Goal: Task Accomplishment & Management: Manage account settings

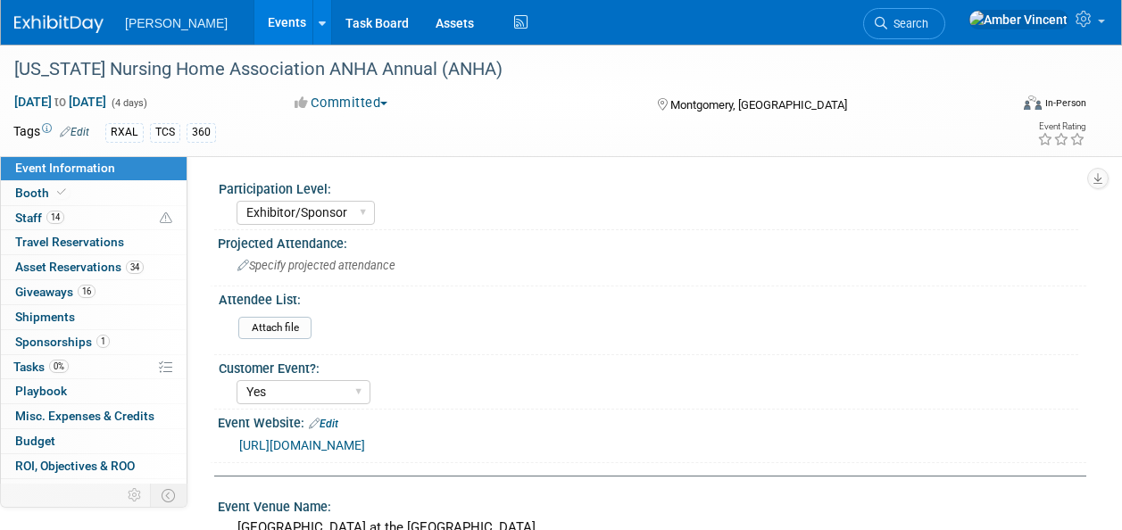
select select "Exhibitor/Sponsor"
select select "Yes"
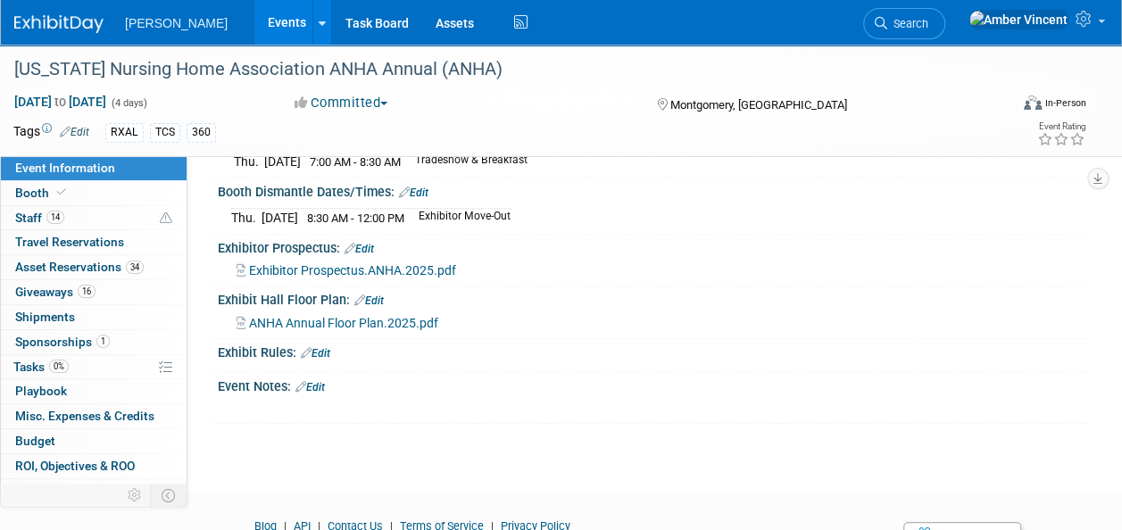
scroll to position [505, 0]
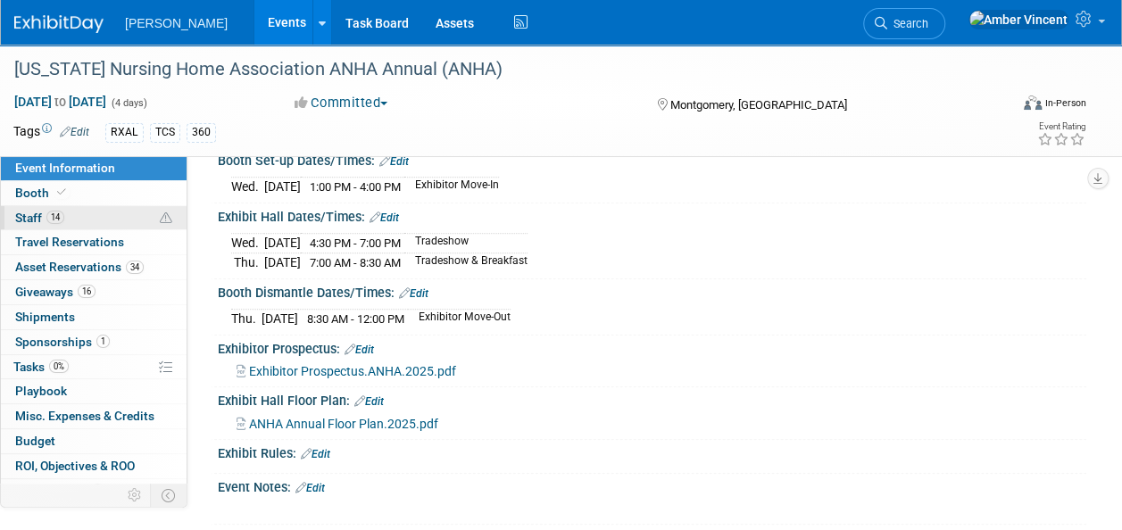
drag, startPoint x: 38, startPoint y: 225, endPoint x: 37, endPoint y: 245, distance: 19.7
click at [38, 225] on link "14 Staff 14" at bounding box center [94, 218] width 186 height 24
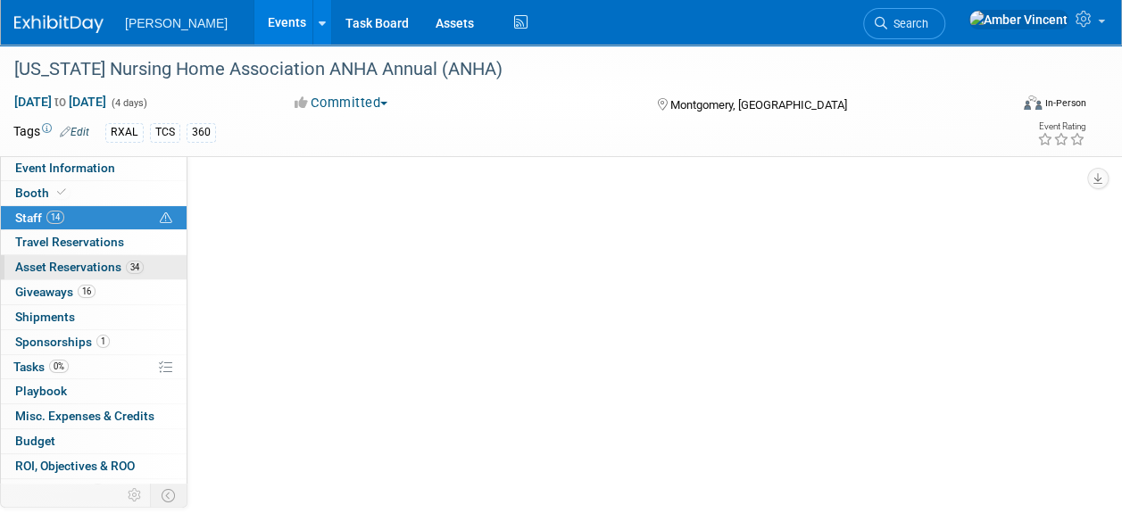
scroll to position [0, 0]
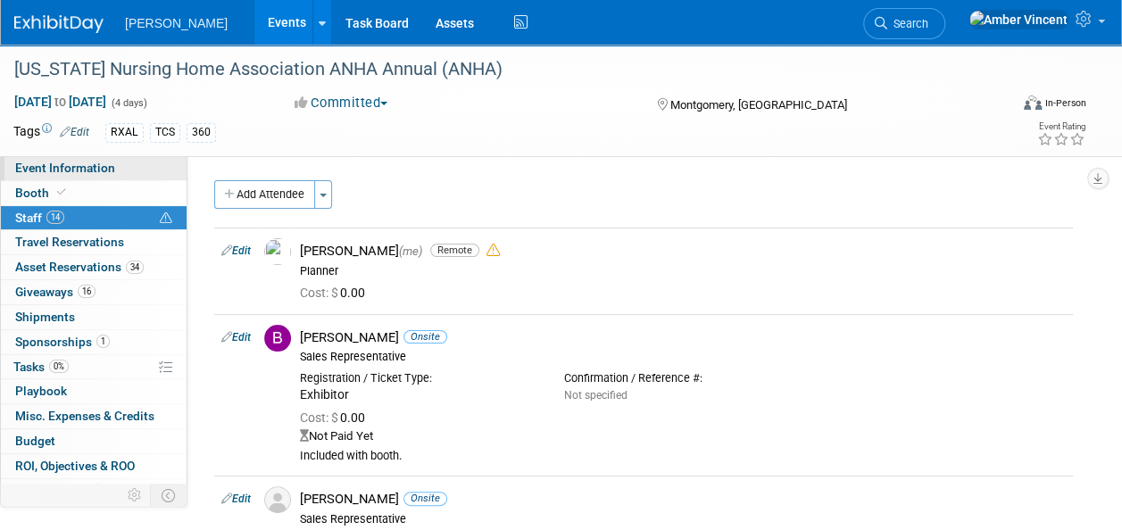
click at [80, 163] on span "Event Information" at bounding box center [65, 168] width 100 height 14
select select "Exhibitor/Sponsor"
select select "Yes"
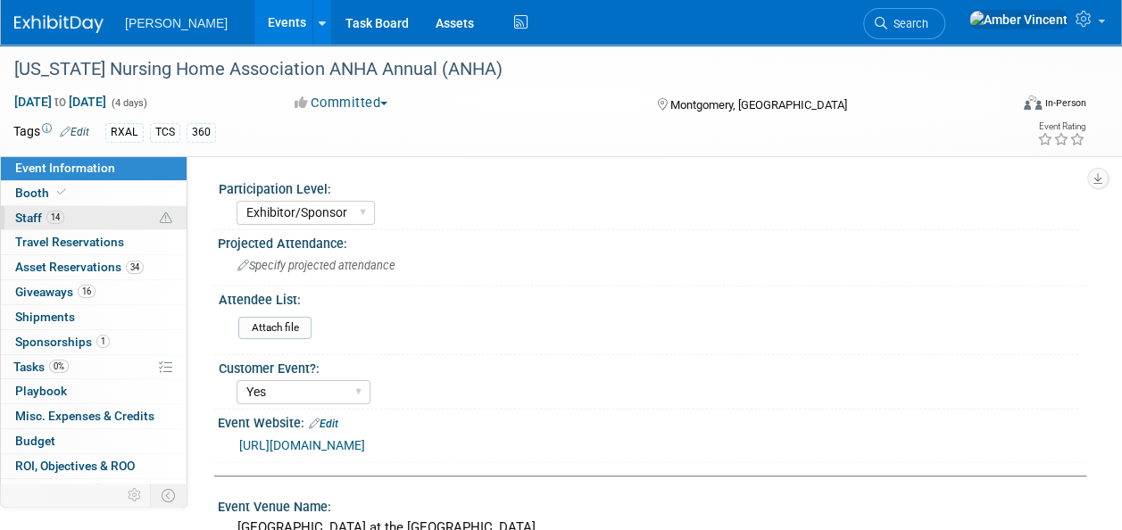
drag, startPoint x: 73, startPoint y: 219, endPoint x: 101, endPoint y: 226, distance: 28.6
click at [73, 218] on link "14 Staff 14" at bounding box center [94, 218] width 186 height 24
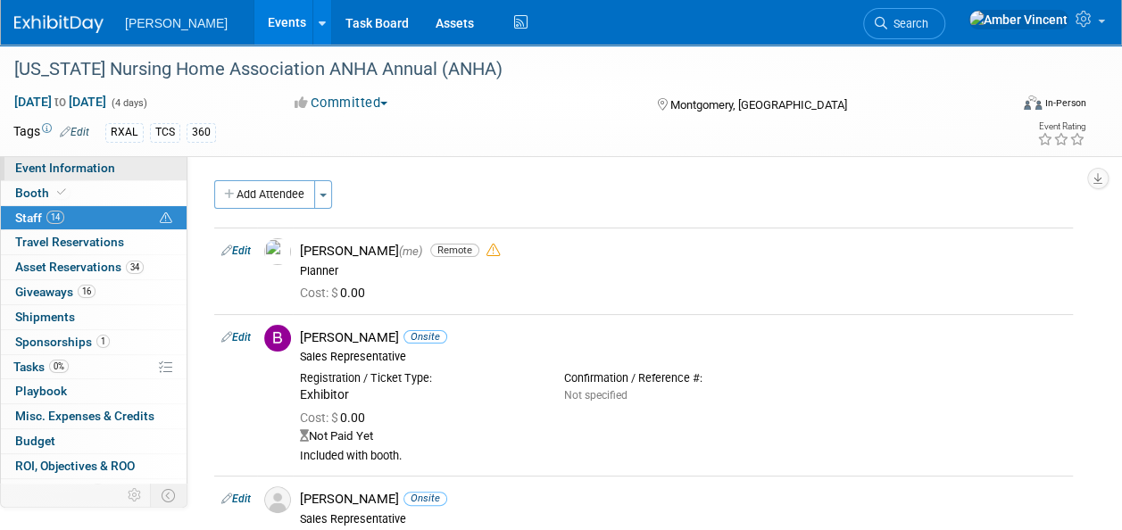
click at [111, 177] on link "Event Information" at bounding box center [94, 168] width 186 height 24
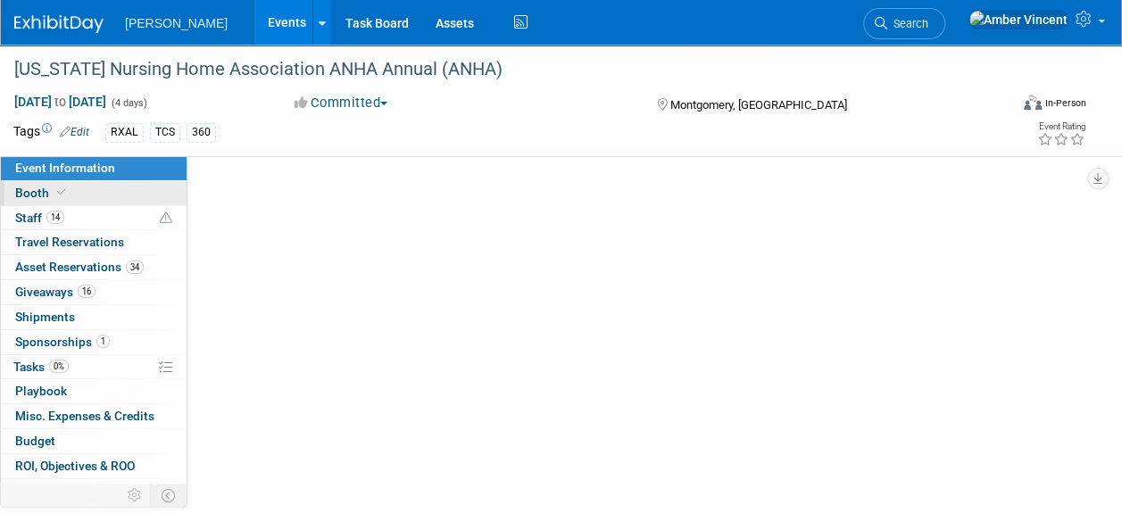
select select "Exhibitor/Sponsor"
select select "Yes"
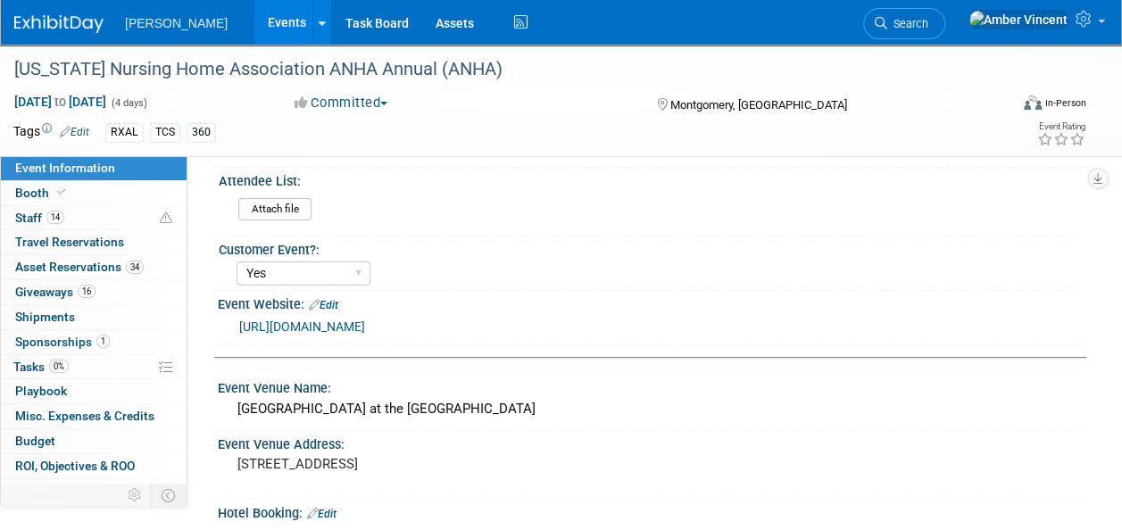
scroll to position [179, 0]
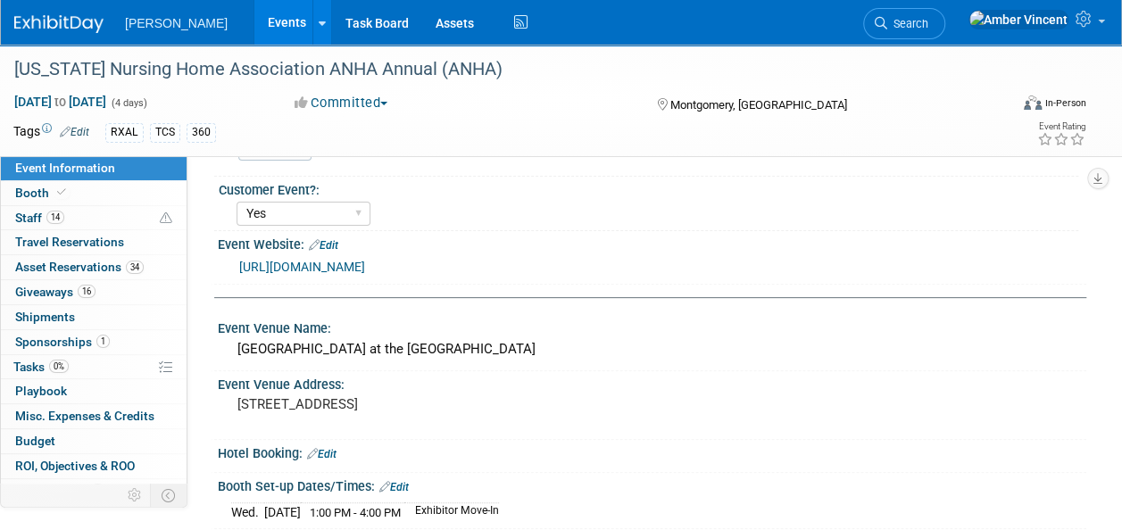
click at [288, 263] on link "https://anha.org/" at bounding box center [302, 267] width 126 height 14
click at [73, 213] on link "14 Staff 14" at bounding box center [94, 218] width 186 height 24
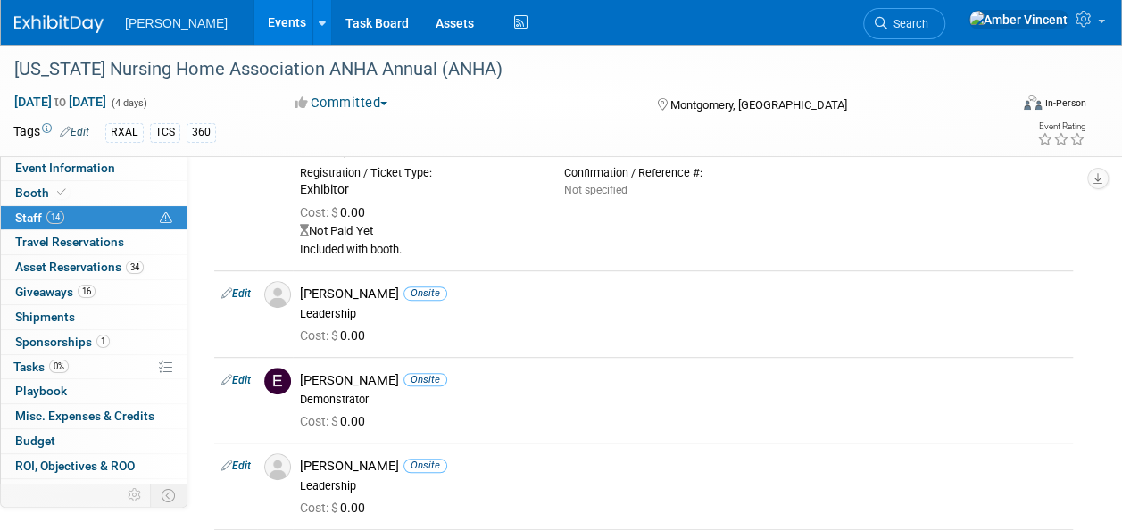
scroll to position [625, 0]
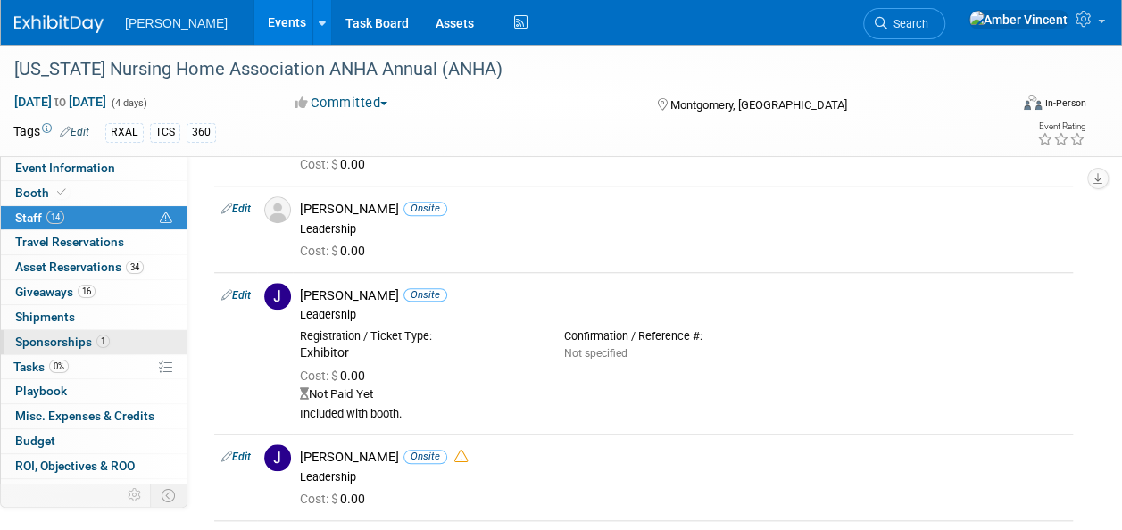
click at [103, 338] on span "1" at bounding box center [102, 341] width 13 height 13
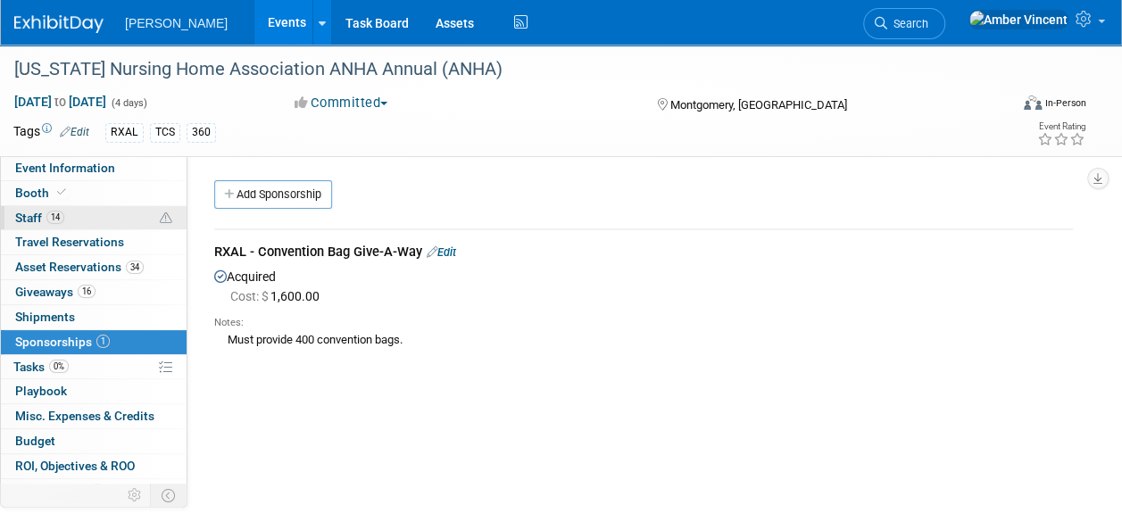
click at [71, 206] on link "14 Staff 14" at bounding box center [94, 218] width 186 height 24
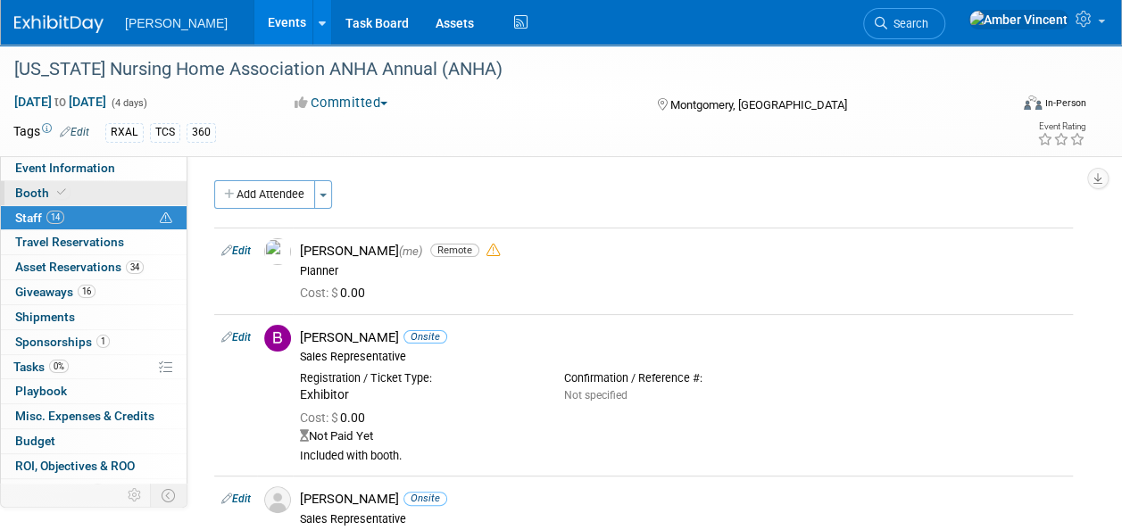
click at [73, 198] on link "Booth" at bounding box center [94, 193] width 186 height 24
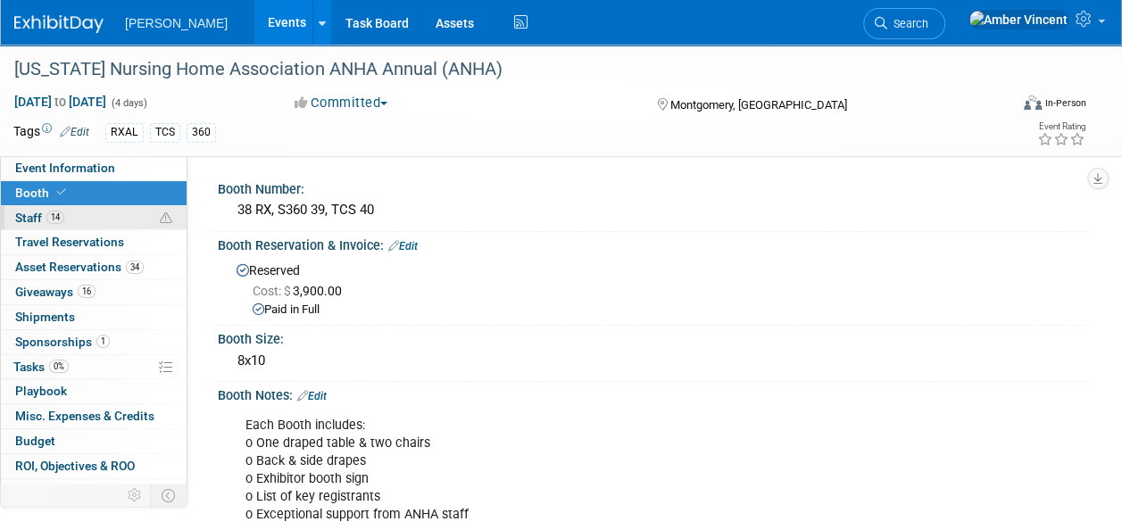
click at [79, 224] on link "14 Staff 14" at bounding box center [94, 218] width 186 height 24
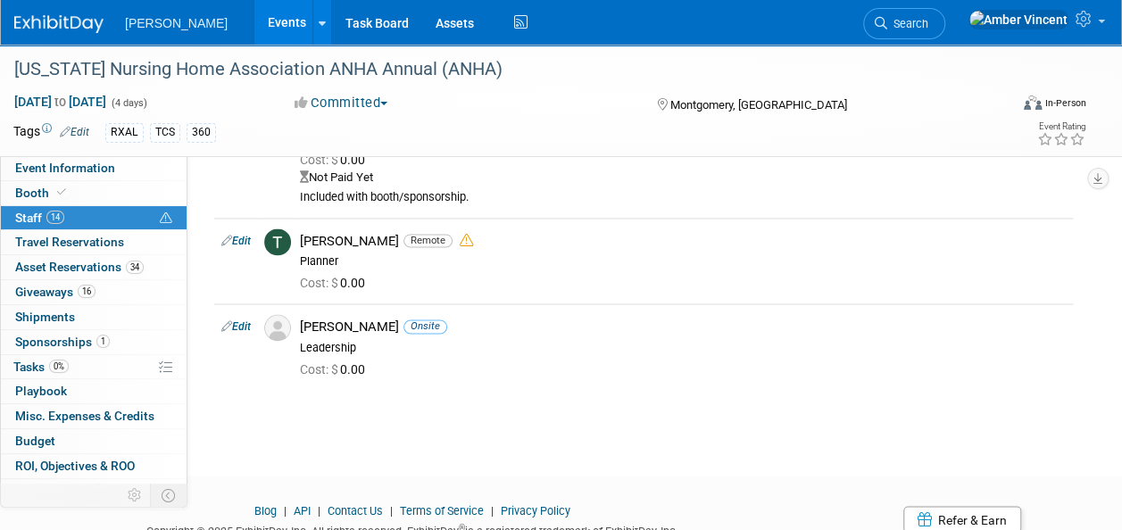
scroll to position [1414, 0]
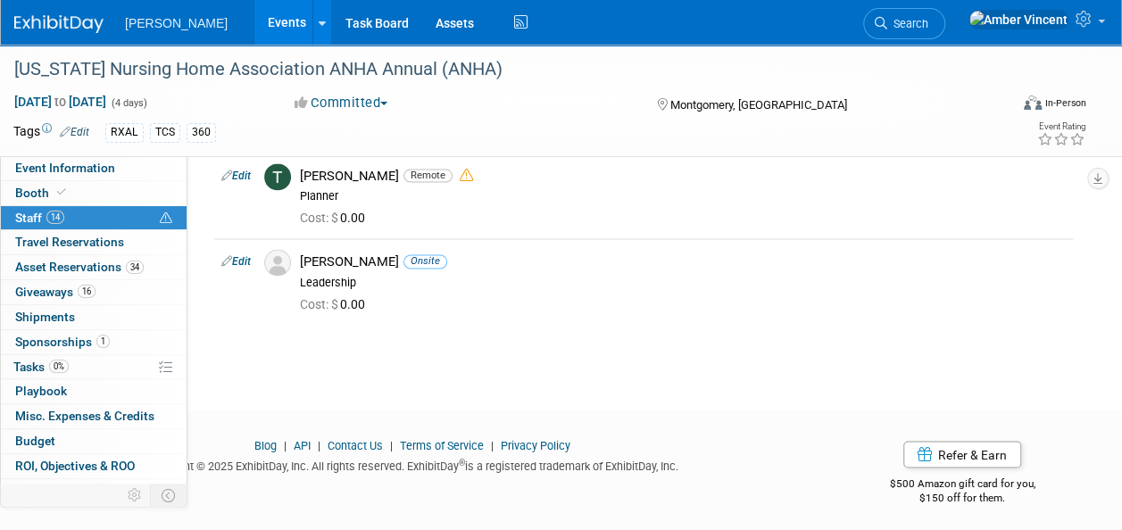
drag, startPoint x: 81, startPoint y: 216, endPoint x: 558, endPoint y: 346, distance: 494.3
click at [81, 216] on link "14 Staff 14" at bounding box center [94, 218] width 186 height 24
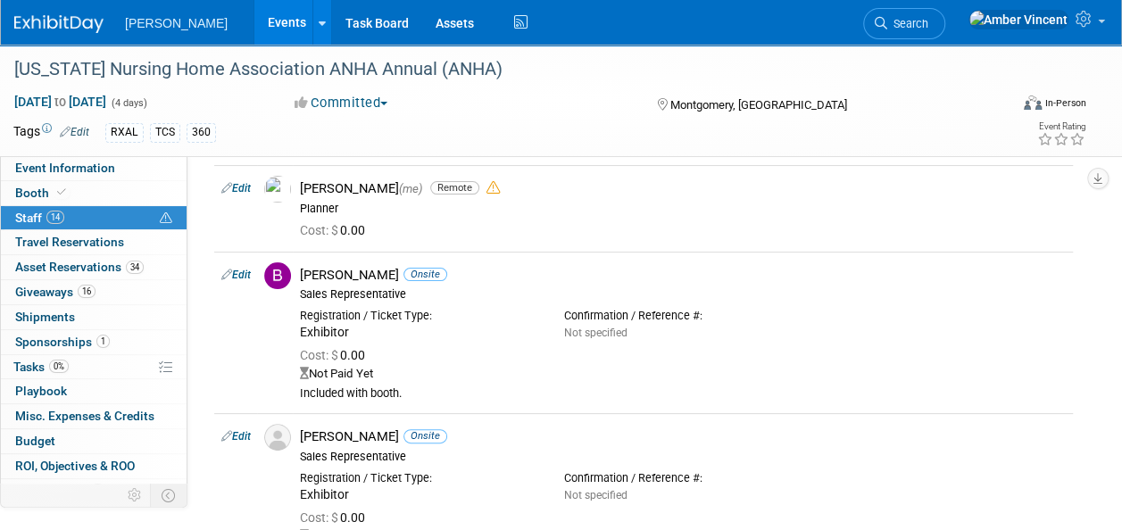
scroll to position [0, 0]
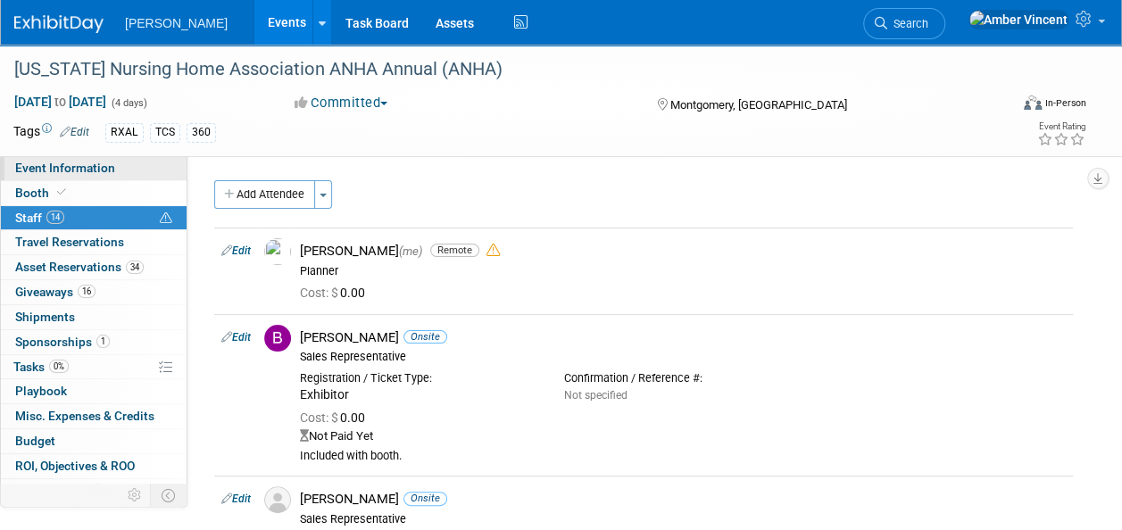
click at [42, 171] on span "Event Information" at bounding box center [65, 168] width 100 height 14
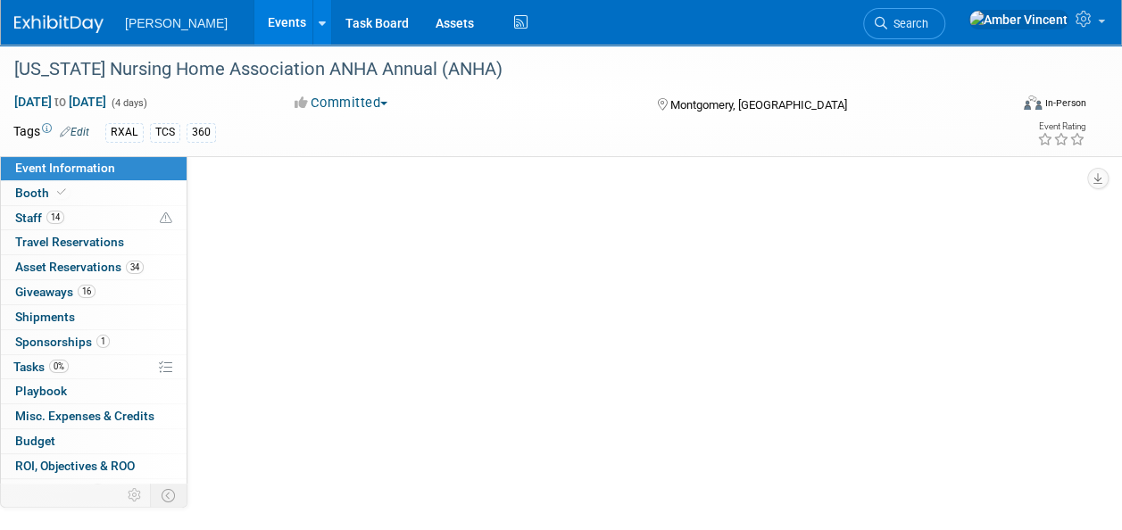
select select "Exhibitor/Sponsor"
select select "Yes"
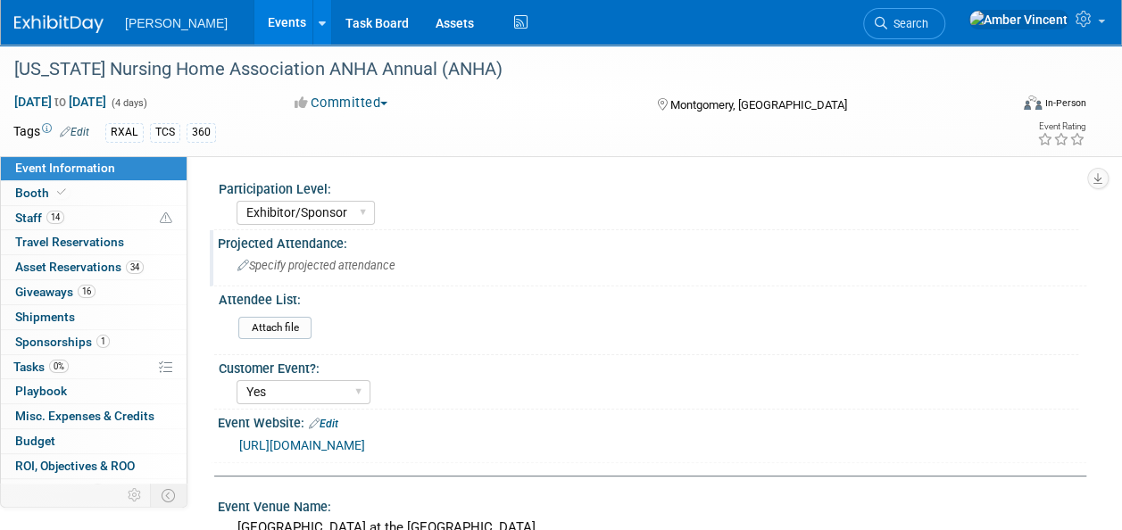
click at [277, 257] on div "Specify projected attendance" at bounding box center [652, 266] width 842 height 28
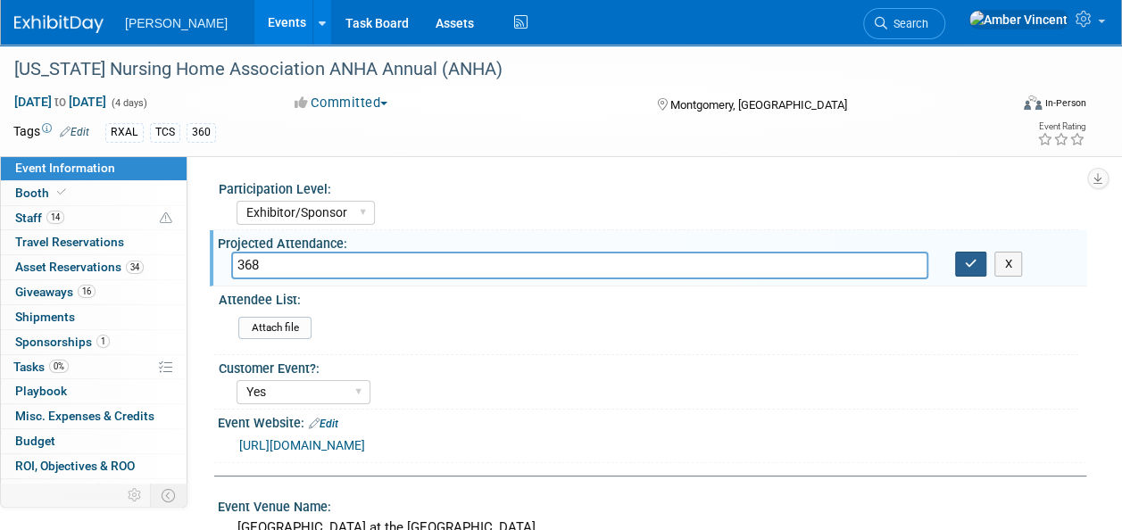
type input "368"
click at [970, 265] on icon "button" at bounding box center [971, 264] width 13 height 12
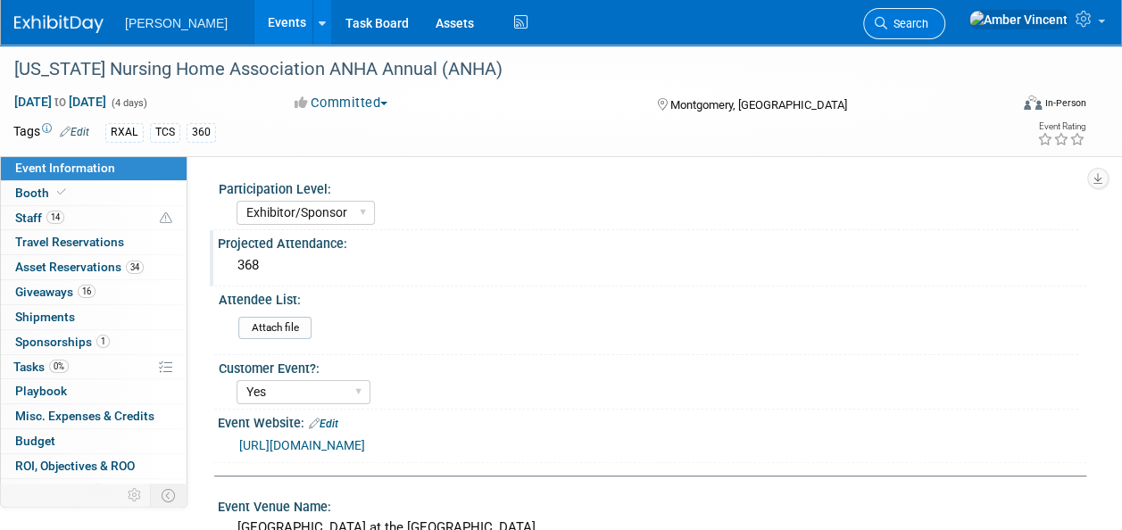
click at [946, 31] on link "Search" at bounding box center [904, 23] width 82 height 31
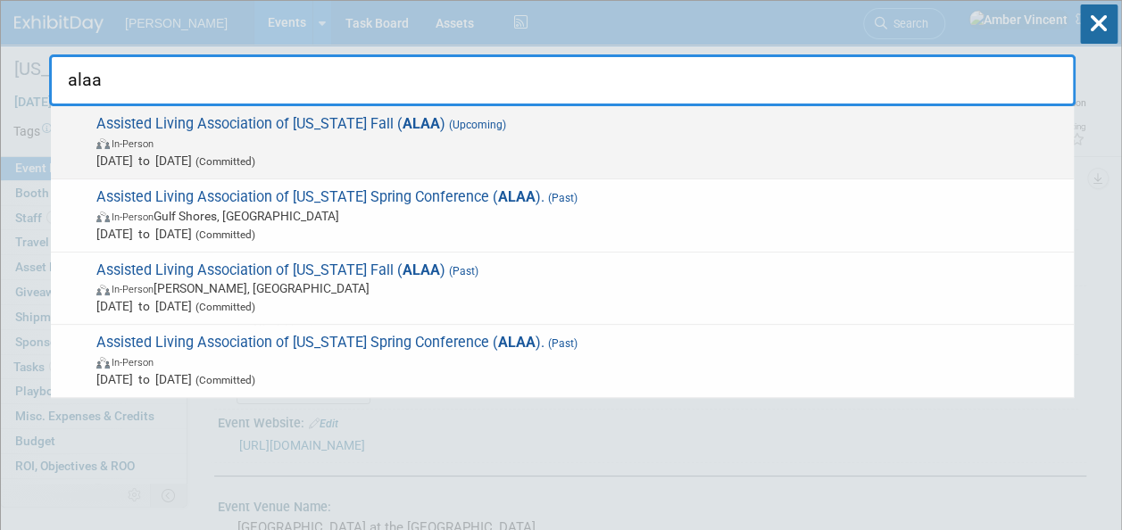
type input "alaa"
click at [475, 136] on span "In-Person" at bounding box center [580, 143] width 969 height 18
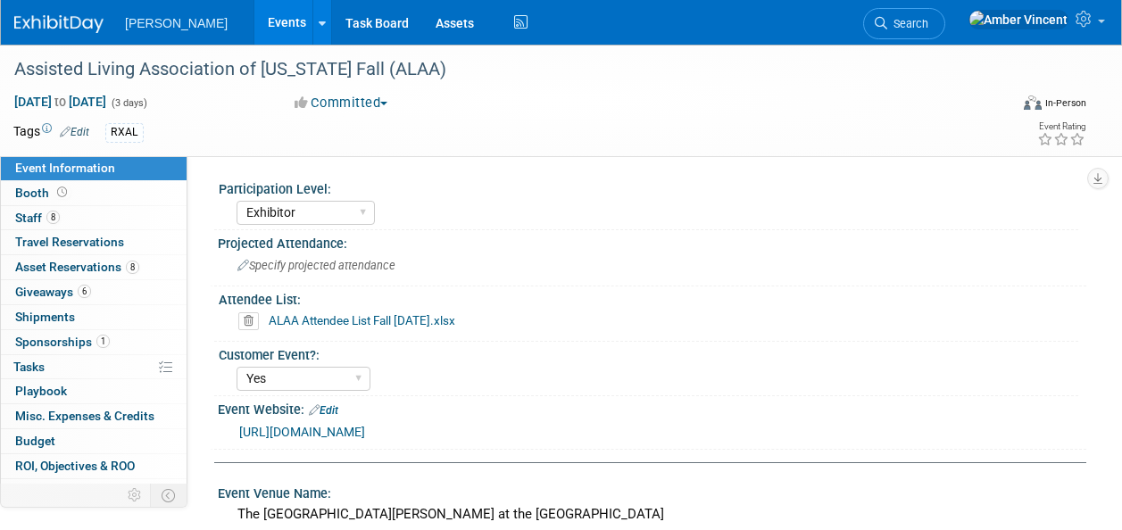
select select "Exhibitor"
select select "Yes"
click at [90, 204] on link "Booth" at bounding box center [94, 193] width 186 height 24
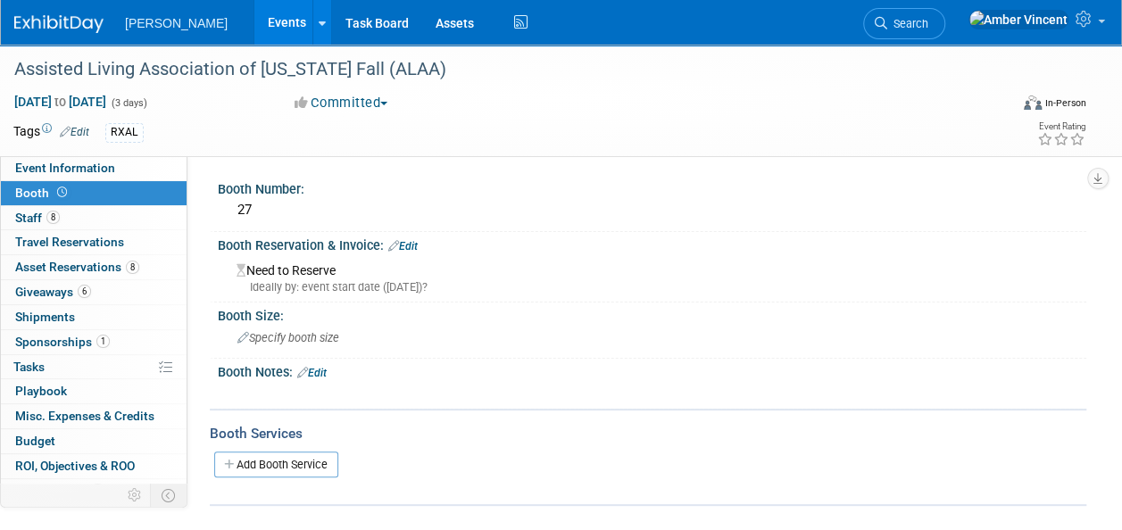
click at [418, 251] on link "Edit" at bounding box center [402, 246] width 29 height 13
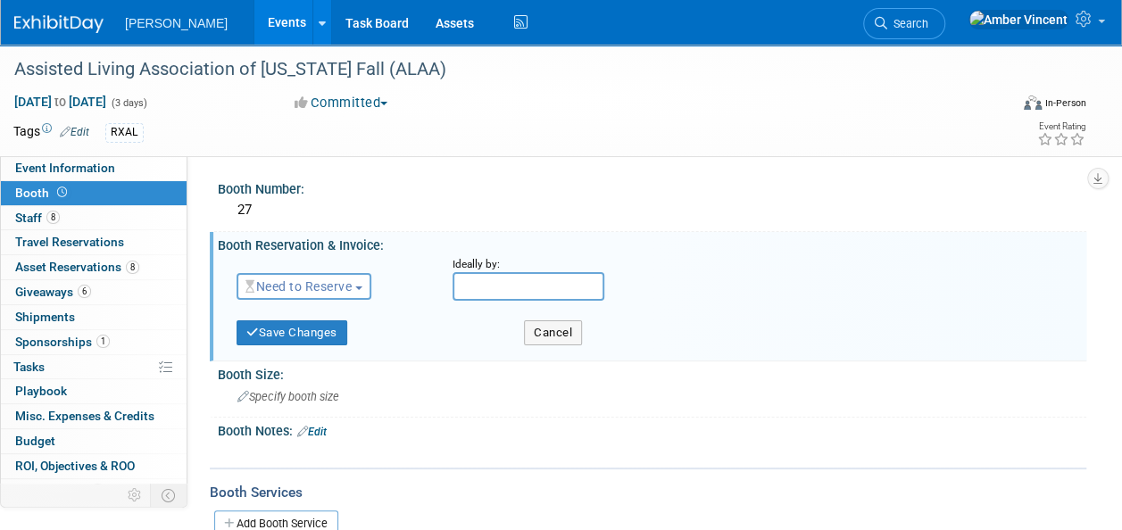
click at [352, 280] on span "Need to Reserve" at bounding box center [299, 286] width 106 height 14
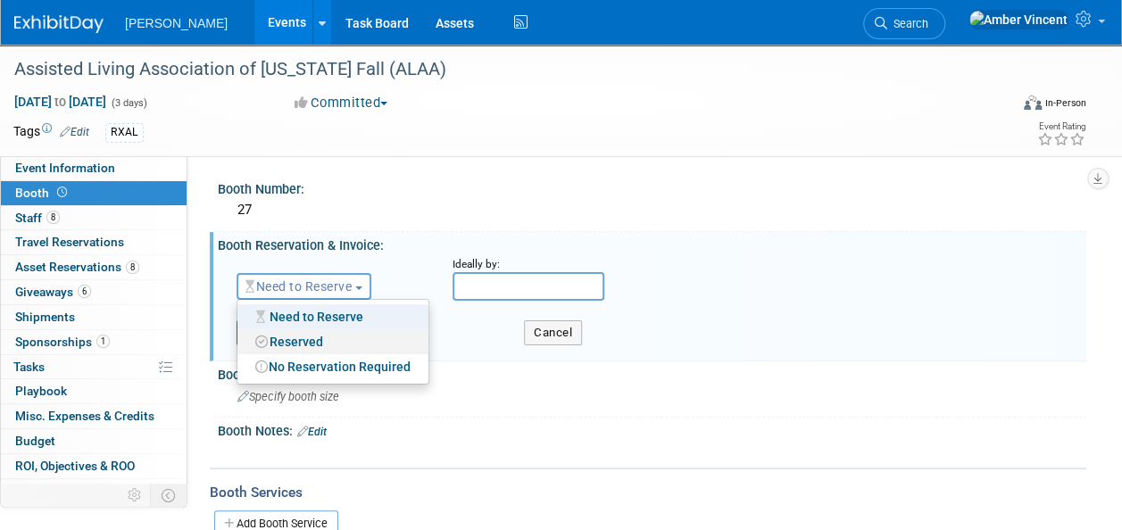
click at [305, 334] on link "Reserved" at bounding box center [333, 342] width 191 height 25
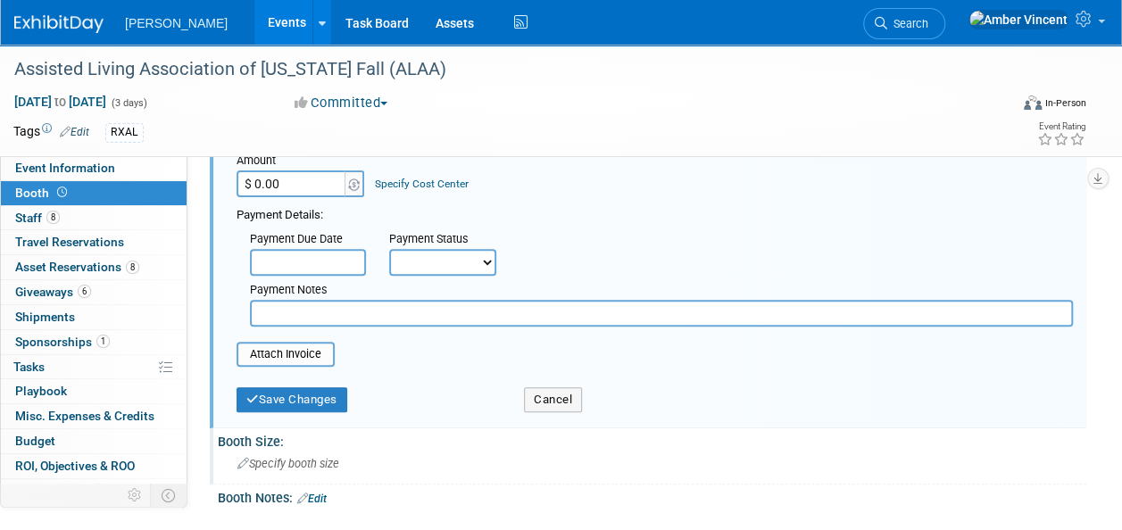
scroll to position [179, 0]
click at [273, 402] on button "Save Changes" at bounding box center [292, 398] width 111 height 25
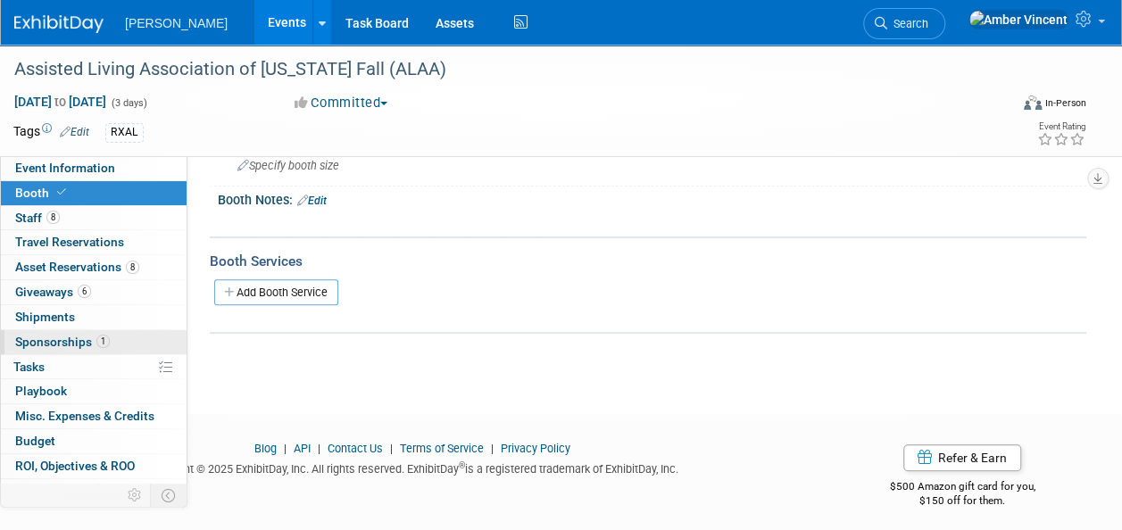
click at [89, 345] on span "Sponsorships 1" at bounding box center [62, 342] width 95 height 14
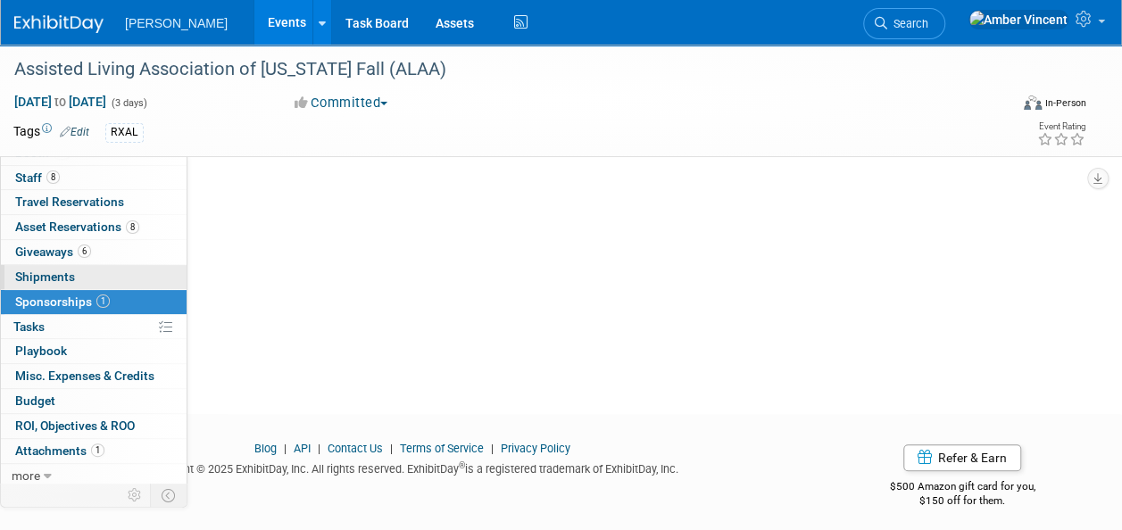
scroll to position [0, 0]
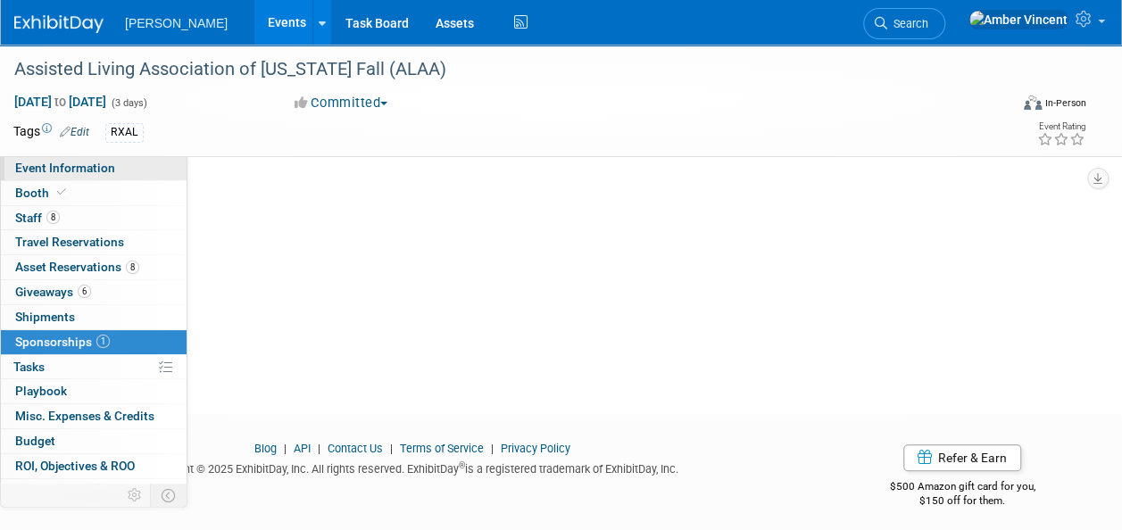
drag, startPoint x: 89, startPoint y: 155, endPoint x: 105, endPoint y: 177, distance: 26.8
click at [89, 155] on div "Assisted Living Association of Alabama Fall (ALAA) Sep 8, 2025 to Sep 10, 2025 …" at bounding box center [561, 101] width 1122 height 112
click at [105, 177] on link "Event Information" at bounding box center [94, 168] width 186 height 24
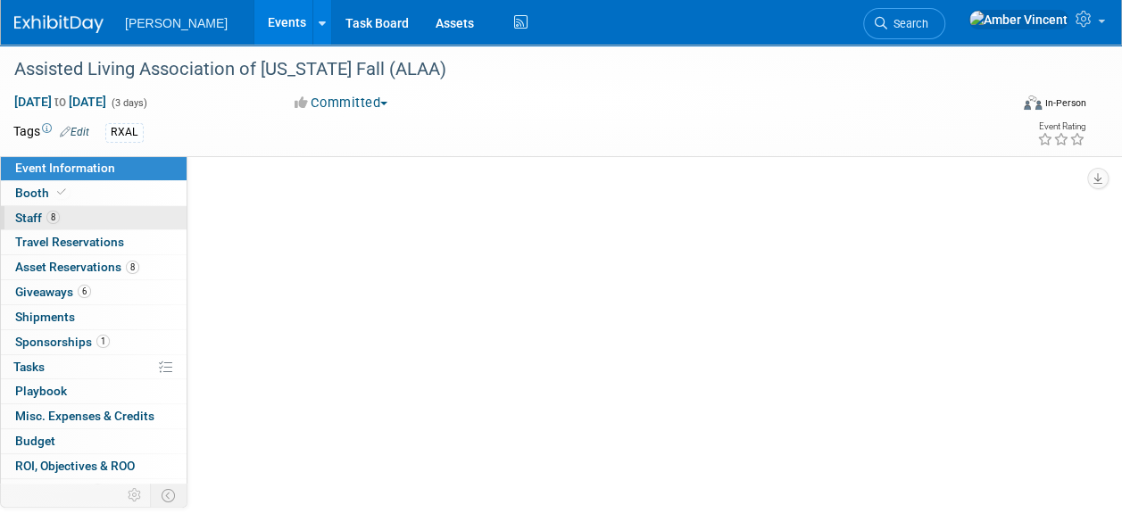
select select "Exhibitor"
select select "Yes"
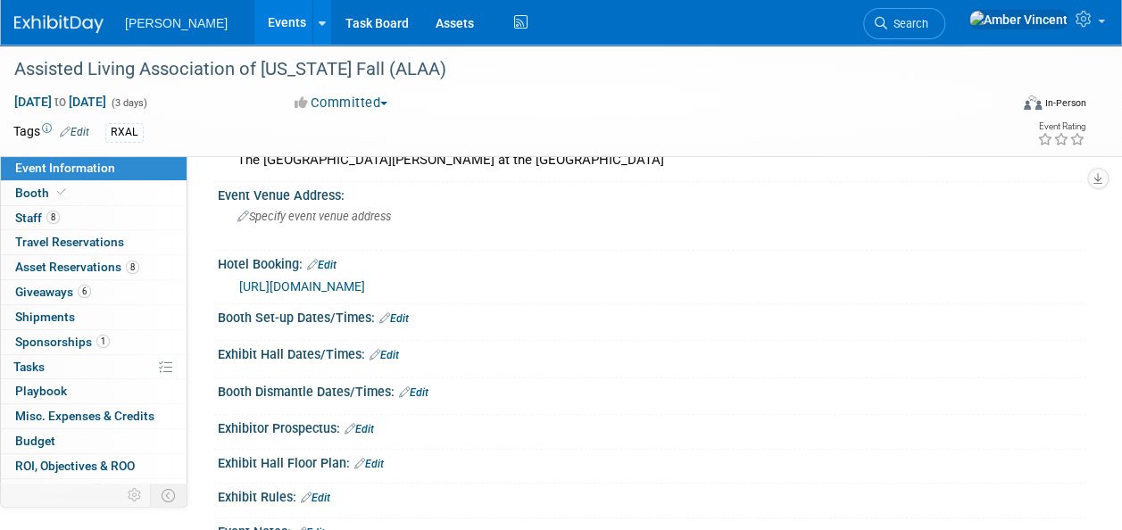
scroll to position [446, 0]
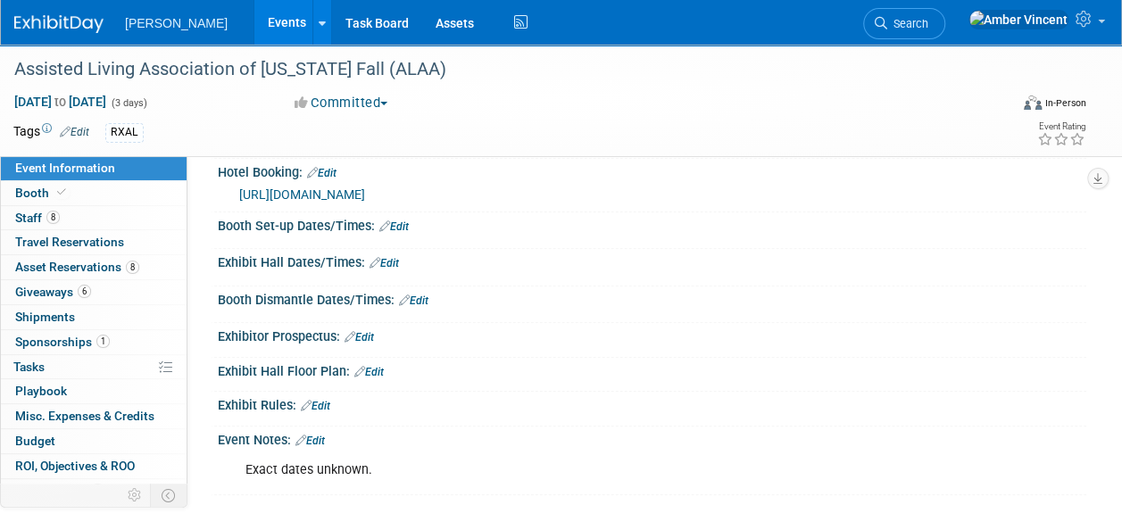
drag, startPoint x: 80, startPoint y: 338, endPoint x: 462, endPoint y: 255, distance: 390.2
click at [80, 338] on span "Sponsorships 1" at bounding box center [62, 342] width 95 height 14
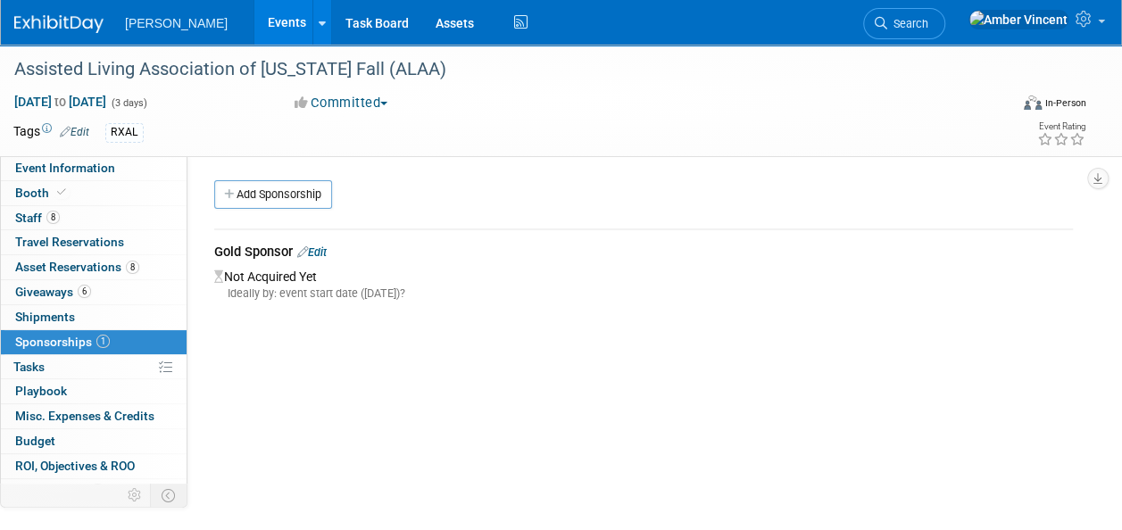
click at [321, 246] on link "Edit" at bounding box center [311, 252] width 29 height 13
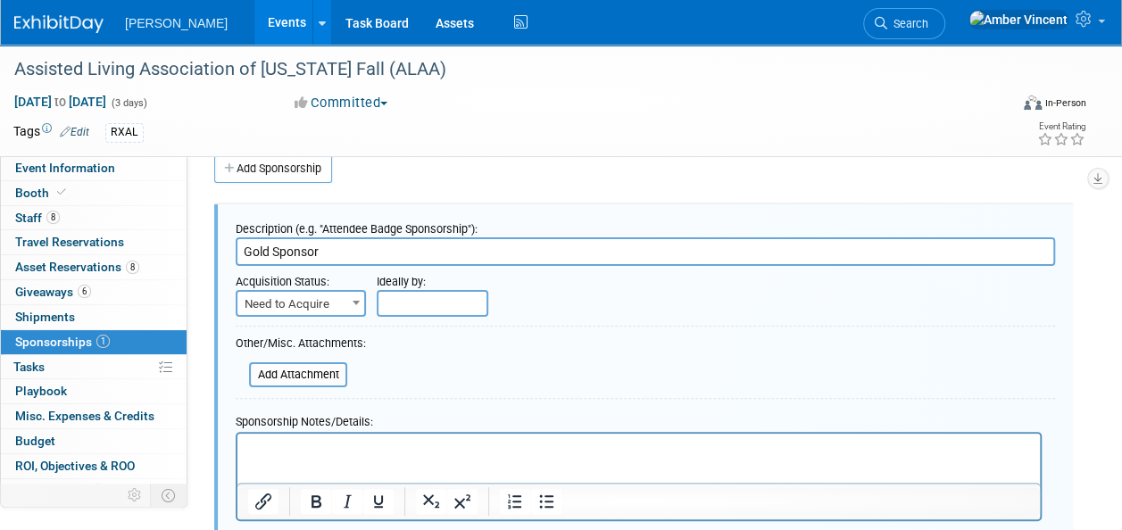
click at [339, 303] on span "Need to Acquire" at bounding box center [301, 304] width 127 height 25
select select "2"
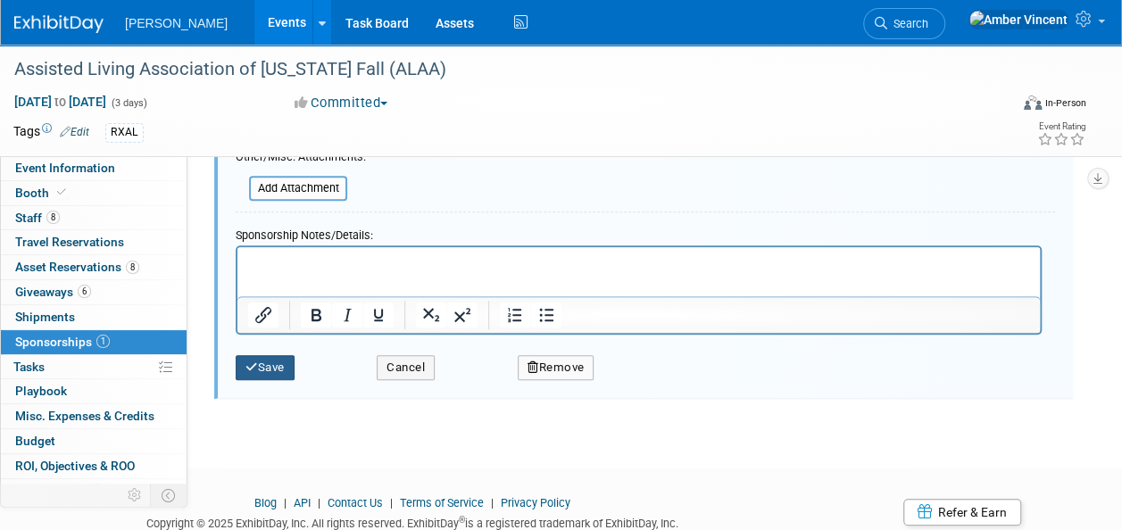
click at [266, 371] on button "Save" at bounding box center [265, 367] width 59 height 25
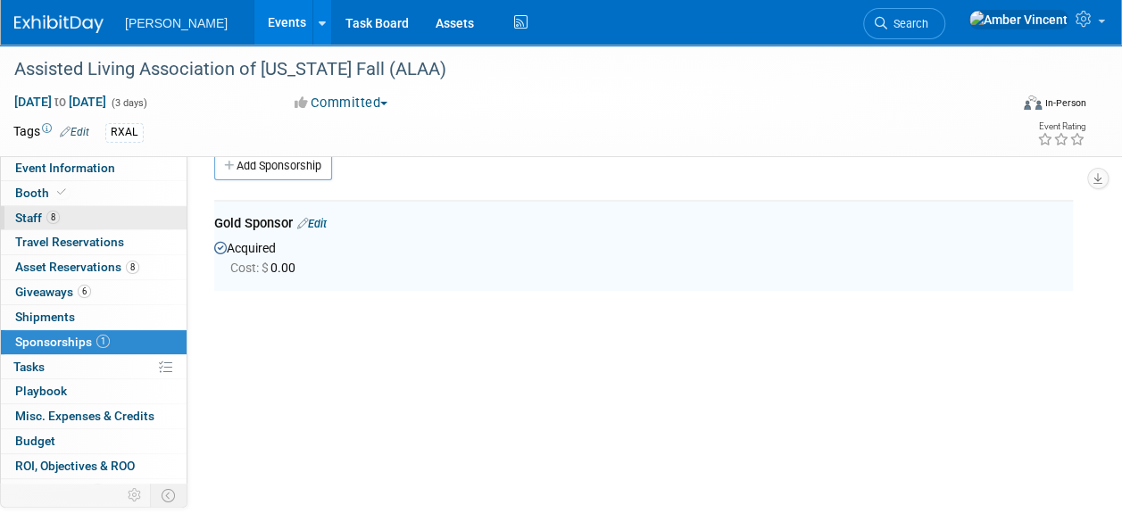
scroll to position [26, 0]
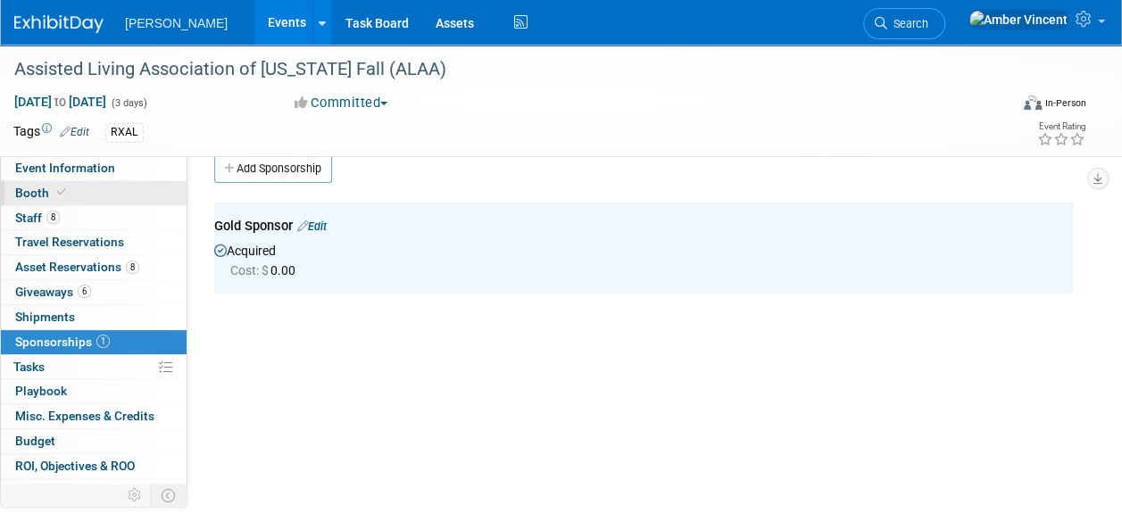
click at [57, 184] on link "Booth" at bounding box center [94, 193] width 186 height 24
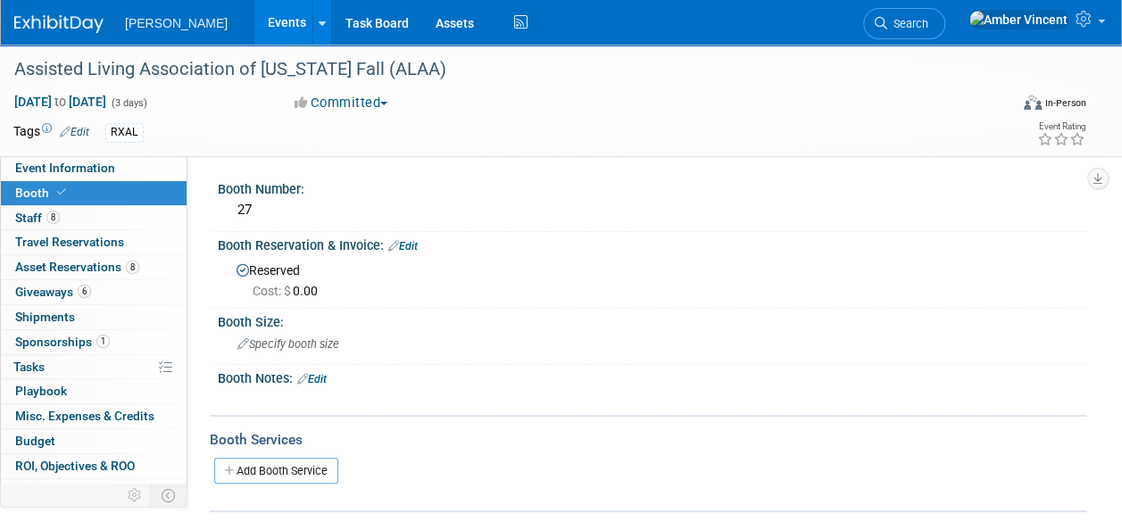
click at [73, 405] on link "0 Misc. Expenses & Credits 0" at bounding box center [94, 417] width 186 height 24
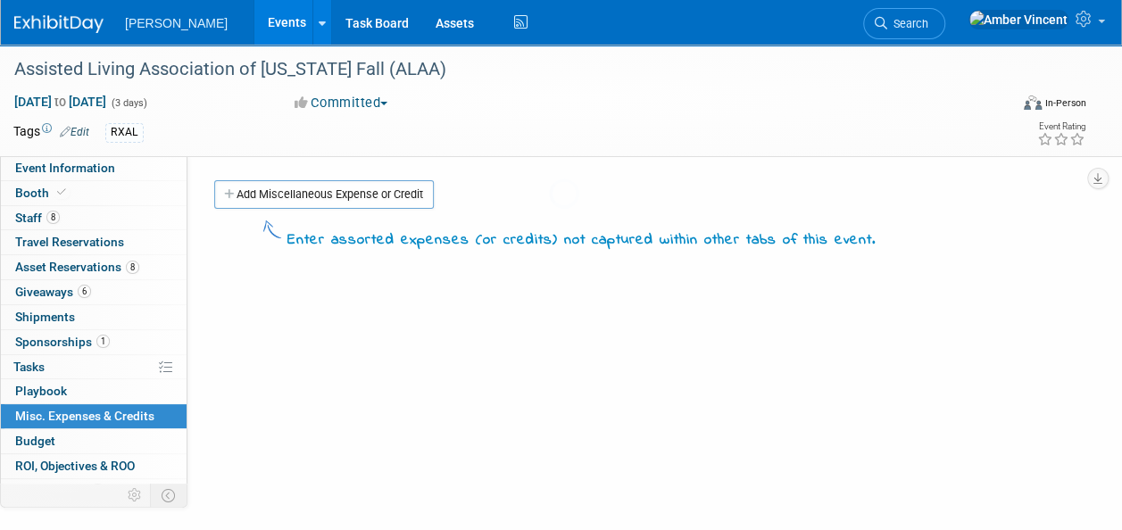
click at [78, 391] on link "0 Playbook 0" at bounding box center [94, 392] width 186 height 24
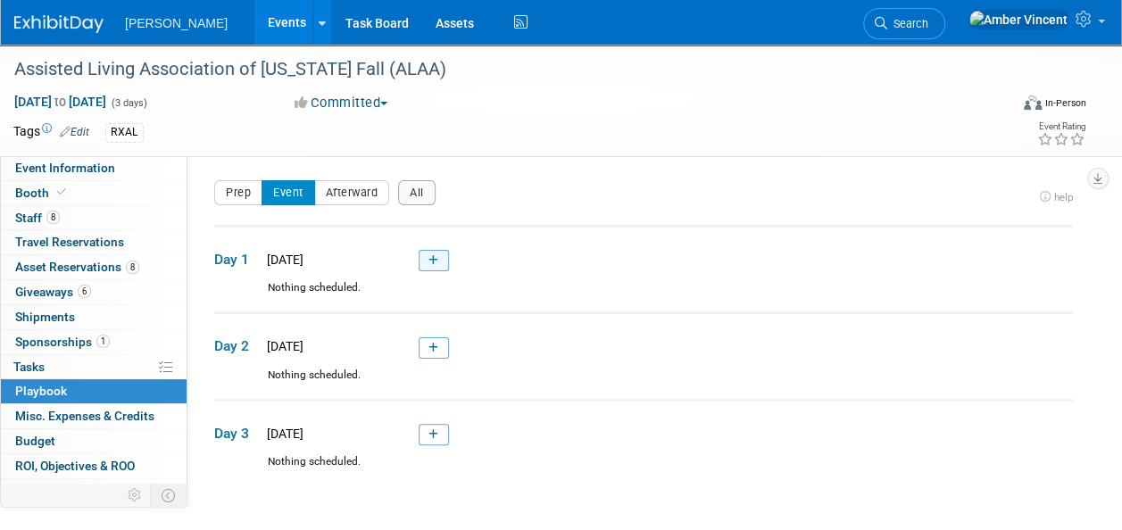
click at [432, 268] on link at bounding box center [434, 260] width 30 height 21
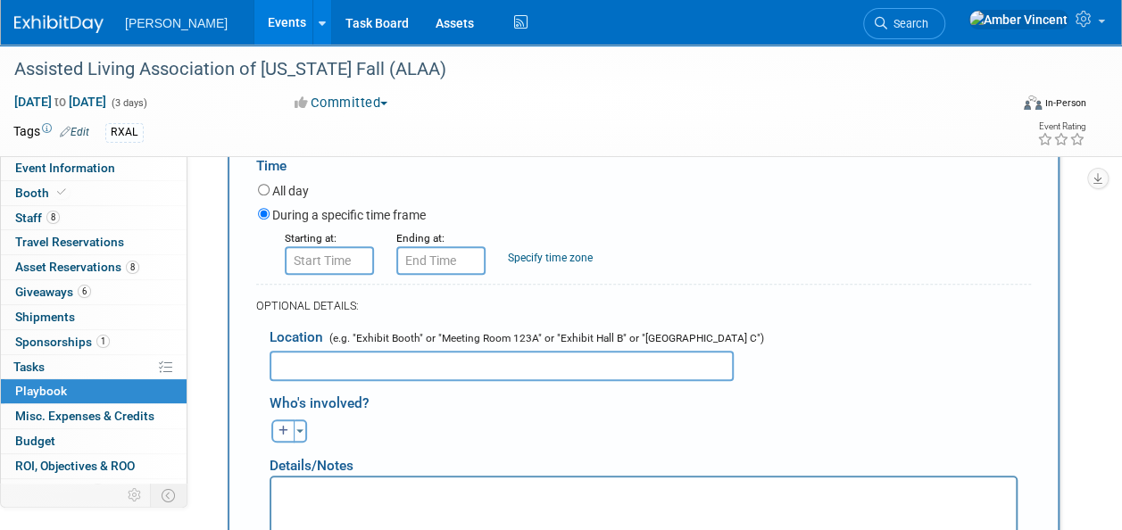
scroll to position [414, 0]
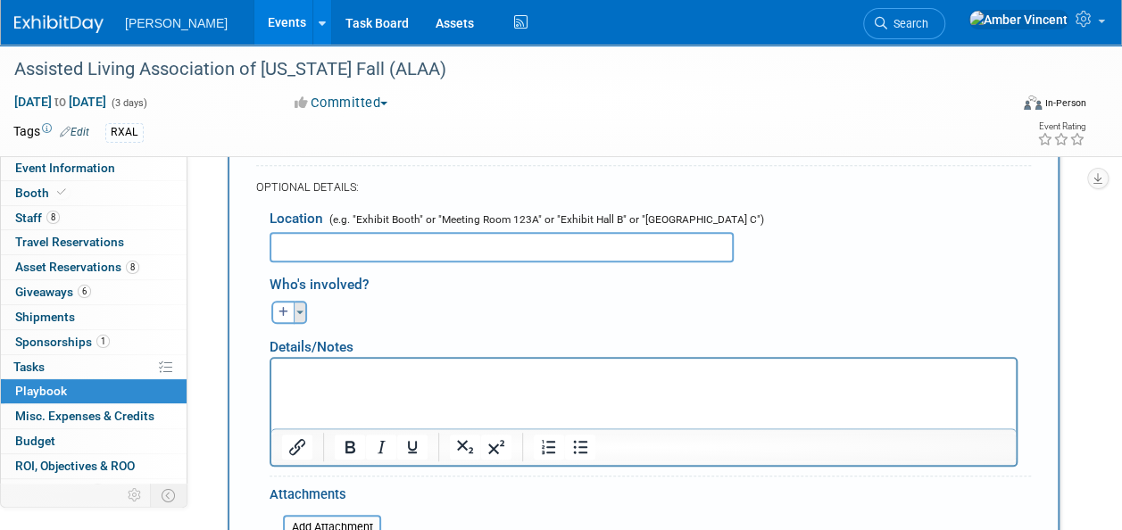
type input "Conference Agenda Attached"
click at [304, 313] on button "Toggle Dropdown" at bounding box center [300, 312] width 13 height 23
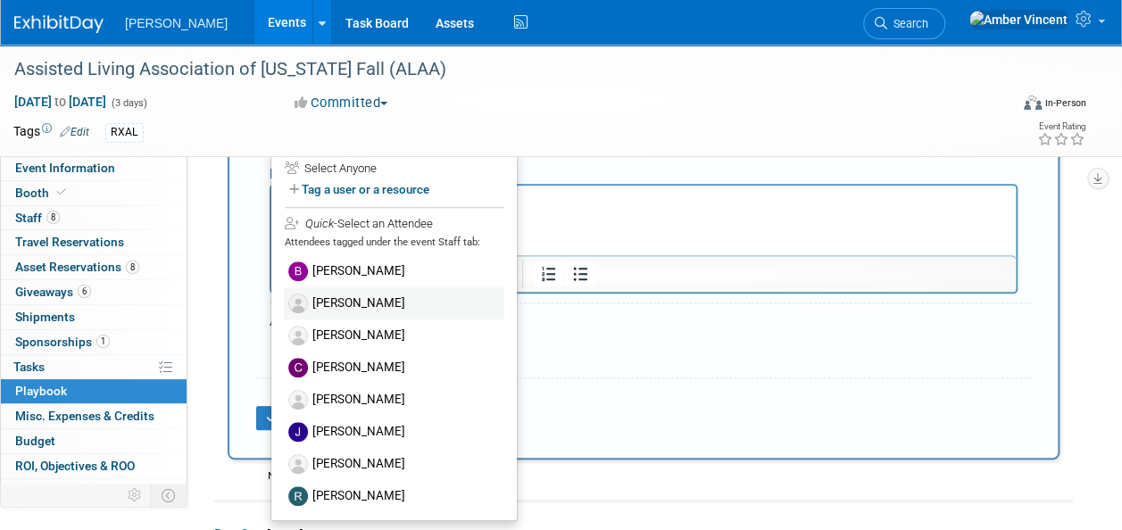
scroll to position [593, 0]
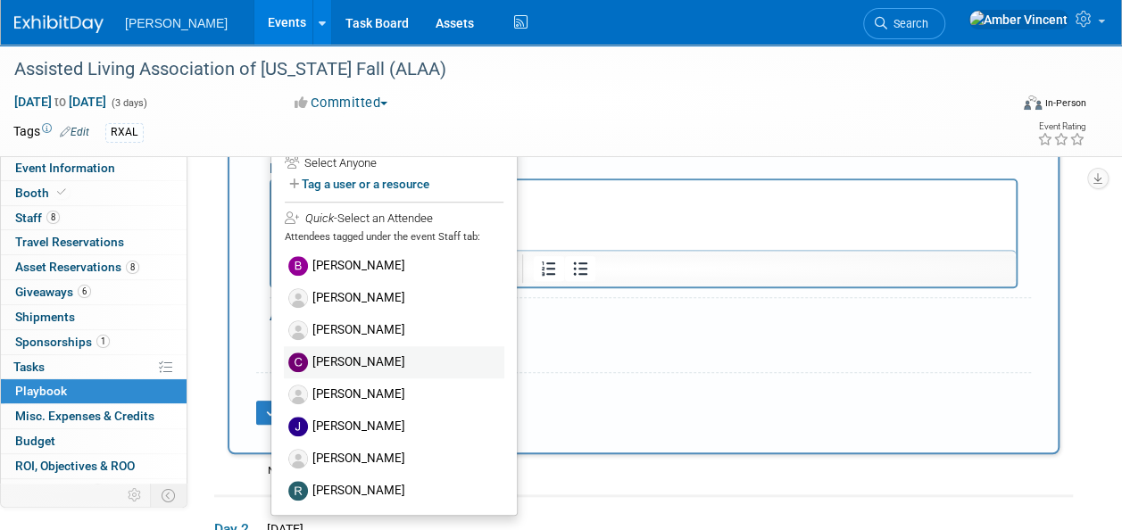
click at [345, 357] on label "[PERSON_NAME]" at bounding box center [394, 362] width 221 height 32
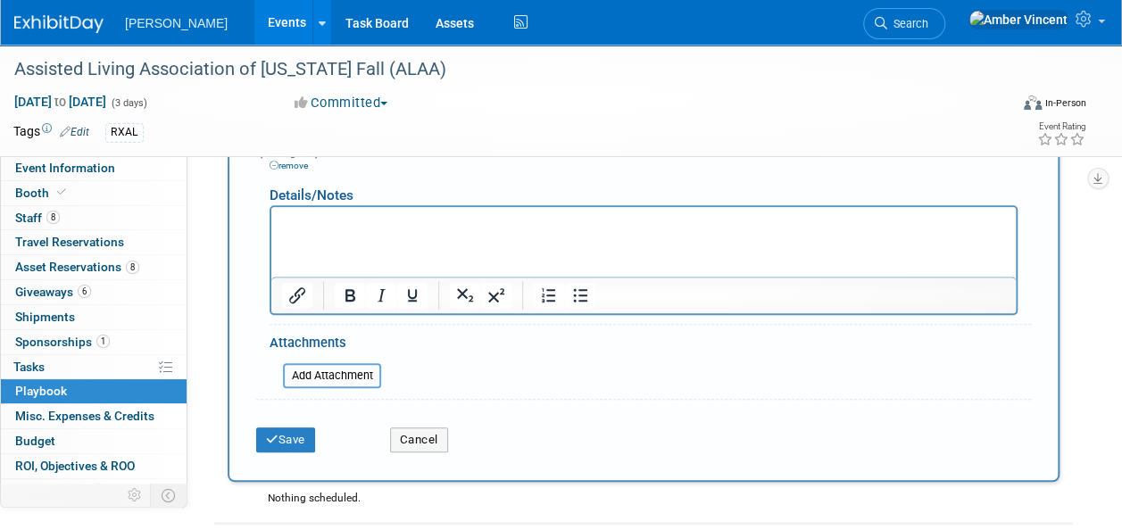
scroll to position [682, 0]
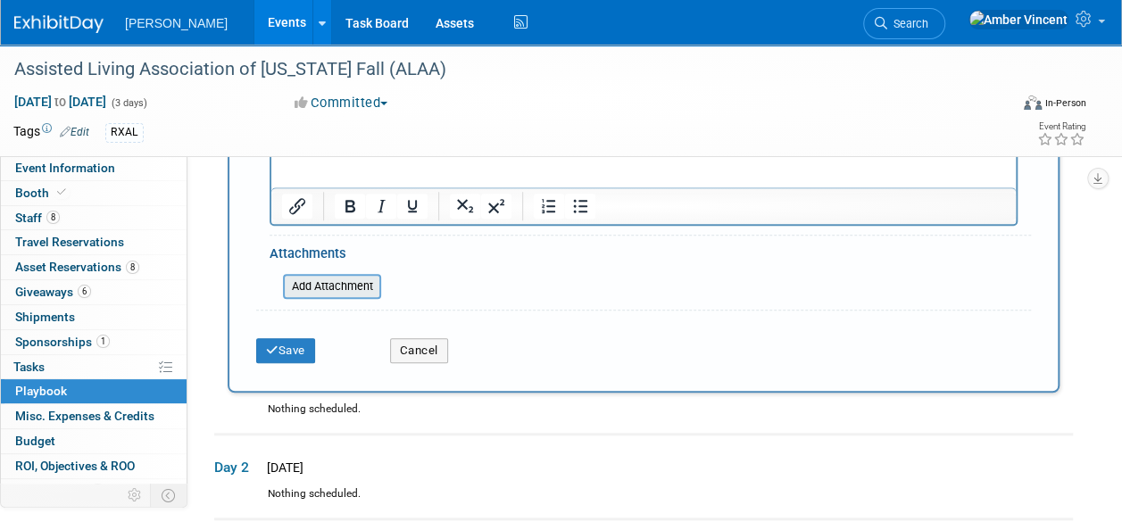
click at [314, 276] on input "file" at bounding box center [273, 286] width 213 height 21
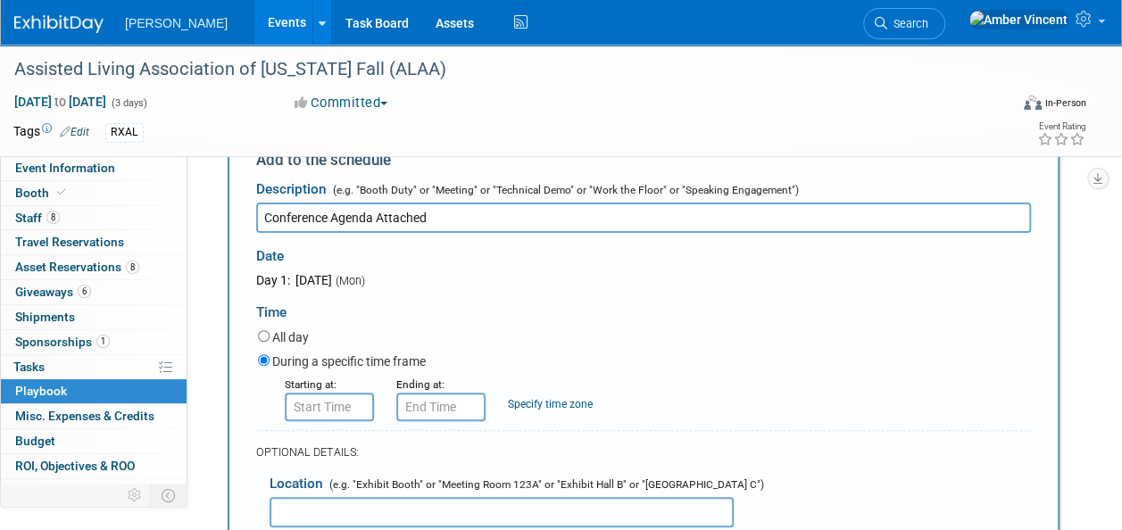
scroll to position [146, 0]
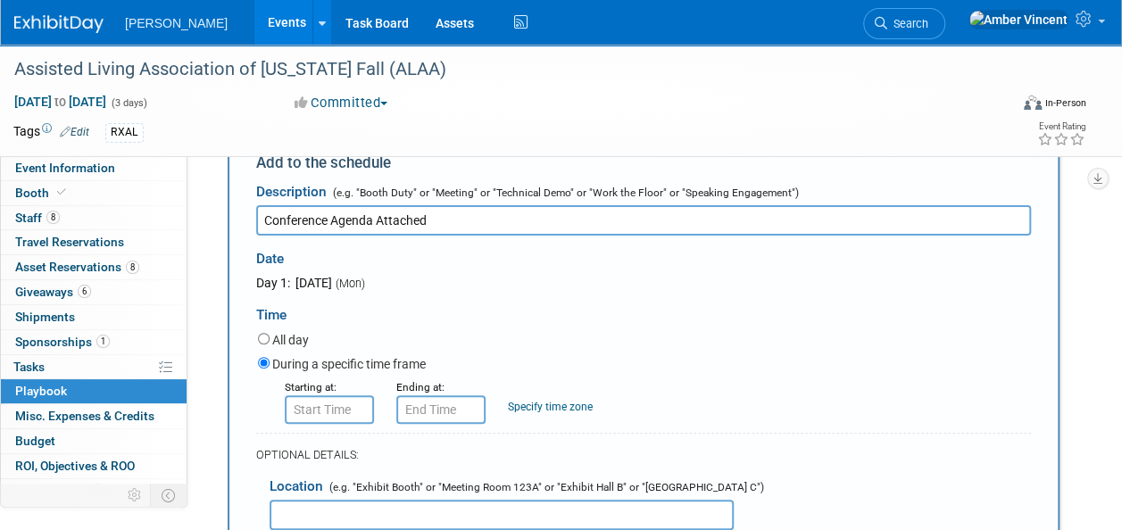
type input "8:00 AM"
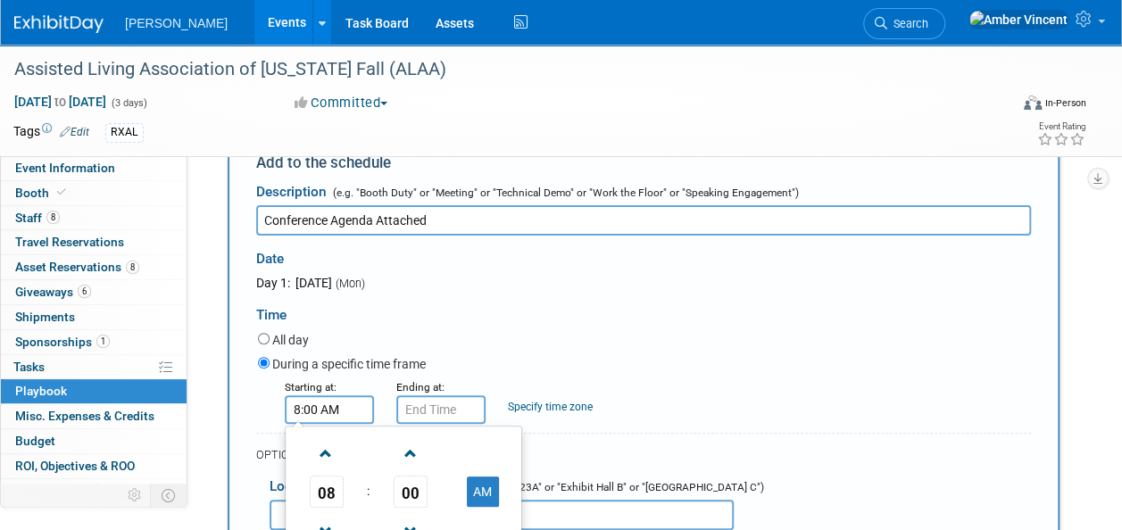
click at [320, 396] on input "8:00 AM" at bounding box center [329, 410] width 89 height 29
click at [463, 404] on input "8:00 AM" at bounding box center [440, 410] width 89 height 29
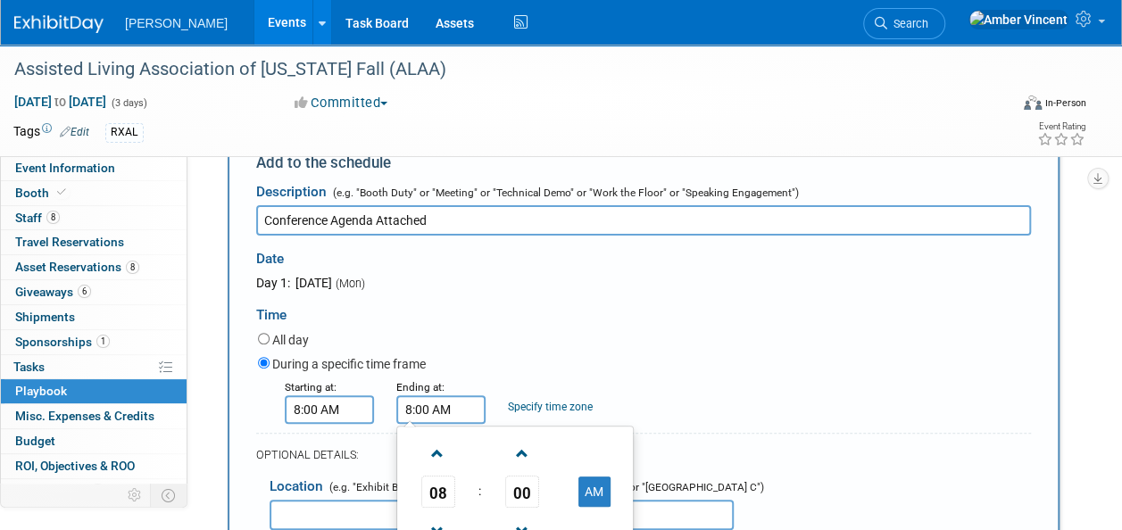
scroll to position [325, 0]
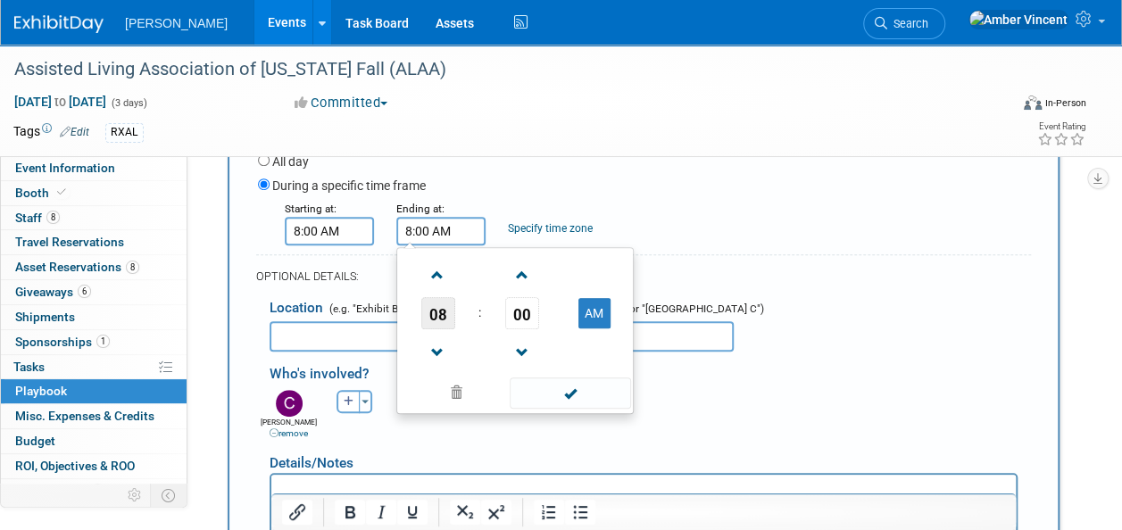
click at [441, 303] on span "08" at bounding box center [438, 313] width 34 height 32
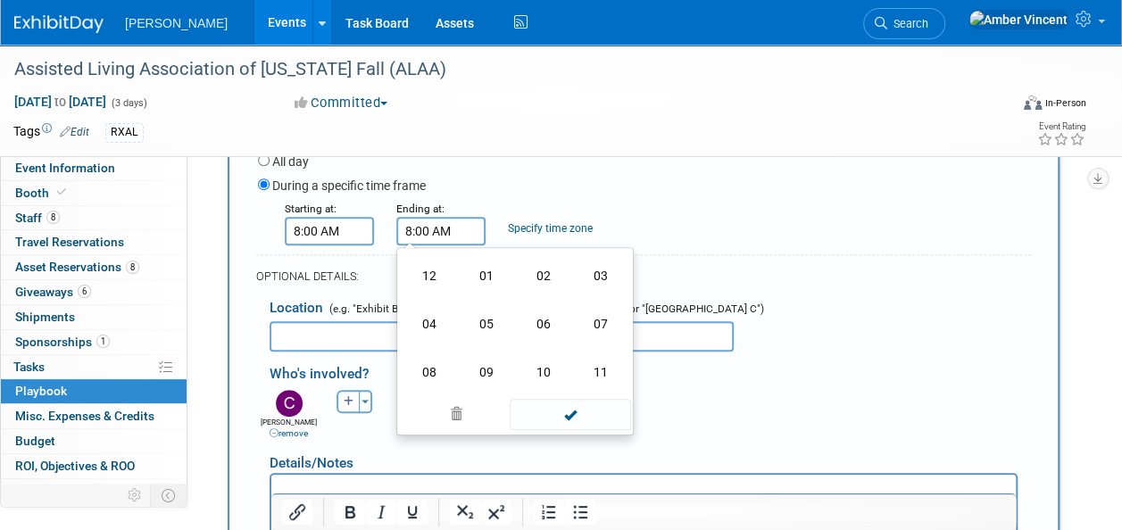
click at [452, 232] on input "8:00 AM" at bounding box center [440, 231] width 89 height 29
click at [619, 204] on div "Starting at: 8:00 AM Ending at: 8:00 AM 08 : 00 AM 12 01 02 03 04 05 06 07 08 0…" at bounding box center [645, 222] width 800 height 46
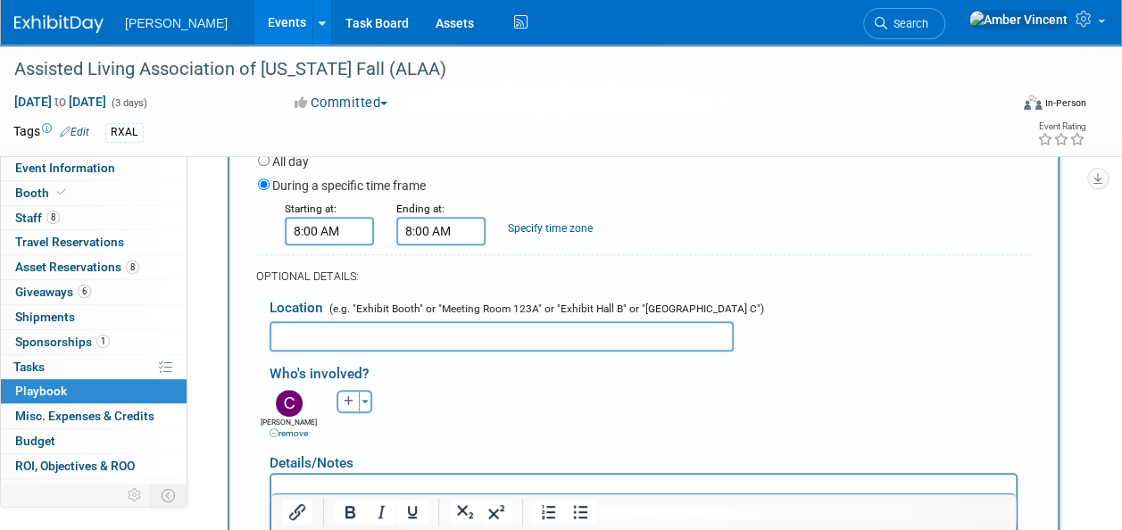
click at [452, 223] on input "8:00 AM" at bounding box center [440, 231] width 89 height 29
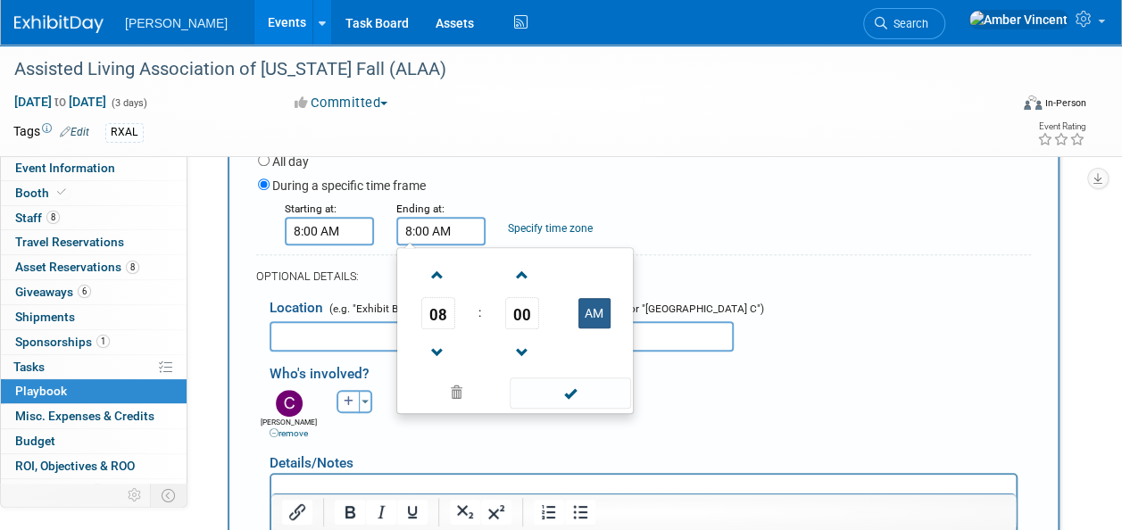
click at [595, 316] on button "AM" at bounding box center [595, 313] width 32 height 30
type input "8:00 PM"
click at [583, 386] on span at bounding box center [570, 393] width 121 height 31
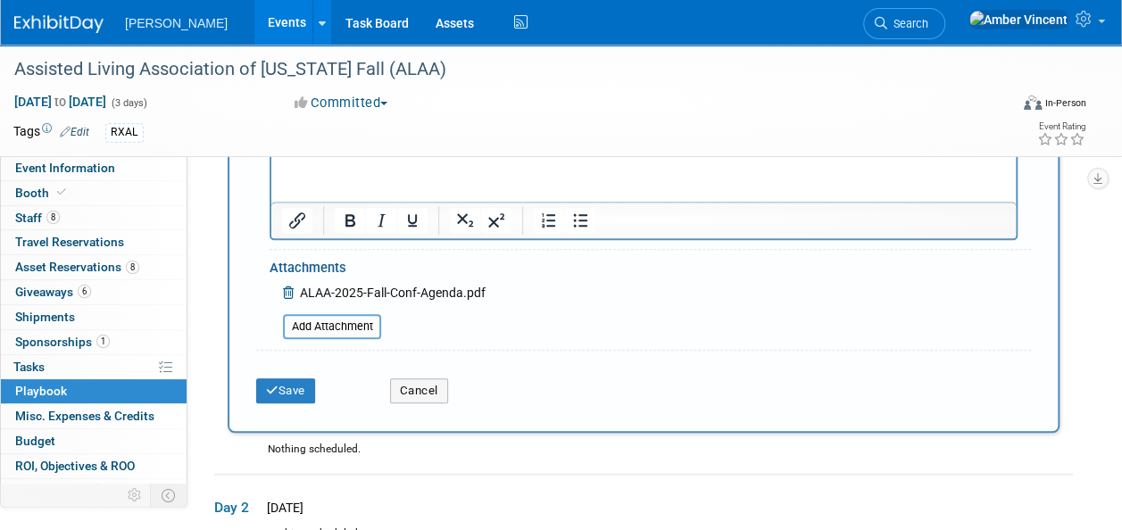
scroll to position [861, 0]
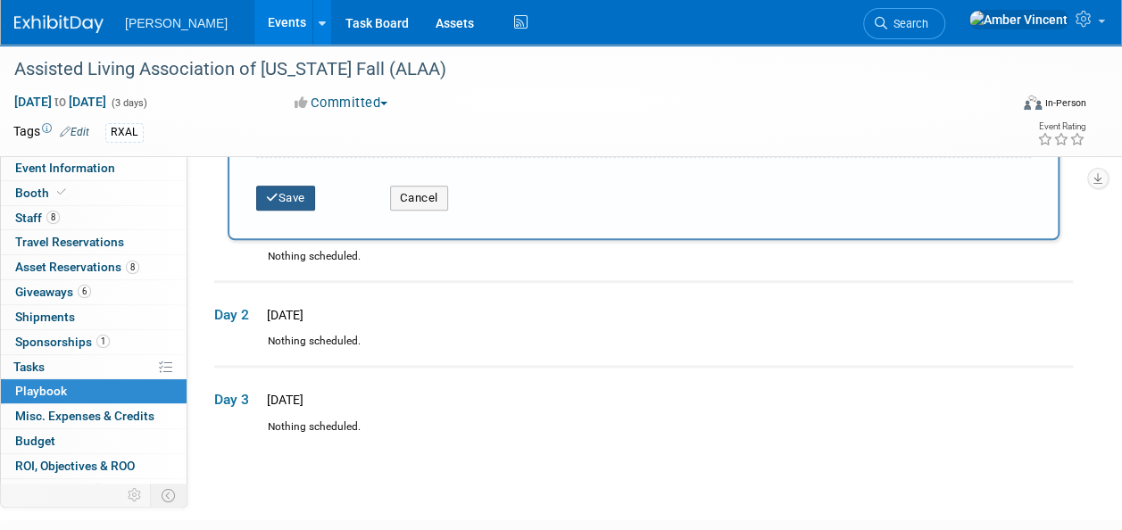
click at [291, 186] on button "Save" at bounding box center [285, 198] width 59 height 25
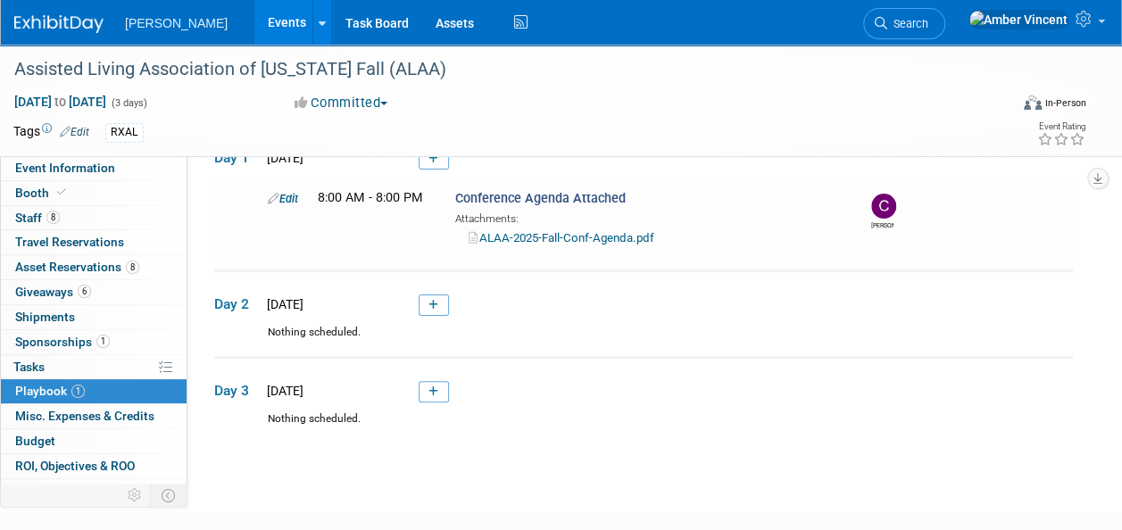
scroll to position [55, 0]
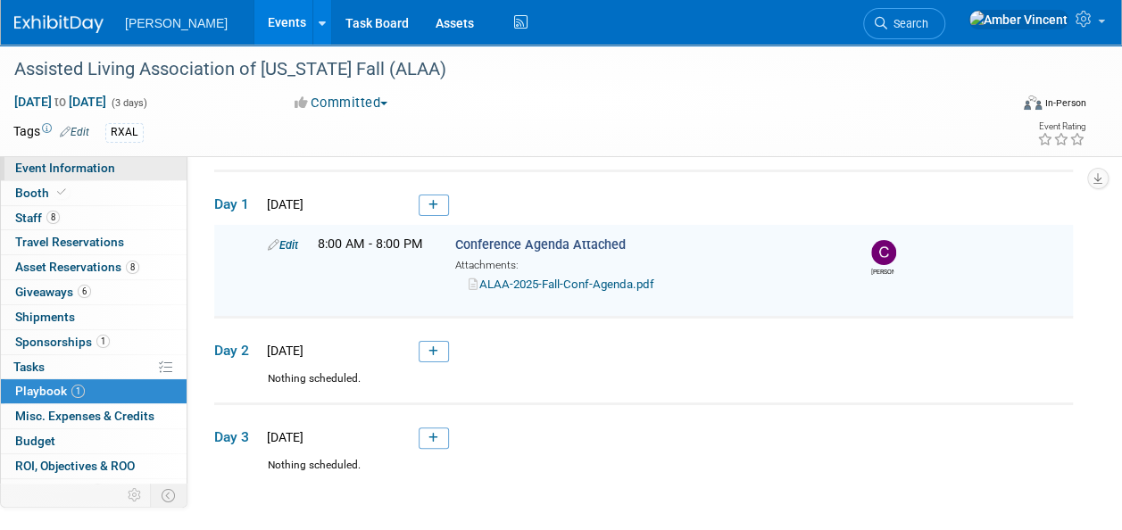
click at [66, 171] on span "Event Information" at bounding box center [65, 168] width 100 height 14
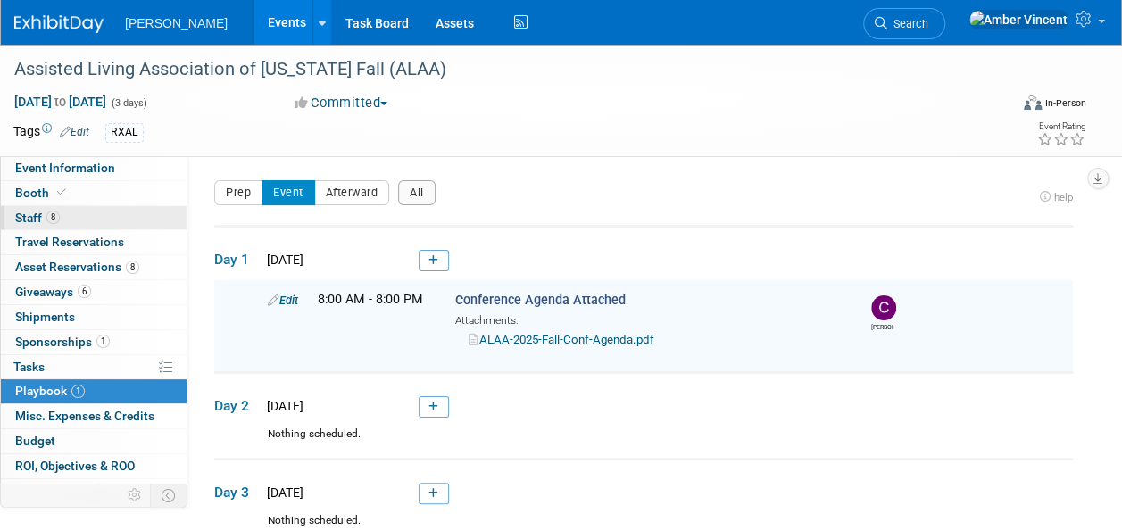
select select "Exhibitor"
select select "Yes"
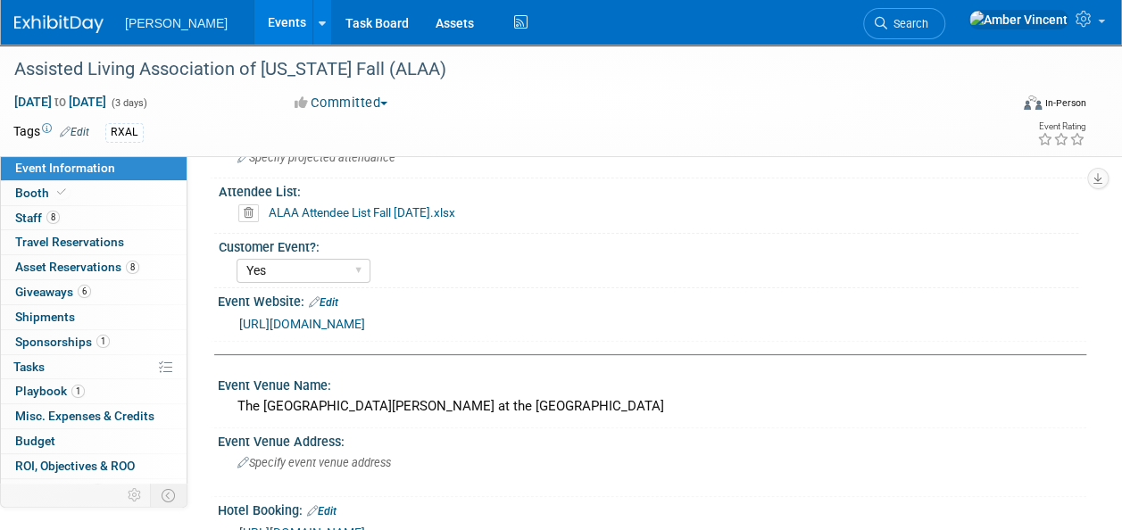
scroll to position [268, 0]
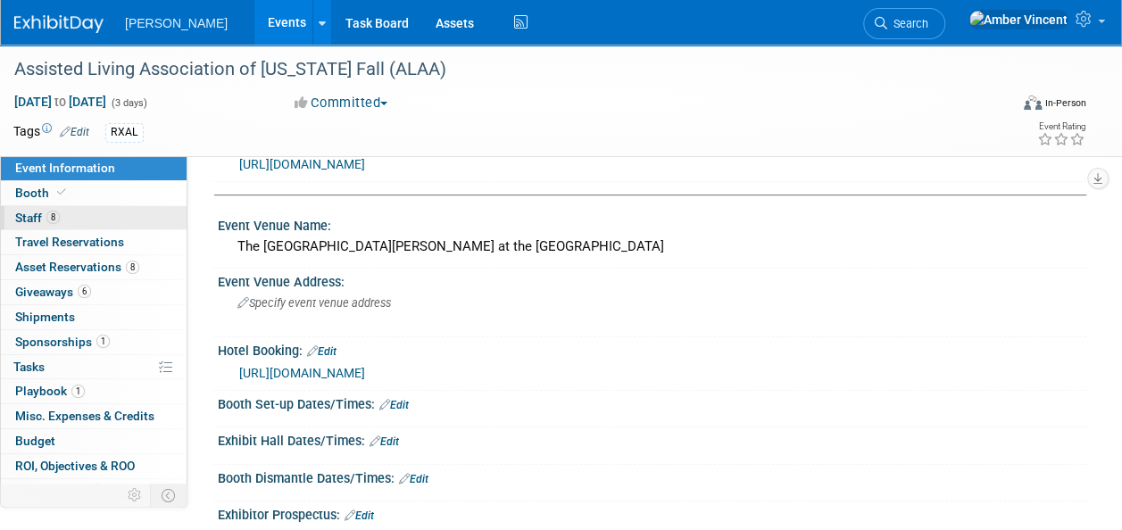
click at [96, 218] on link "8 Staff 8" at bounding box center [94, 218] width 186 height 24
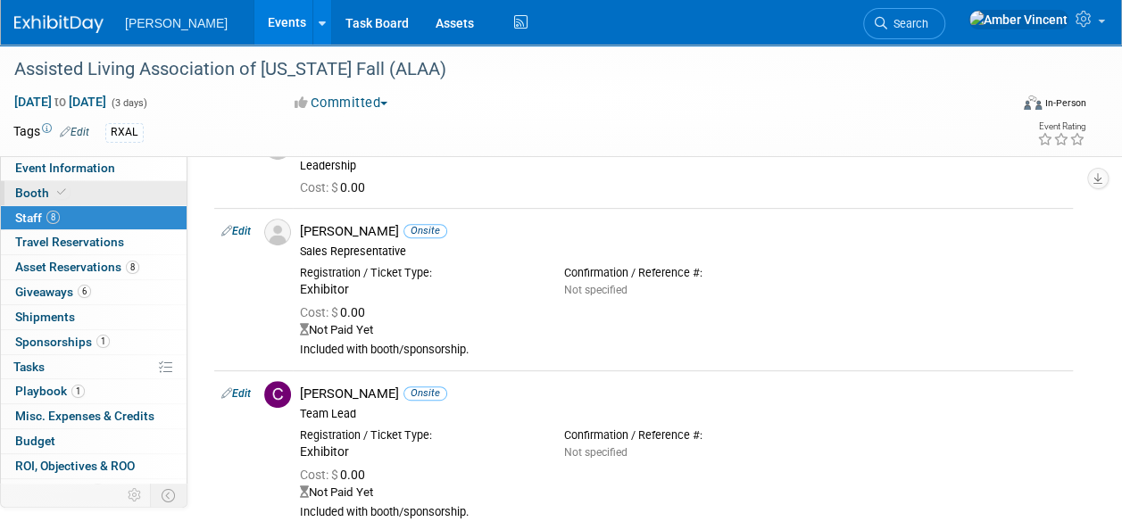
click at [45, 201] on link "Booth" at bounding box center [94, 193] width 186 height 24
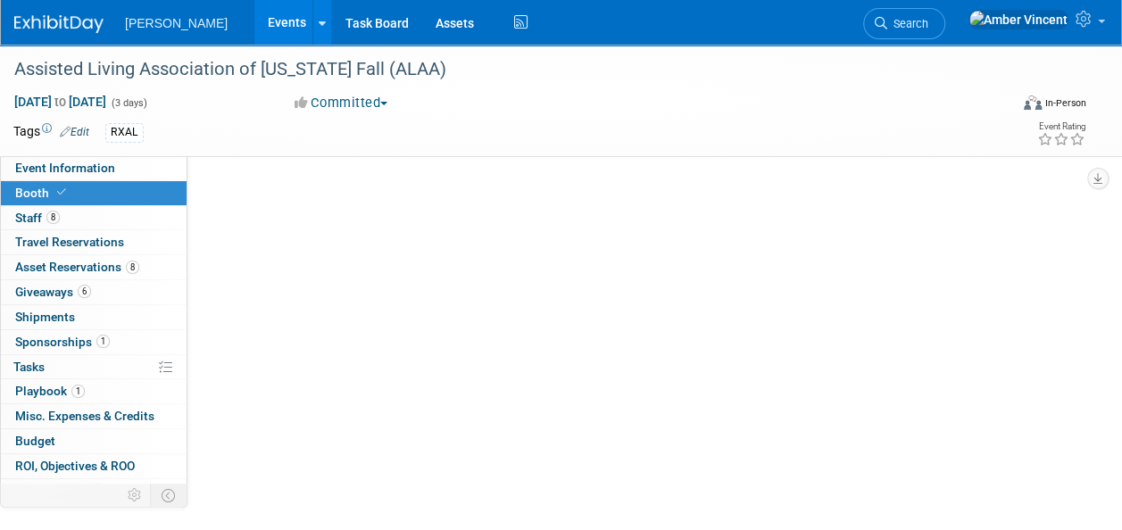
scroll to position [0, 0]
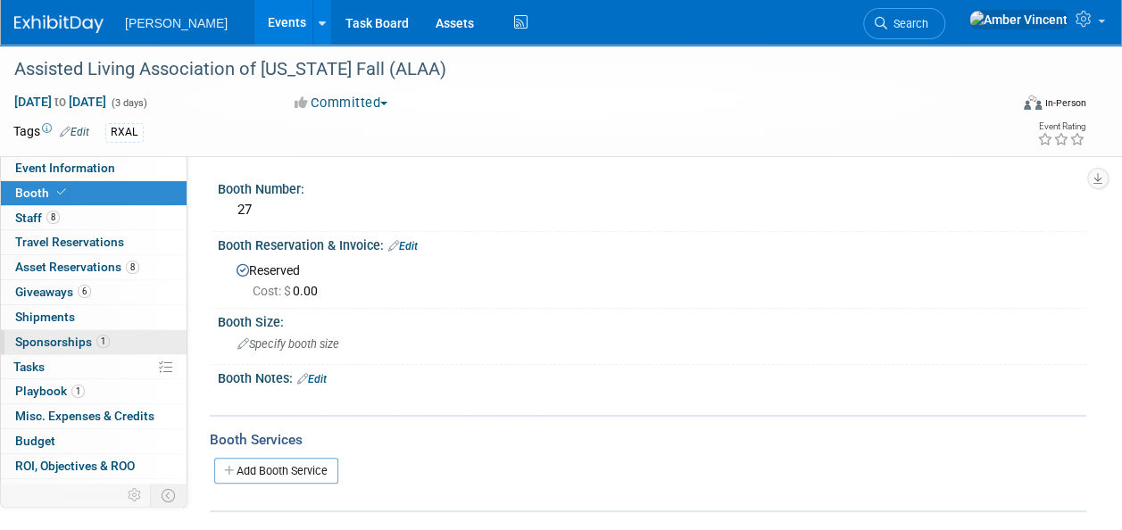
click at [71, 343] on span "Sponsorships 1" at bounding box center [62, 342] width 95 height 14
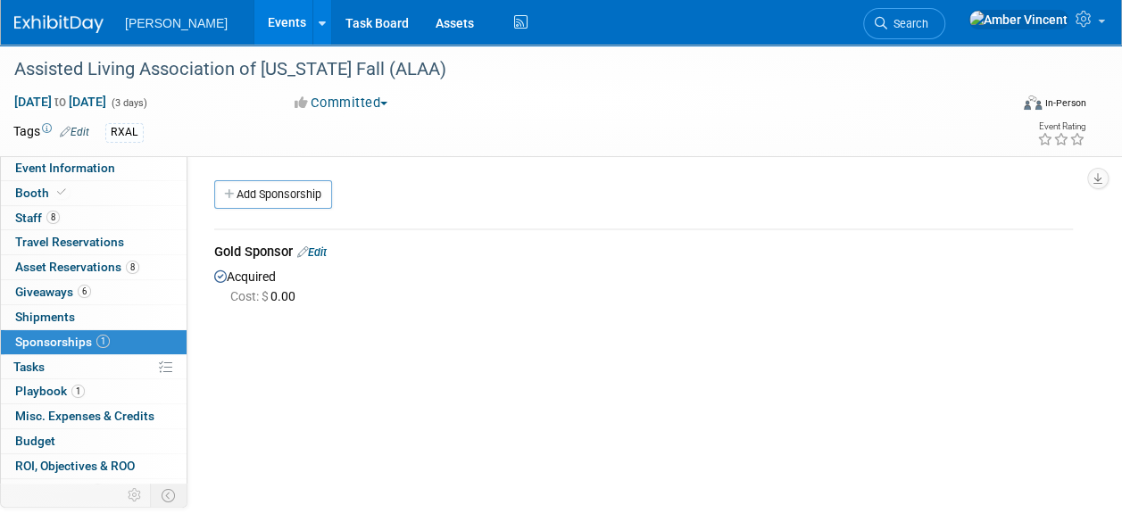
click at [322, 255] on link "Edit" at bounding box center [311, 252] width 29 height 13
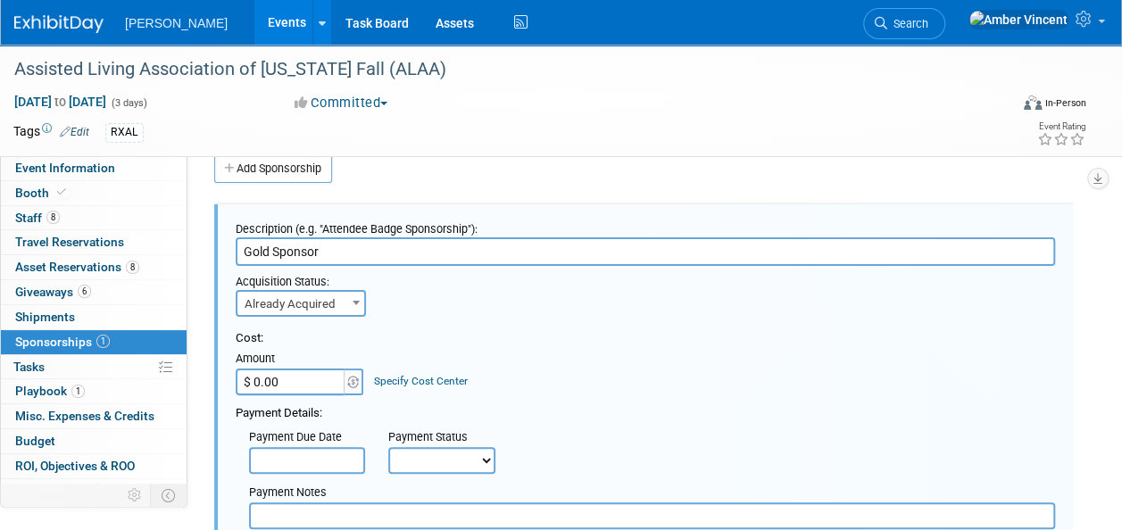
drag, startPoint x: 268, startPoint y: 248, endPoint x: 231, endPoint y: 241, distance: 37.3
click at [231, 241] on div "Description (e.g. "Attendee Badge Sponsorship"): Gold Sponsor Acquisition Statu…" at bounding box center [643, 524] width 859 height 641
type input "Platinum Sponsor"
click at [283, 379] on input "$ 0.00" at bounding box center [292, 382] width 112 height 27
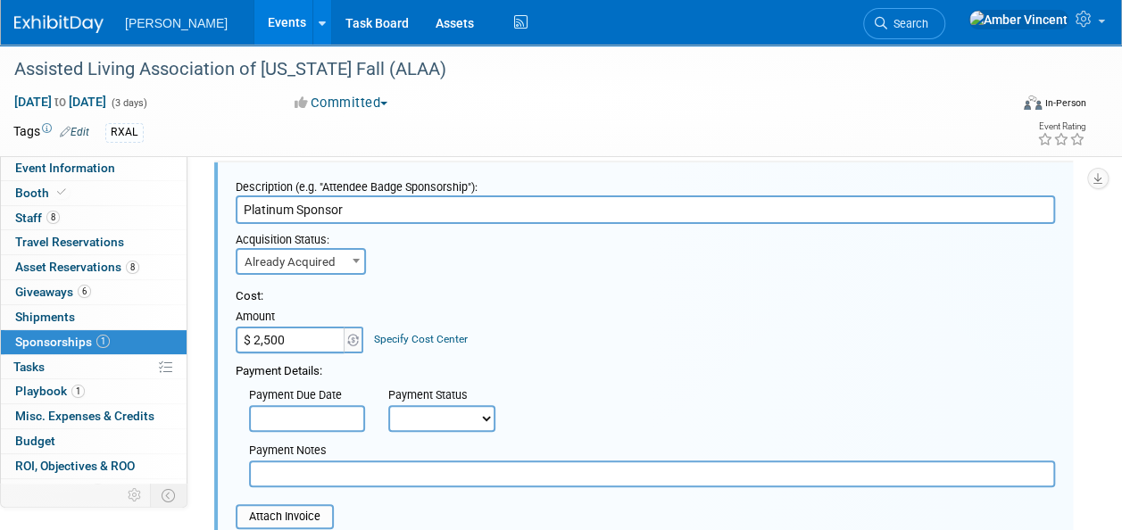
scroll to position [204, 0]
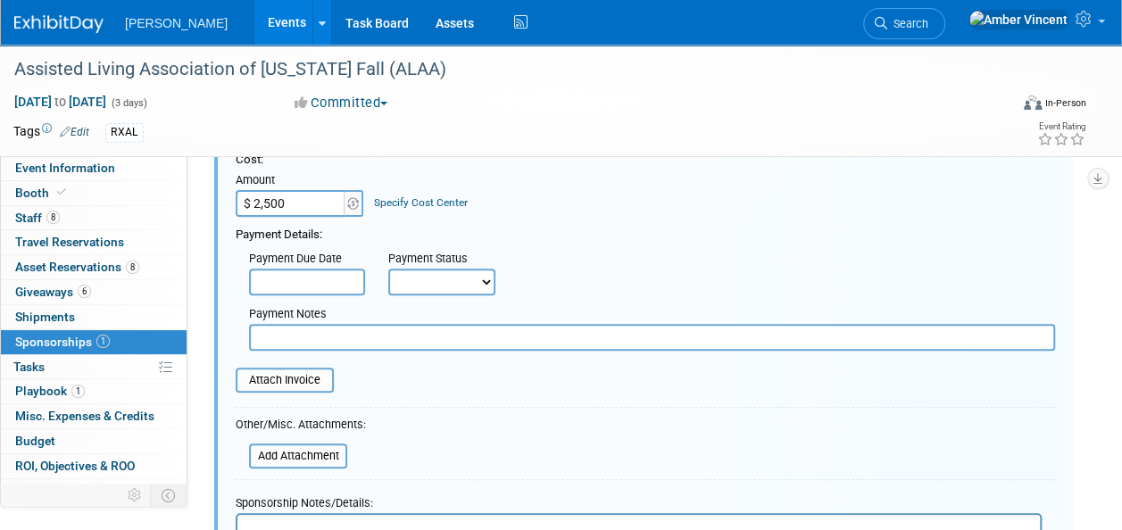
type input "$ 2,500.00"
click at [424, 273] on select "Not Paid Yet Partially Paid Paid in Full" at bounding box center [441, 282] width 107 height 27
select select "1"
click at [388, 269] on select "Not Paid Yet Partially Paid Paid in Full" at bounding box center [441, 282] width 107 height 27
type input "$ 2,781.00"
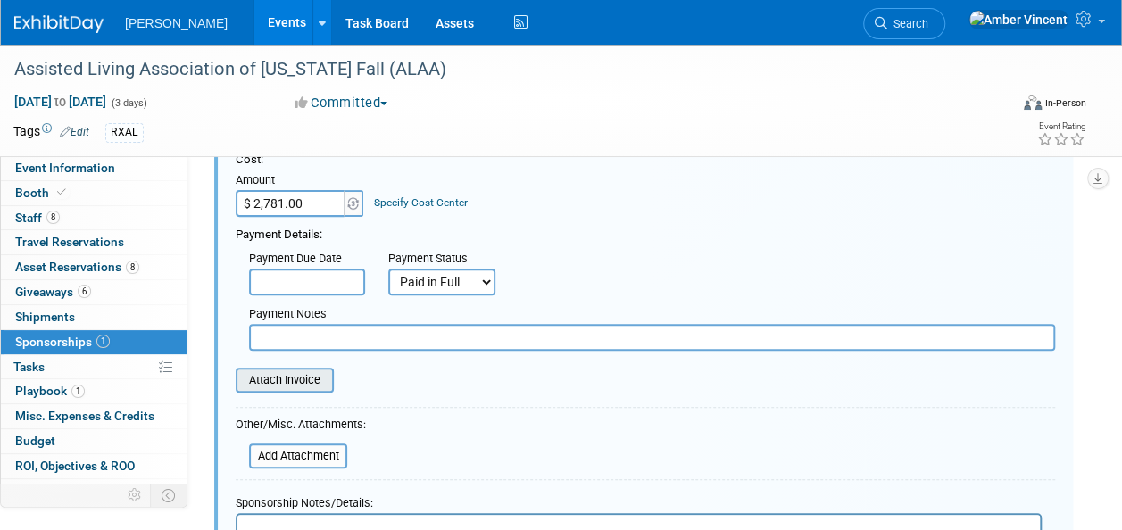
click at [292, 372] on input "file" at bounding box center [226, 380] width 213 height 21
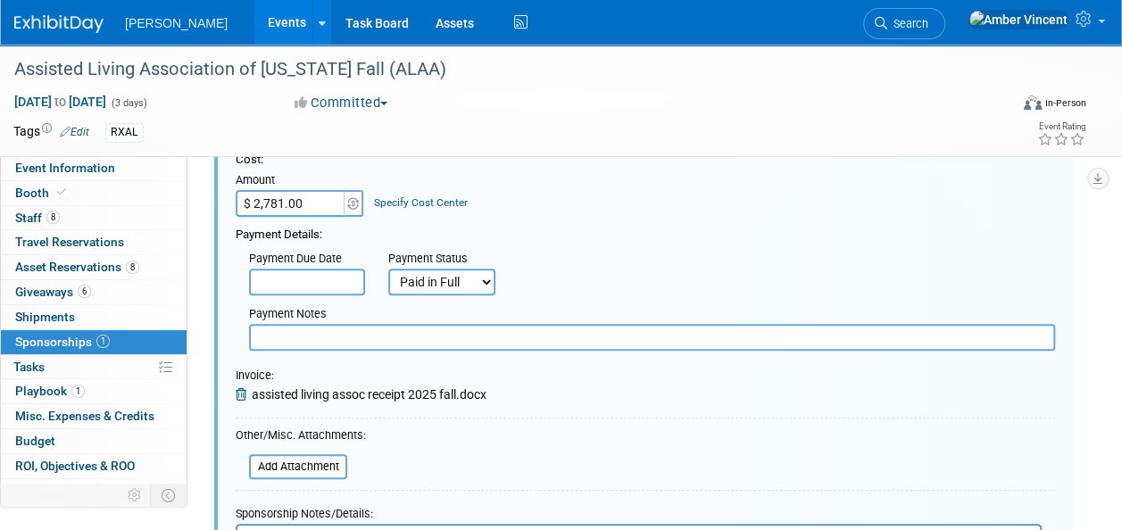
click at [313, 285] on input "text" at bounding box center [307, 282] width 116 height 27
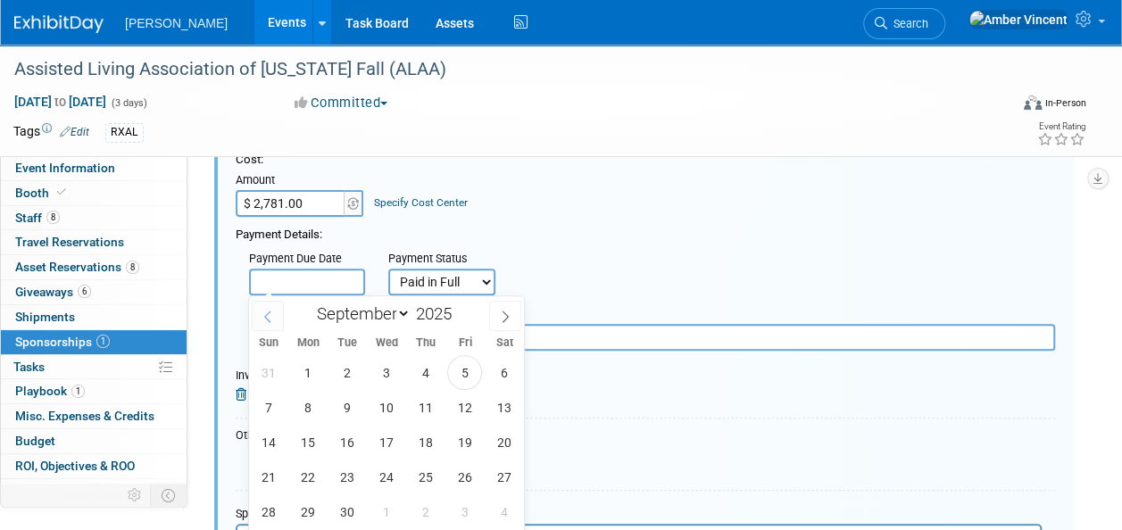
click at [270, 315] on icon at bounding box center [268, 317] width 13 height 13
select select "6"
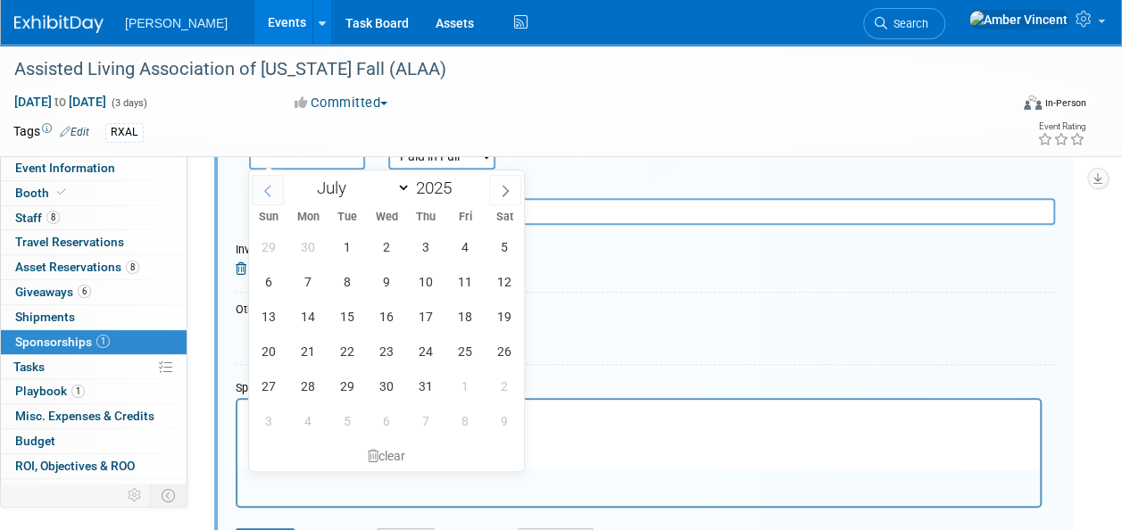
scroll to position [383, 0]
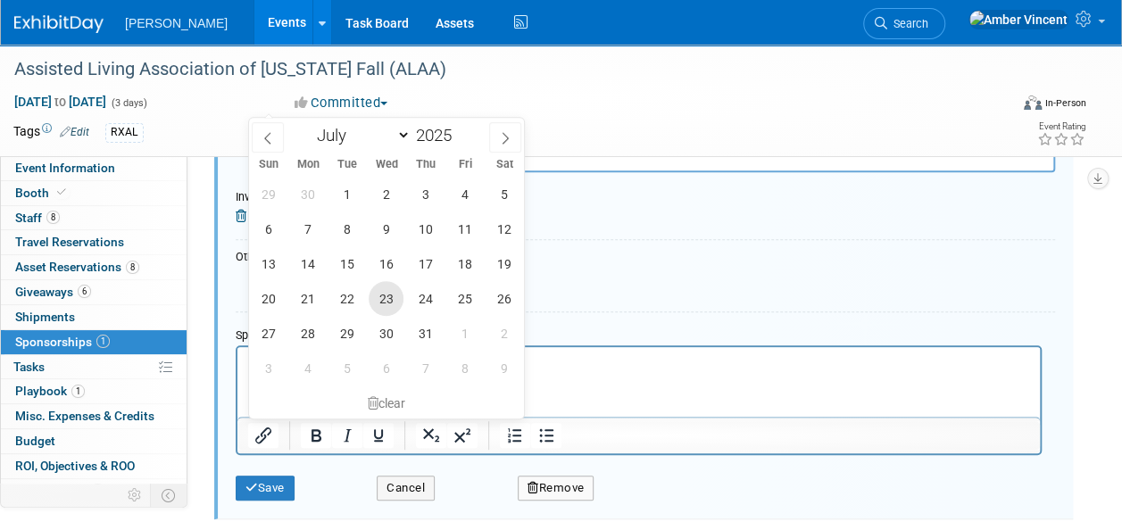
click at [388, 303] on span "23" at bounding box center [386, 298] width 35 height 35
type input "Jul 23, 2025"
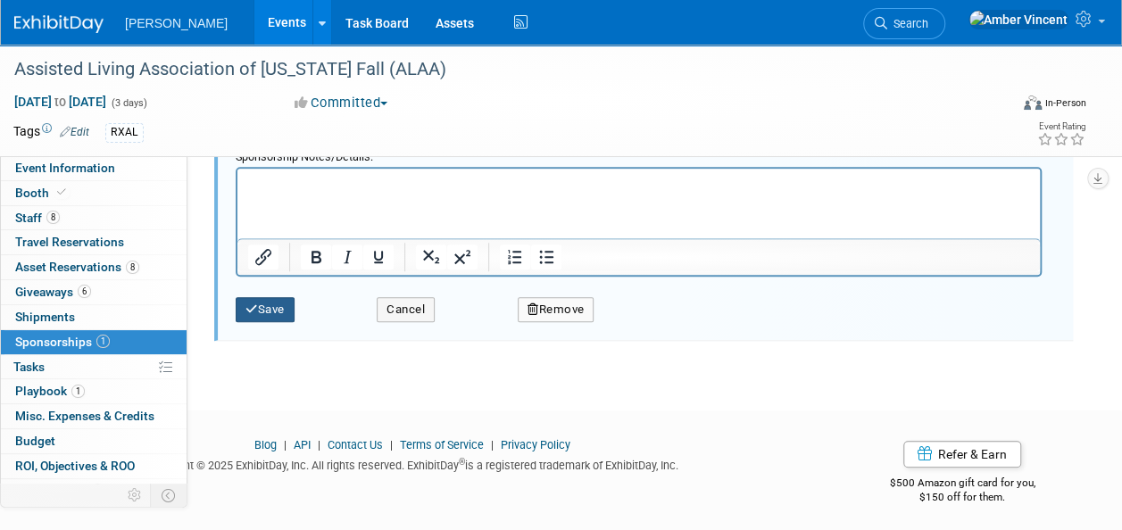
click at [277, 302] on button "Save" at bounding box center [265, 309] width 59 height 25
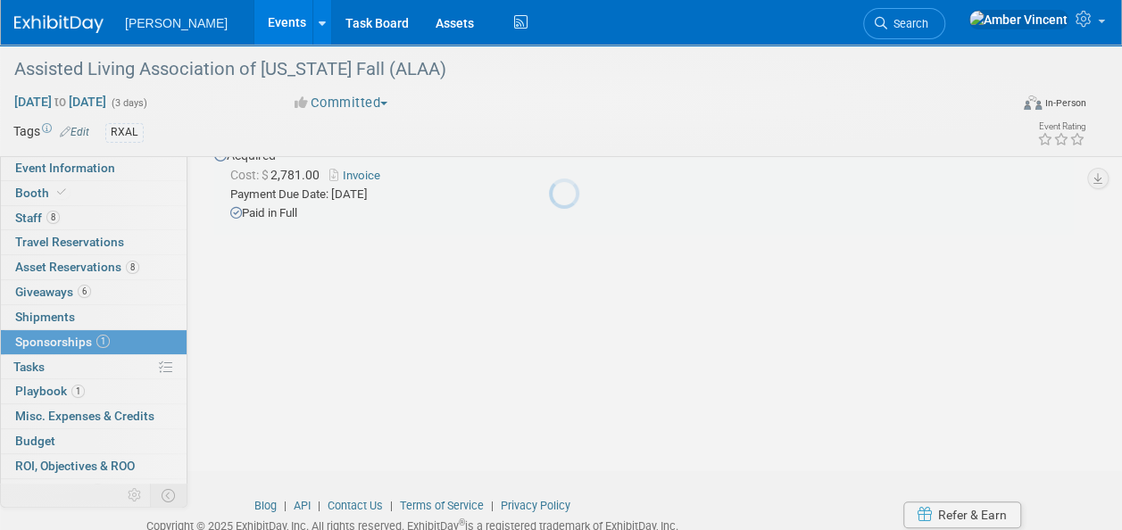
scroll to position [26, 0]
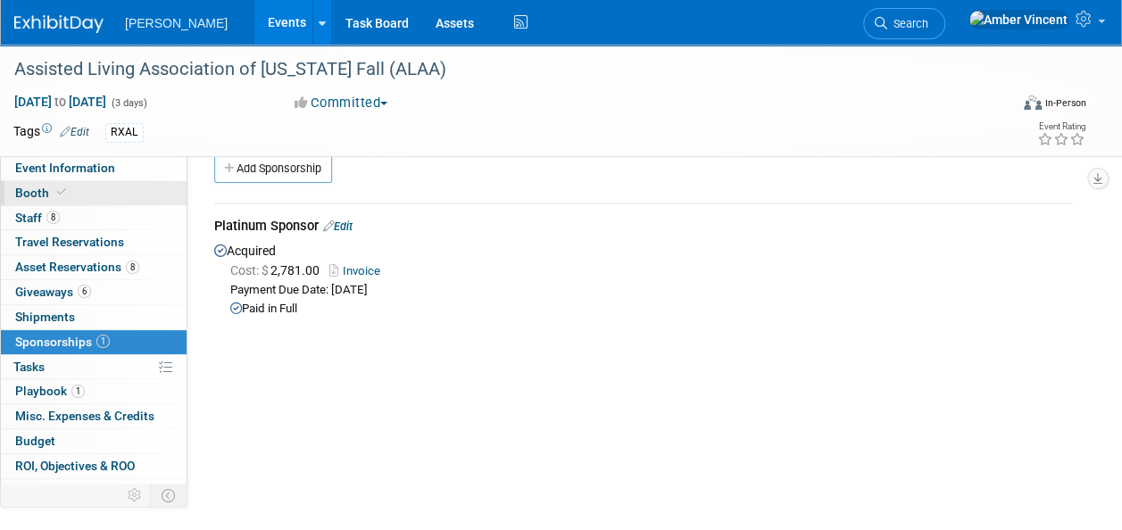
click at [65, 193] on span at bounding box center [62, 192] width 16 height 13
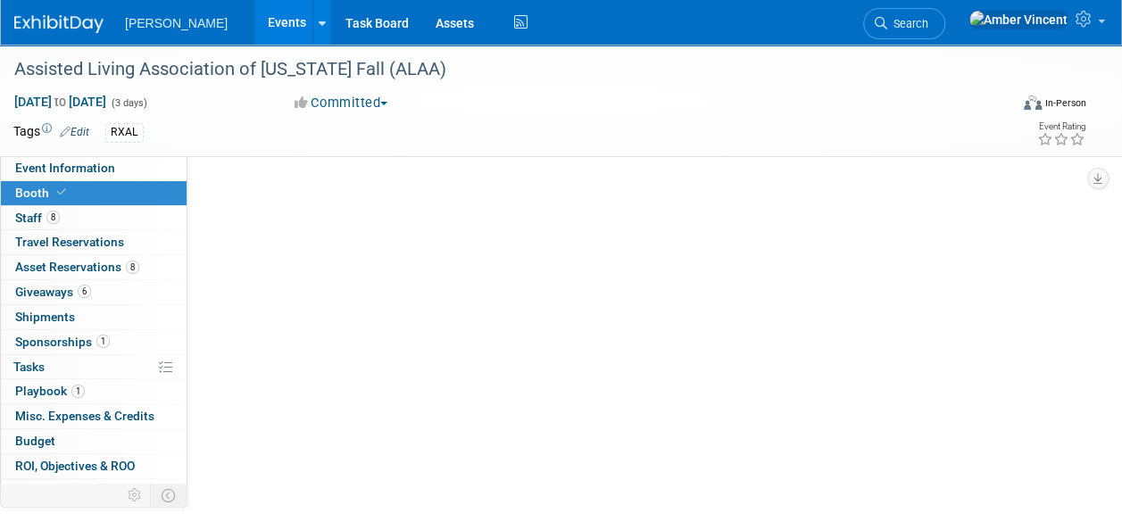
scroll to position [0, 0]
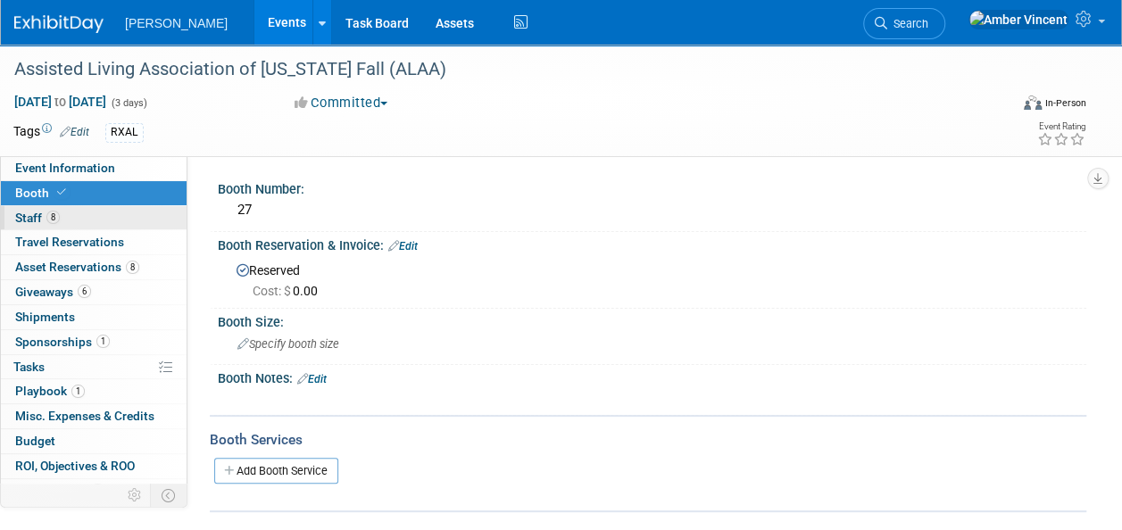
click at [63, 211] on link "8 Staff 8" at bounding box center [94, 218] width 186 height 24
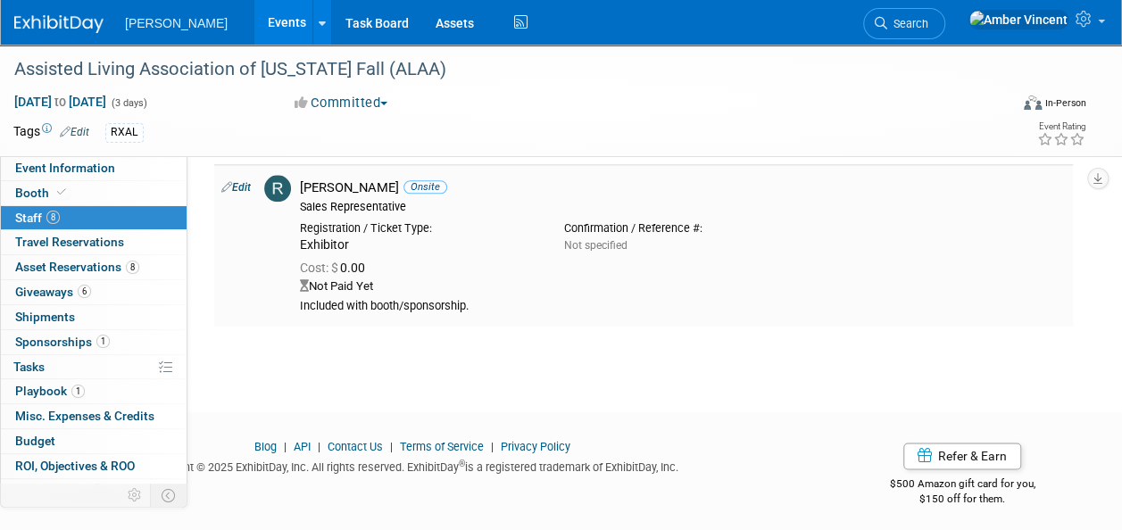
scroll to position [975, 0]
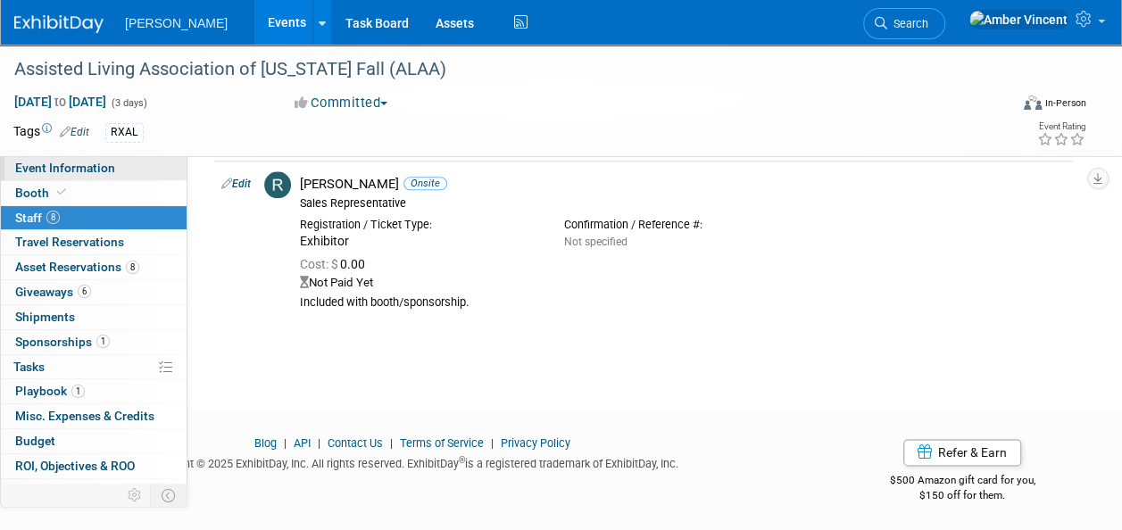
click at [82, 170] on span "Event Information" at bounding box center [65, 168] width 100 height 14
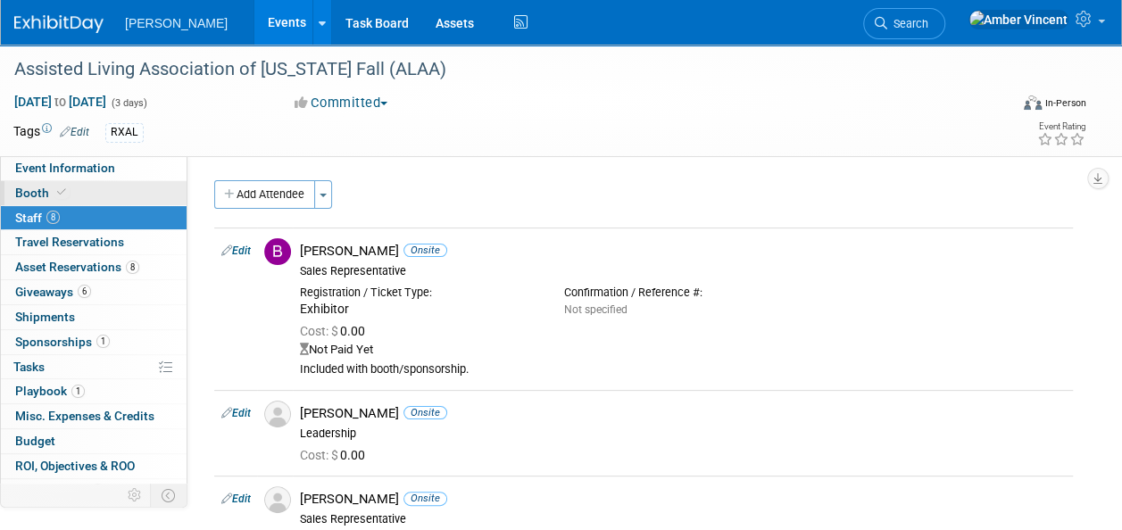
select select "Exhibitor"
select select "Yes"
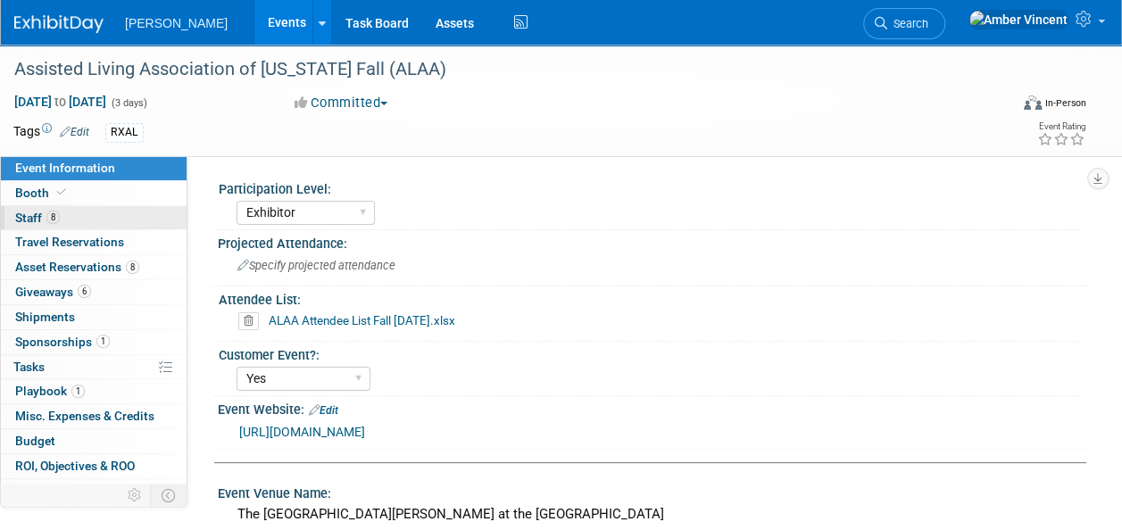
click at [65, 223] on link "8 Staff 8" at bounding box center [94, 218] width 186 height 24
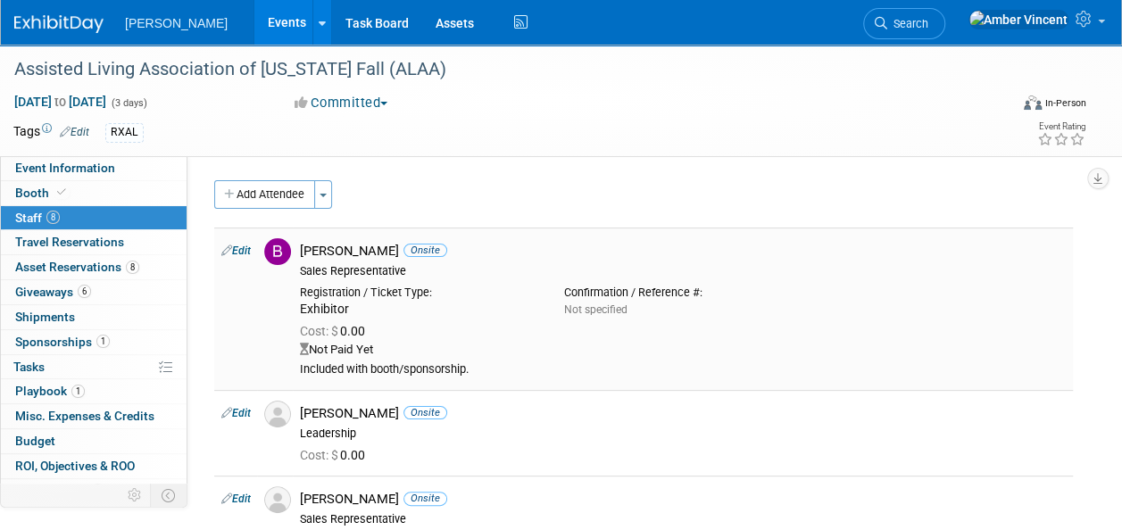
drag, startPoint x: 39, startPoint y: 171, endPoint x: 291, endPoint y: 364, distance: 317.2
click at [39, 171] on span "Event Information" at bounding box center [65, 168] width 100 height 14
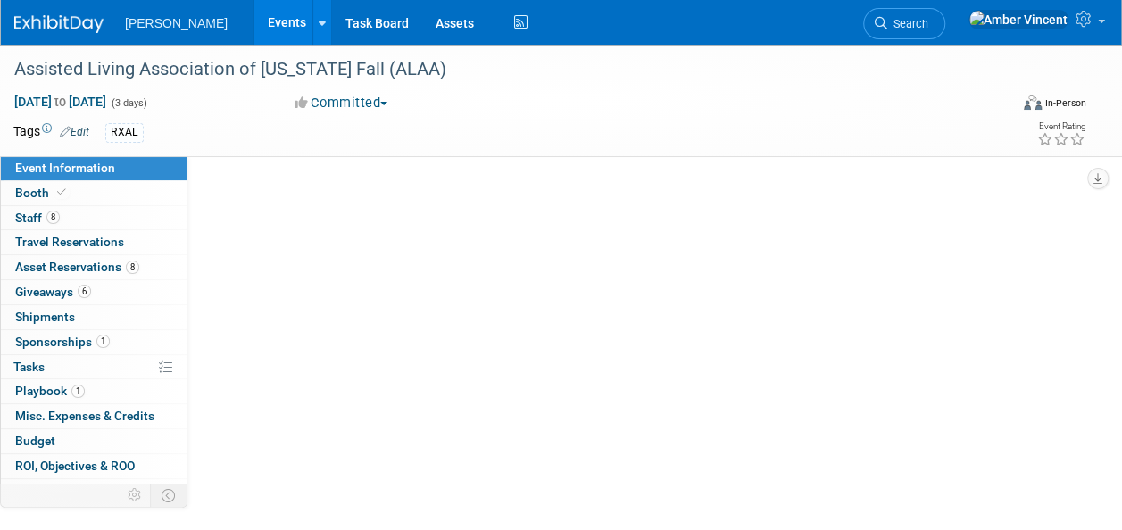
select select "Exhibitor"
select select "Yes"
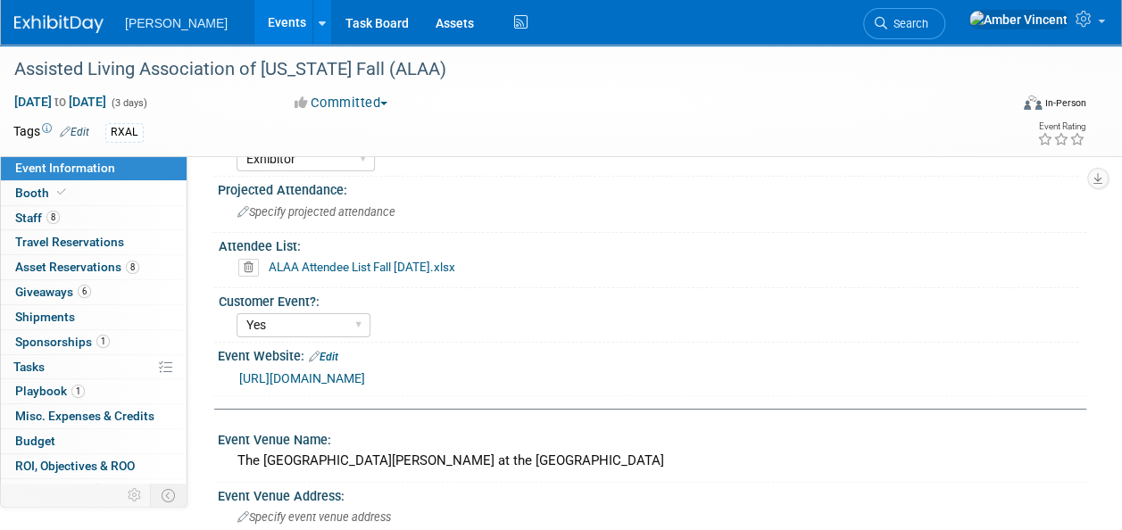
scroll to position [89, 0]
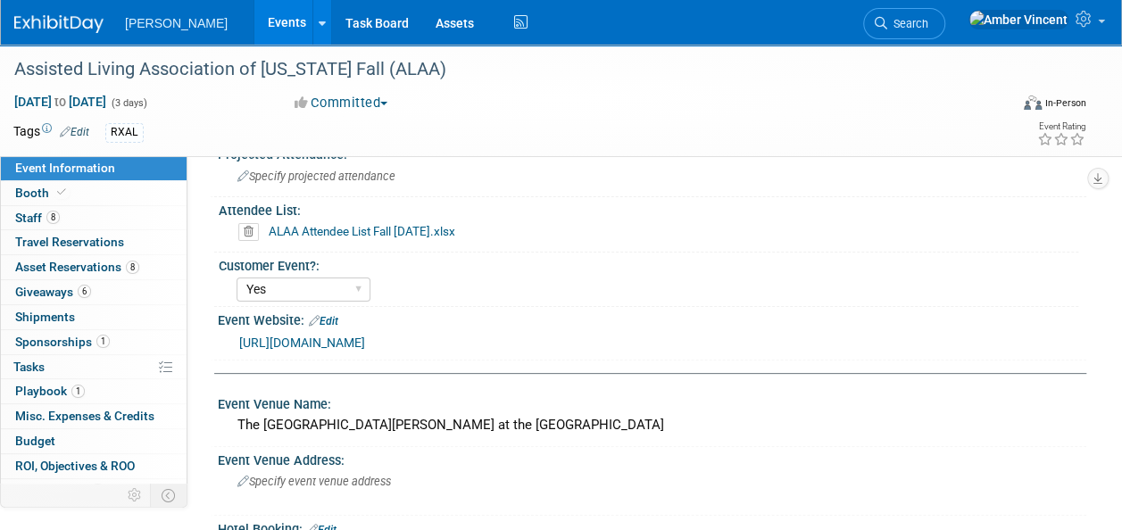
click at [244, 226] on icon at bounding box center [248, 232] width 21 height 18
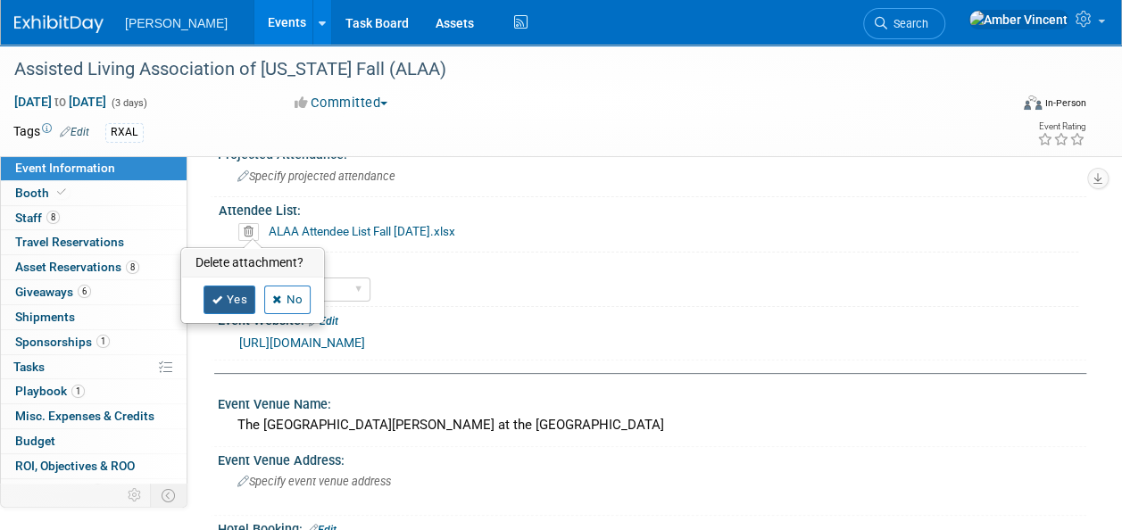
click at [218, 303] on icon at bounding box center [217, 301] width 11 height 10
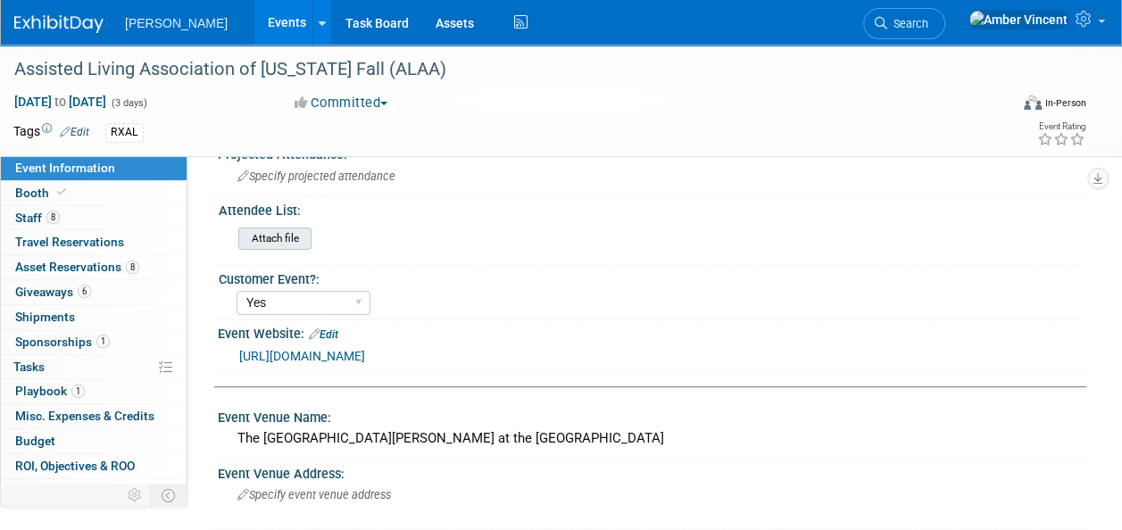
click at [250, 243] on input "file" at bounding box center [189, 239] width 243 height 21
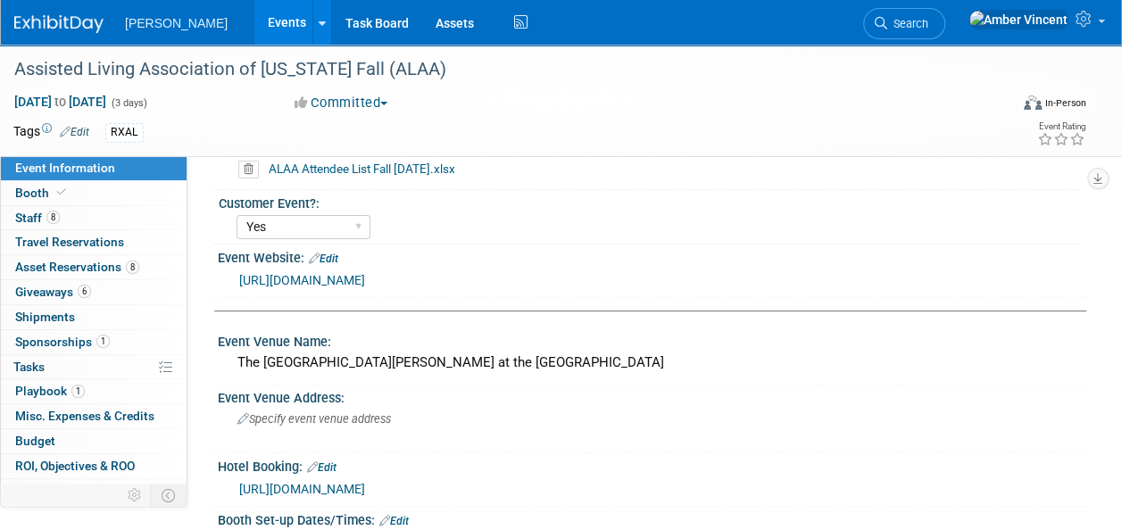
scroll to position [179, 0]
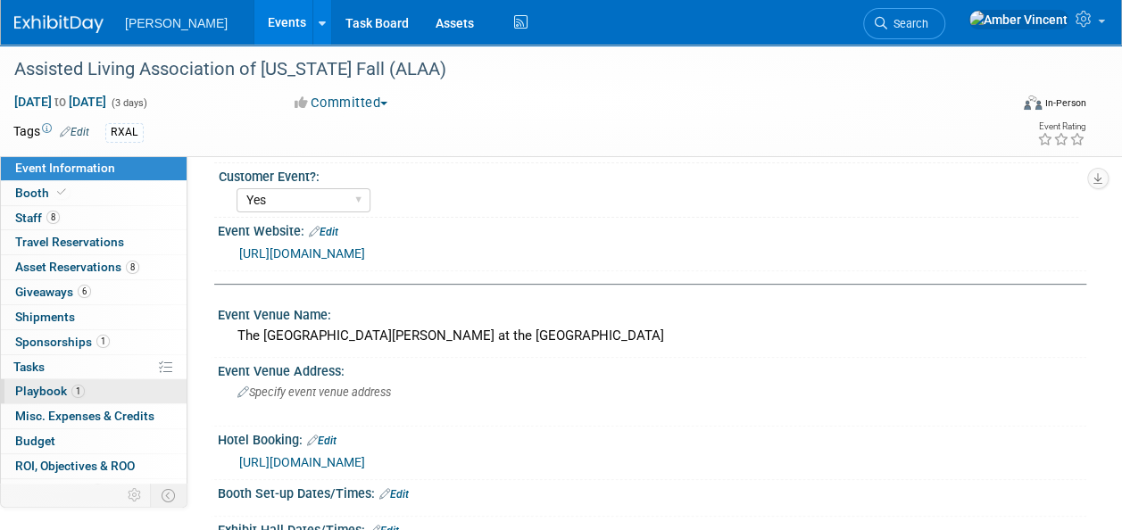
click at [67, 380] on link "1 Playbook 1" at bounding box center [94, 392] width 186 height 24
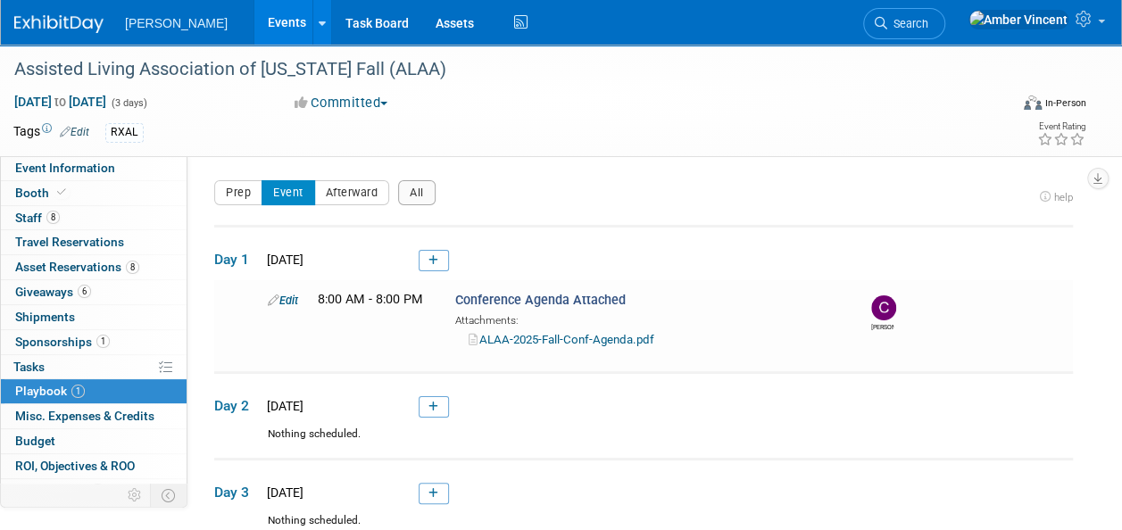
click at [98, 382] on link "1 Playbook 1" at bounding box center [94, 392] width 186 height 24
click at [295, 324] on div "Edit 8:00 AM - 8:00 PM Conference Agenda Attached Attachments: ALAA-2025-Fall-C…" at bounding box center [665, 319] width 823 height 57
click at [289, 302] on link "Edit" at bounding box center [283, 300] width 30 height 13
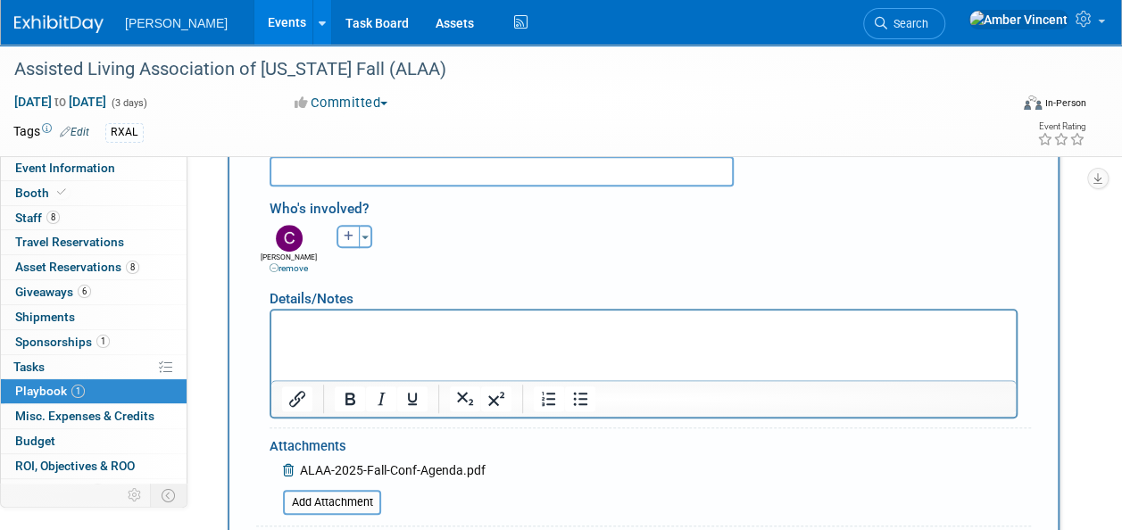
scroll to position [523, 0]
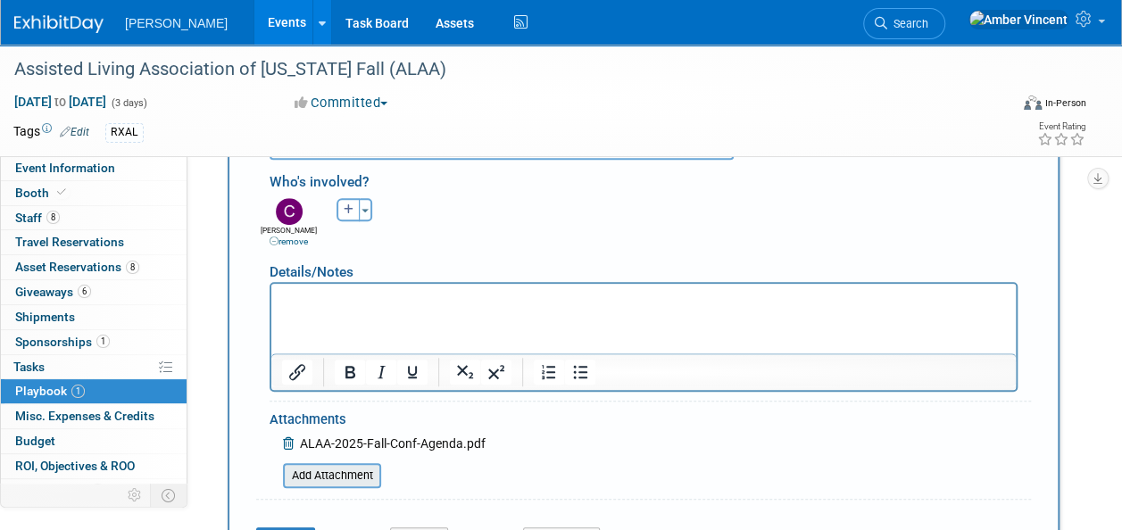
click at [346, 471] on input "file" at bounding box center [273, 475] width 213 height 21
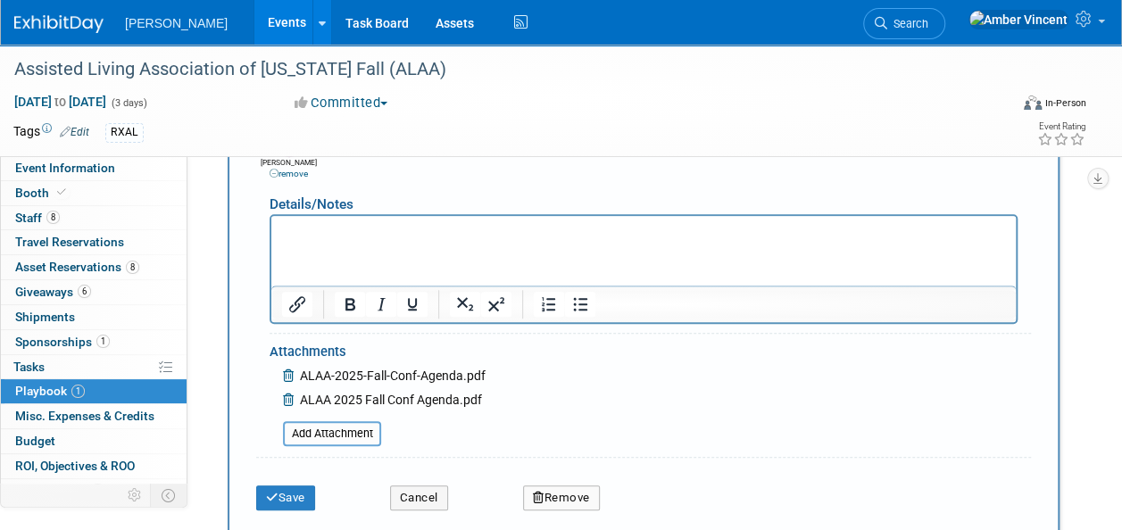
scroll to position [613, 0]
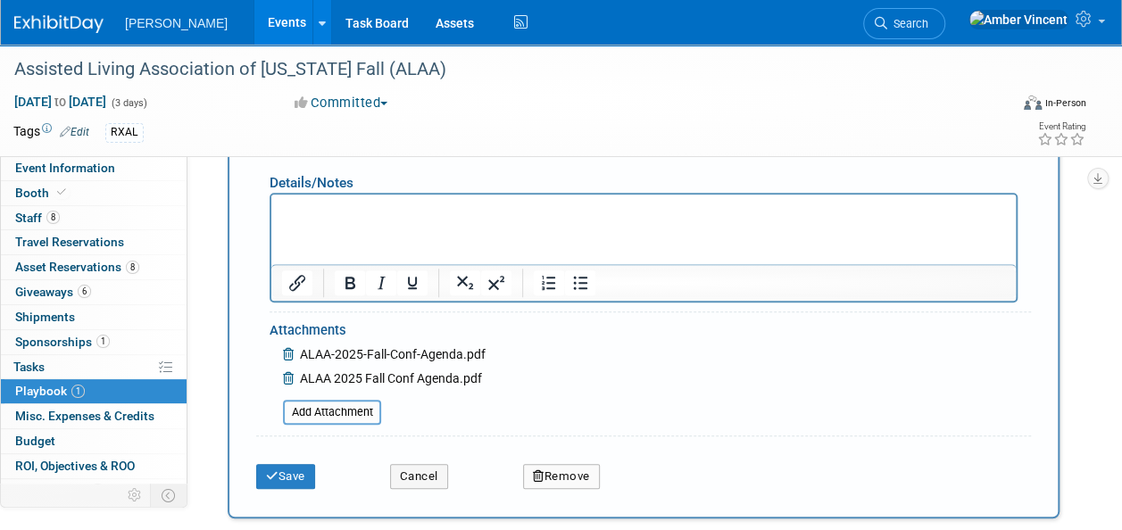
drag, startPoint x: 284, startPoint y: 352, endPoint x: 296, endPoint y: 366, distance: 18.4
click at [284, 352] on icon at bounding box center [290, 354] width 14 height 13
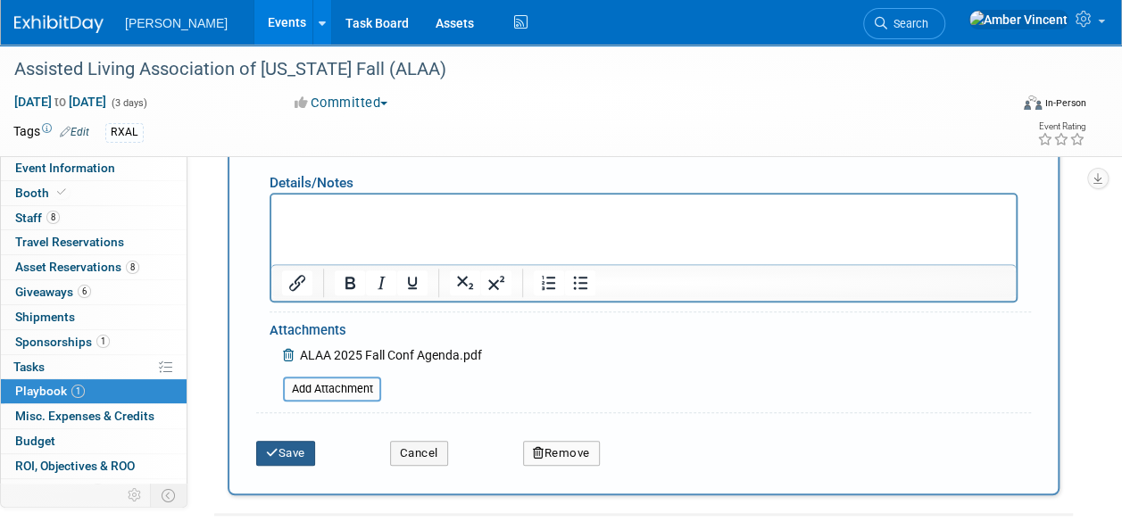
click at [305, 454] on button "Save" at bounding box center [285, 453] width 59 height 25
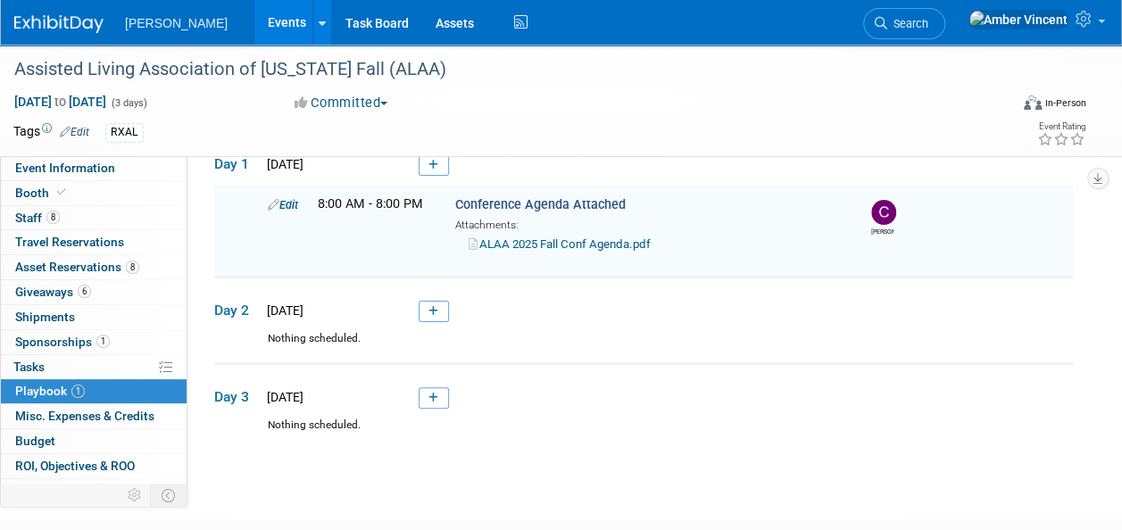
scroll to position [55, 0]
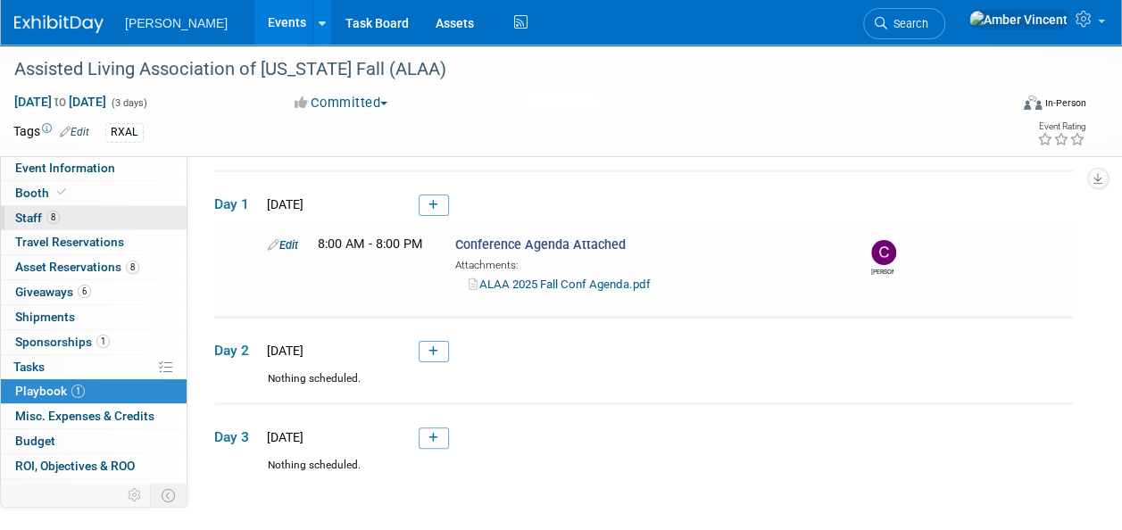
drag, startPoint x: 60, startPoint y: 209, endPoint x: 90, endPoint y: 213, distance: 30.6
click at [60, 209] on link "8 Staff 8" at bounding box center [94, 218] width 186 height 24
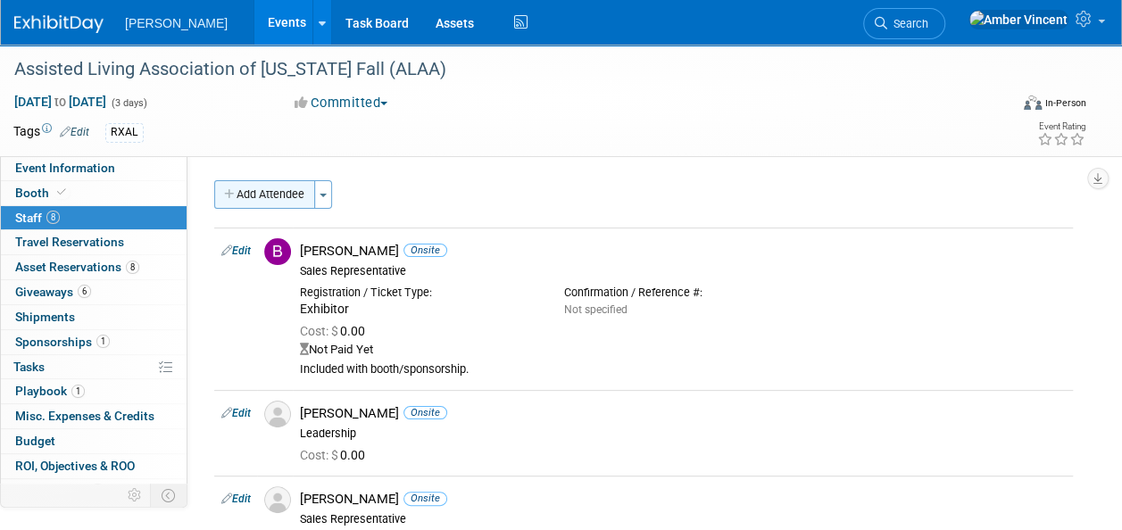
click at [254, 200] on button "Add Attendee" at bounding box center [264, 194] width 101 height 29
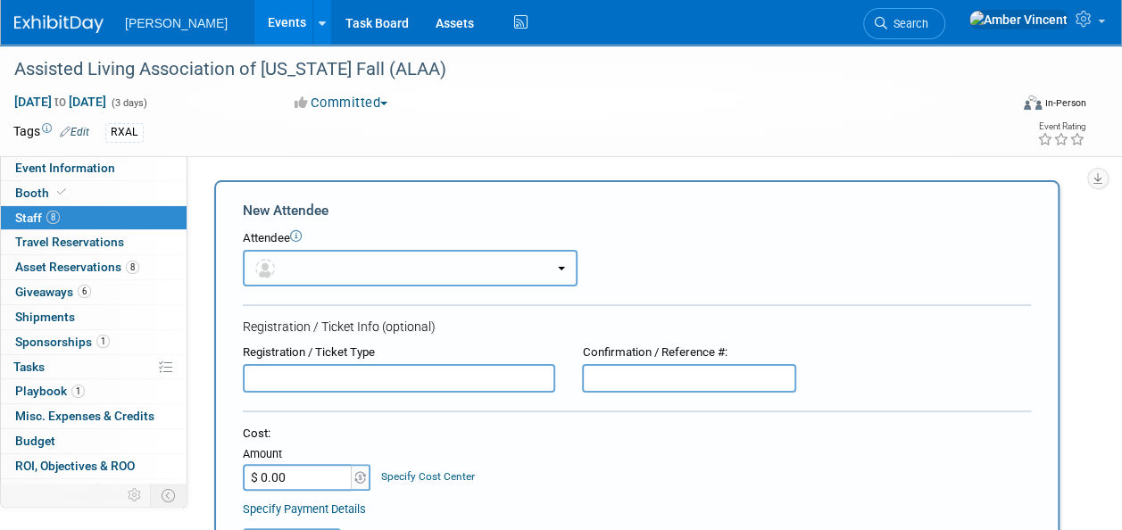
click at [438, 279] on button "button" at bounding box center [410, 268] width 335 height 37
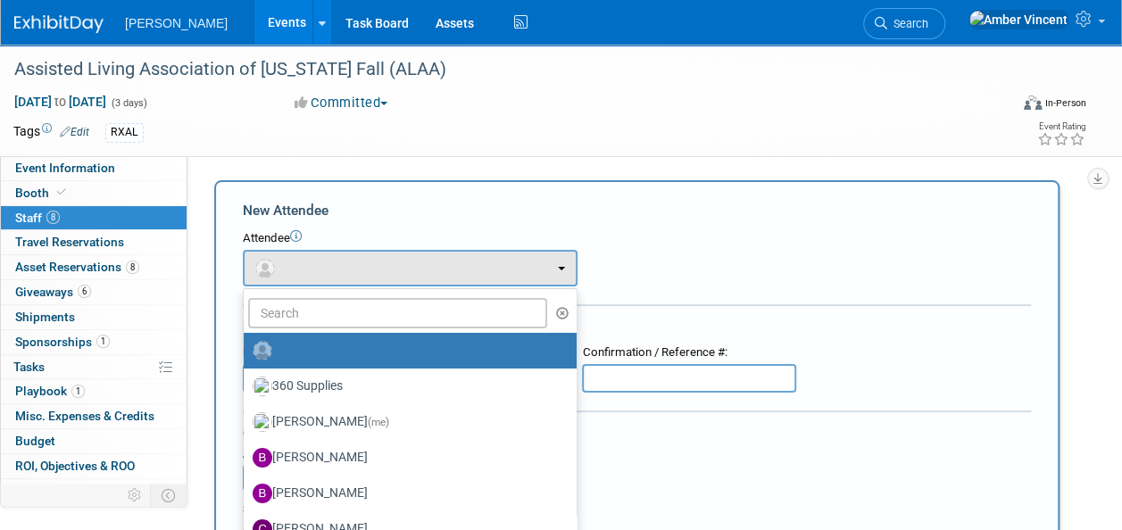
click at [842, 166] on div "Participation Level: Exhibitor Exhibitor/Sponsor Projected Attendance:" at bounding box center [637, 340] width 899 height 369
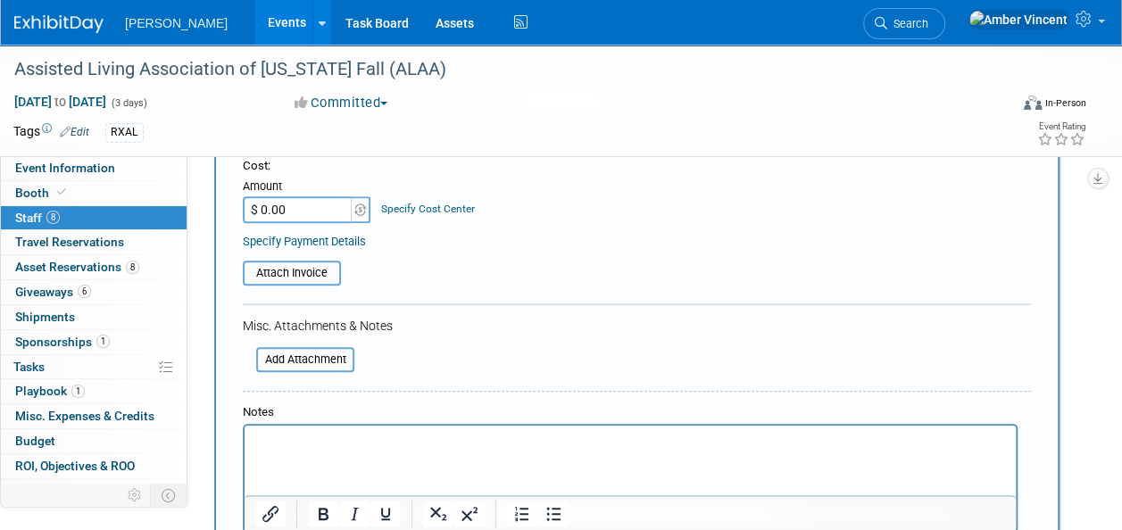
scroll to position [536, 0]
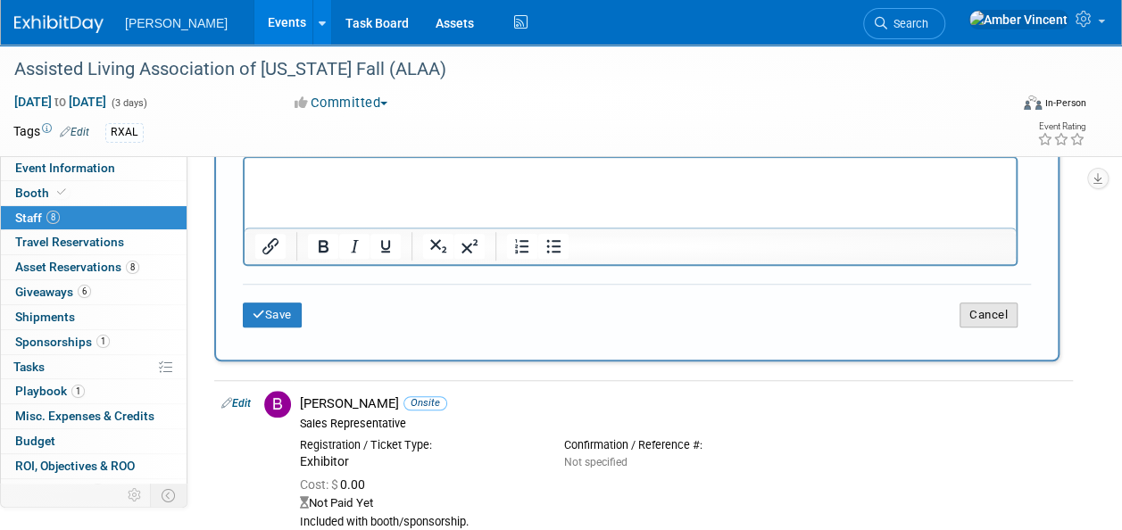
click at [993, 315] on button "Cancel" at bounding box center [989, 315] width 58 height 25
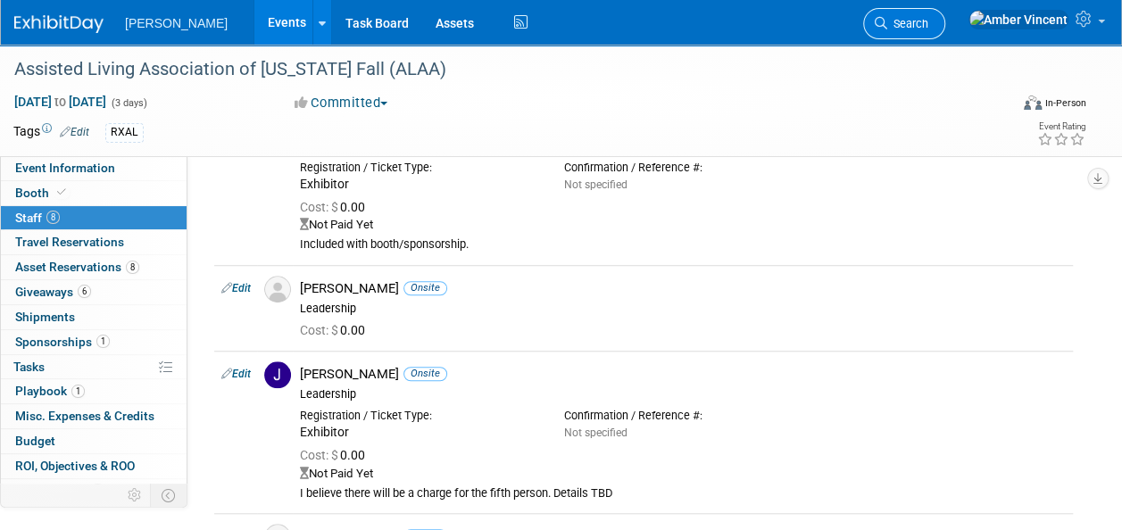
click at [929, 23] on span "Search" at bounding box center [908, 23] width 41 height 13
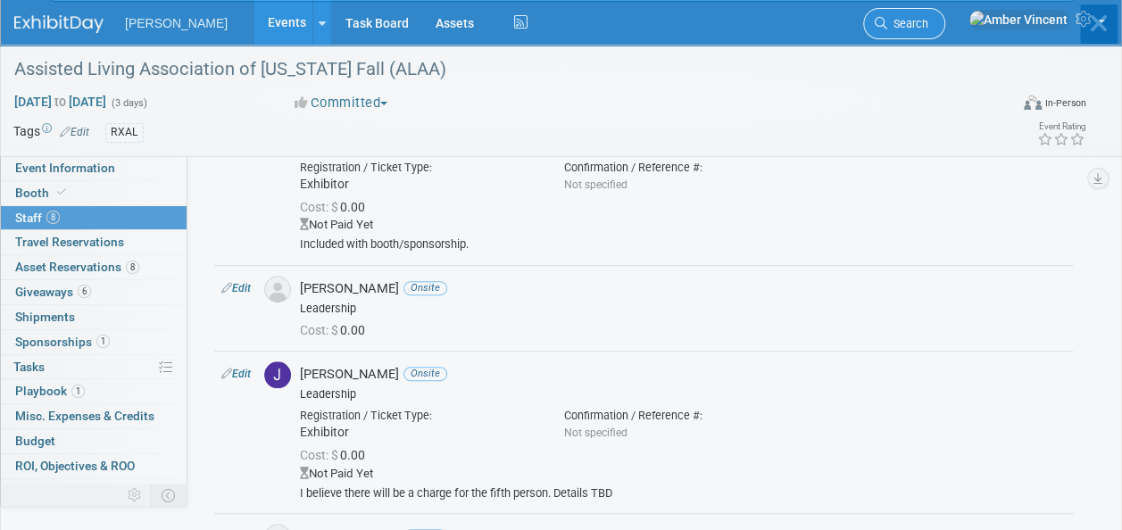
scroll to position [0, 0]
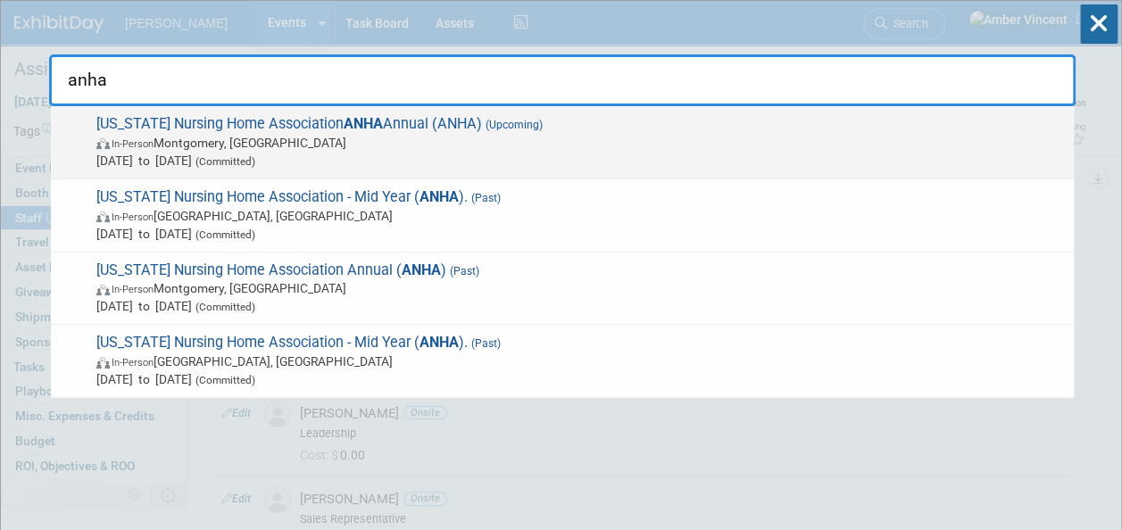
type input "anha"
click at [299, 130] on span "Alabama Nursing Home Association ANHA Annual (ANHA) (Upcoming) In-Person Montgo…" at bounding box center [578, 142] width 974 height 54
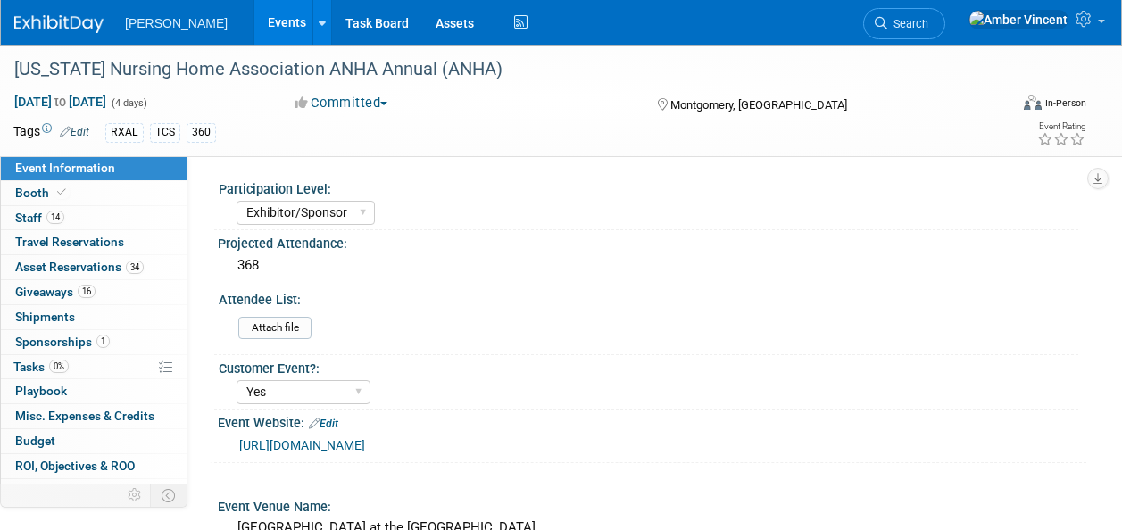
select select "Exhibitor/Sponsor"
select select "Yes"
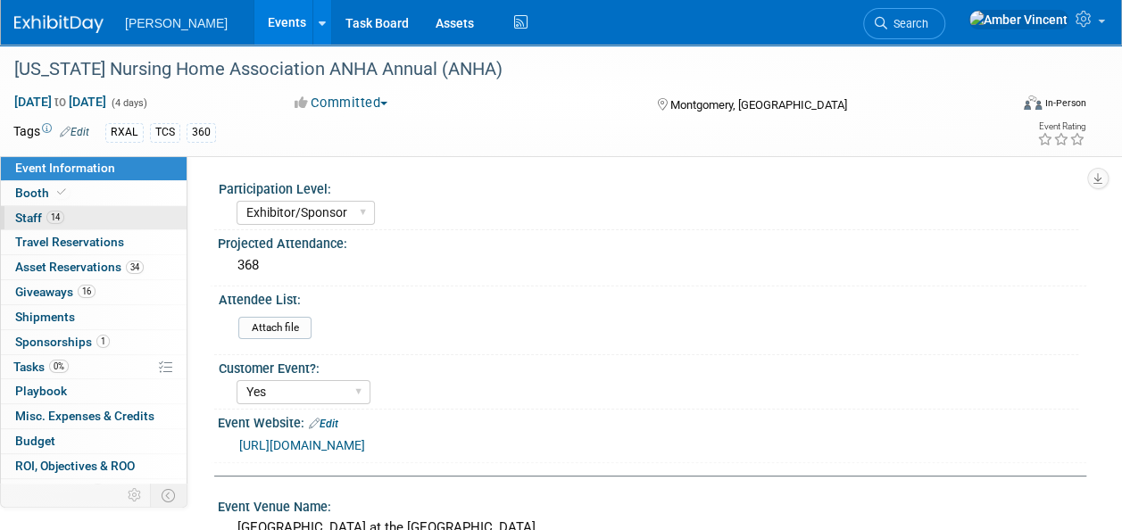
click at [58, 206] on link "14 Staff 14" at bounding box center [94, 218] width 186 height 24
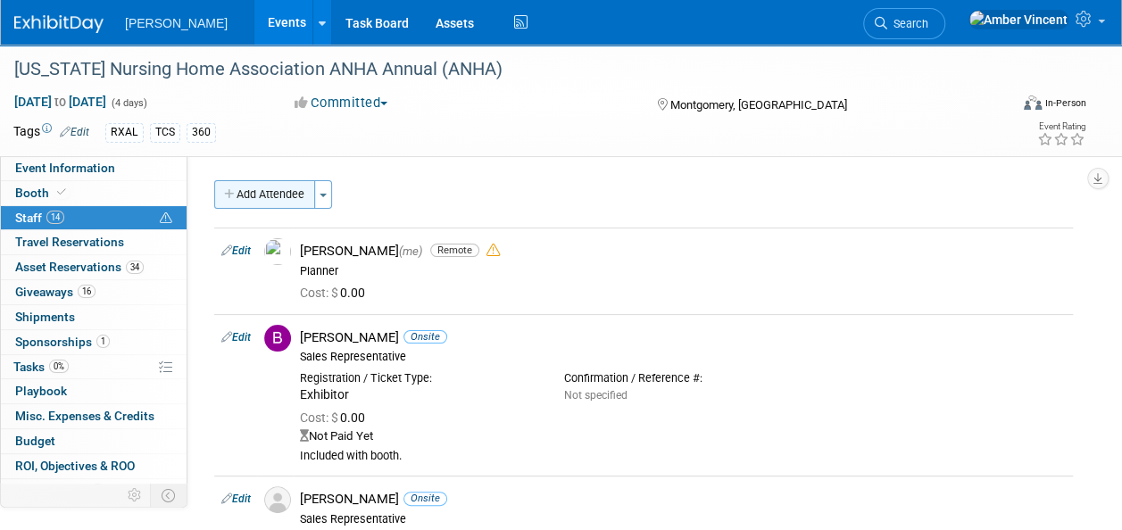
click at [296, 196] on button "Add Attendee" at bounding box center [264, 194] width 101 height 29
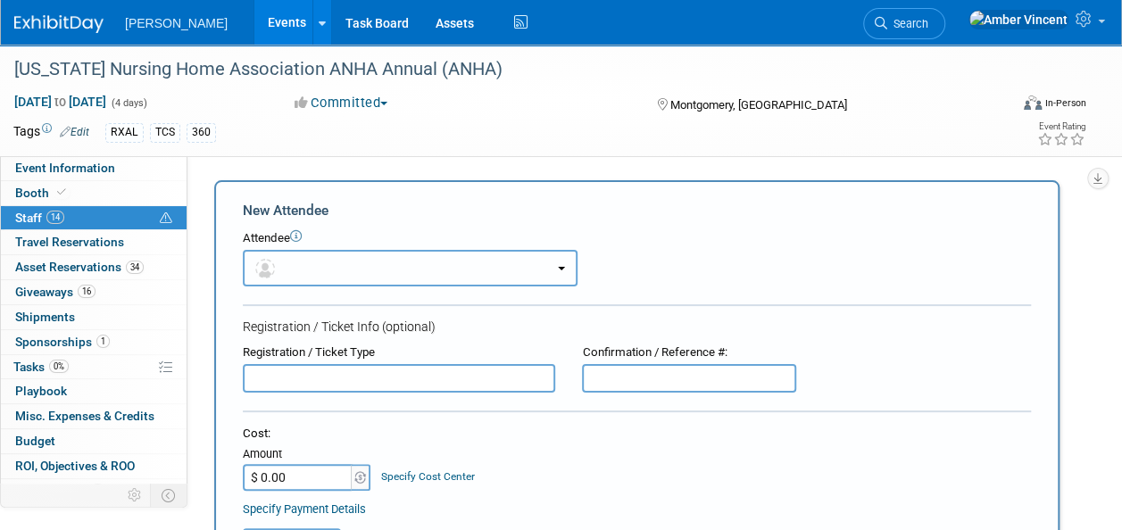
click at [373, 264] on button "button" at bounding box center [410, 268] width 335 height 37
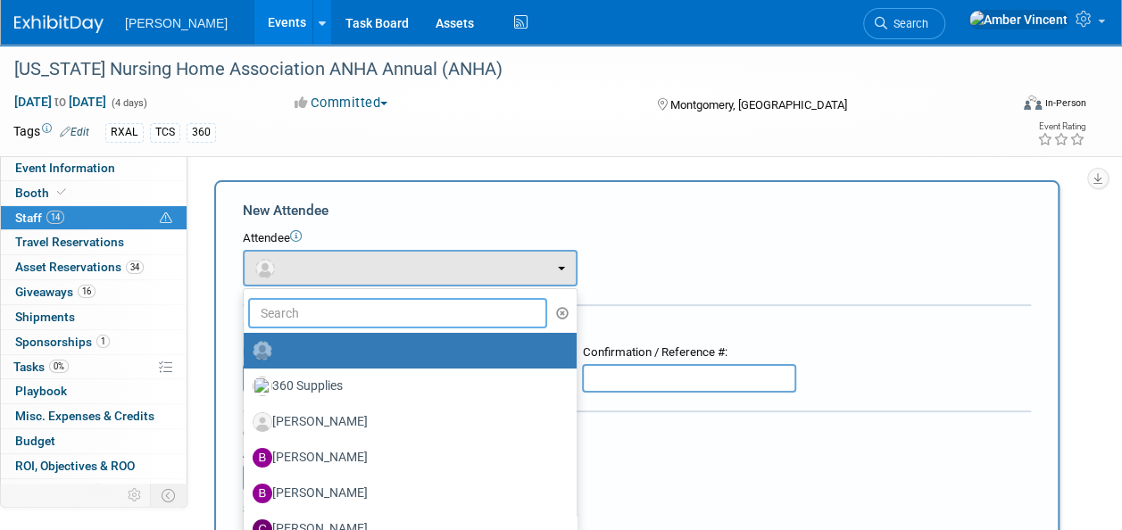
click at [386, 318] on input "text" at bounding box center [397, 313] width 299 height 30
type input "cole s"
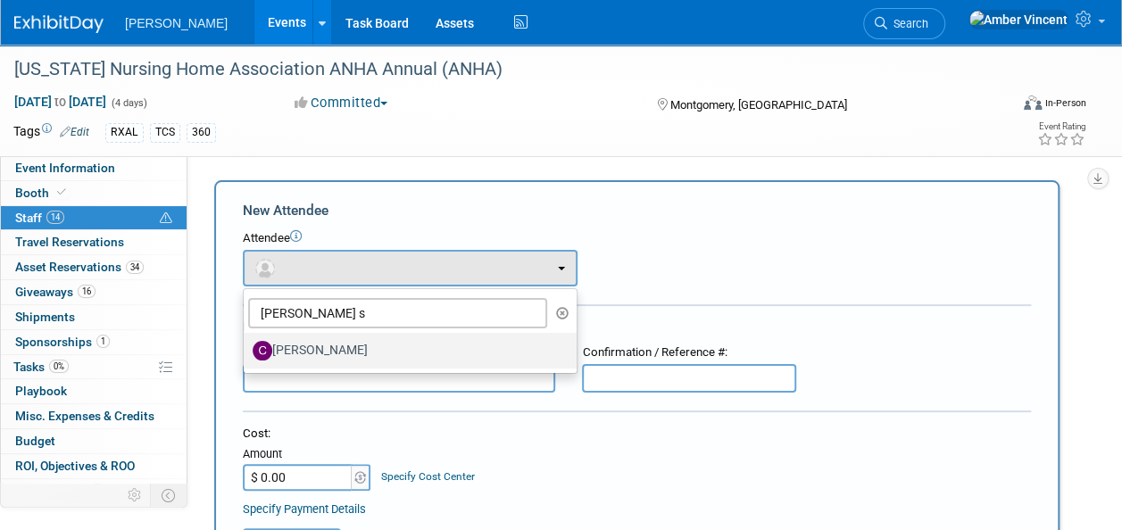
click at [363, 345] on label "[PERSON_NAME]" at bounding box center [406, 351] width 306 height 29
click at [246, 345] on input "[PERSON_NAME]" at bounding box center [241, 349] width 12 height 12
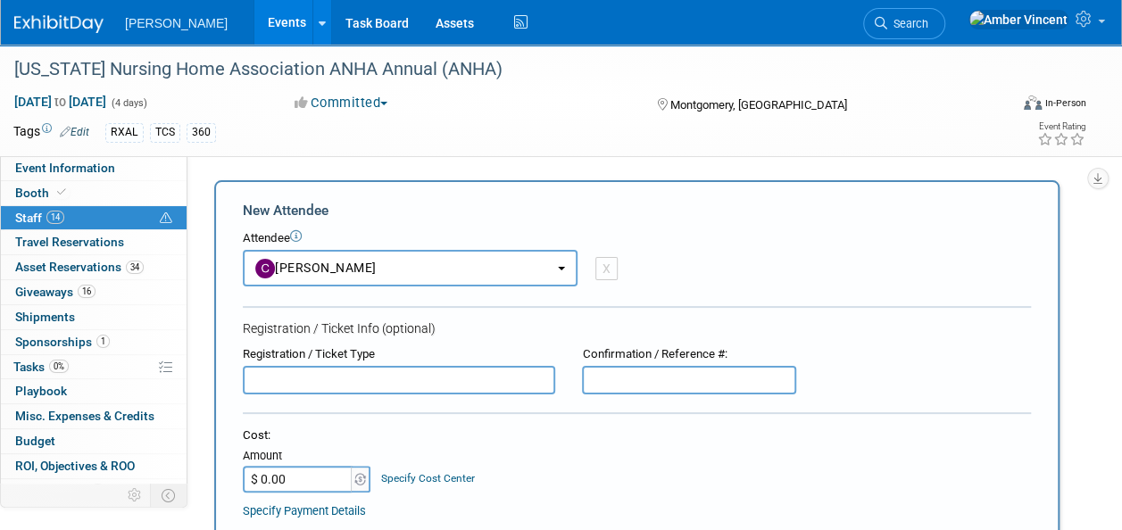
select select "d73a56da-03ca-46b9-a47f-70808dde75b9"
select select "4"
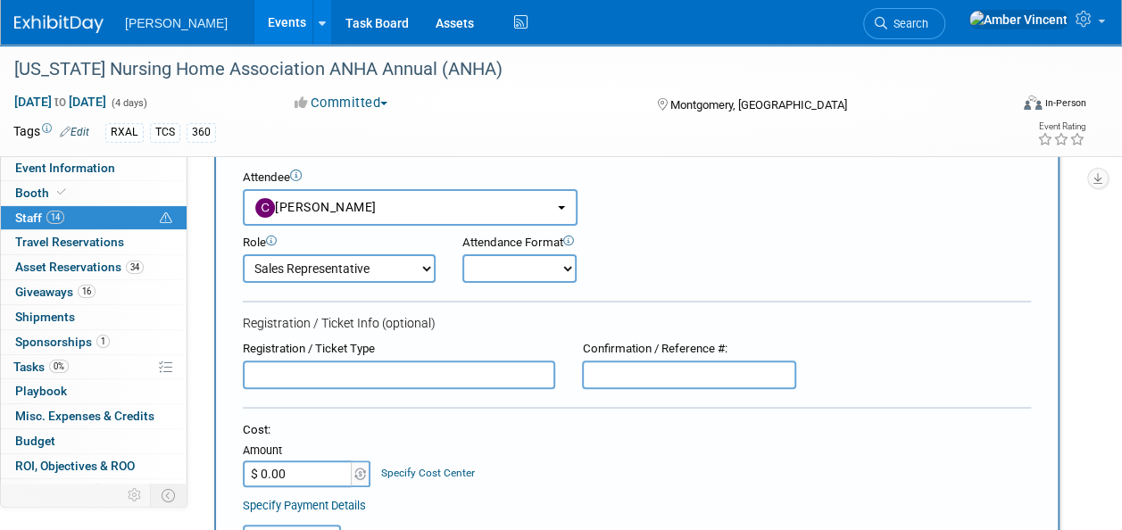
scroll to position [89, 0]
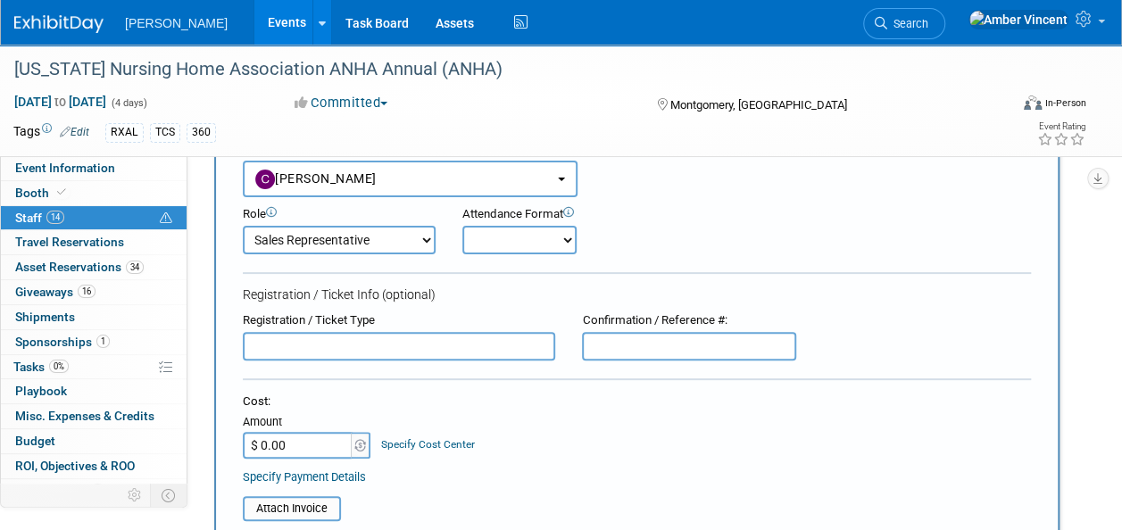
click at [496, 229] on select "Onsite Remote" at bounding box center [520, 240] width 114 height 29
select select "1"
click at [463, 226] on select "Onsite Remote" at bounding box center [520, 240] width 114 height 29
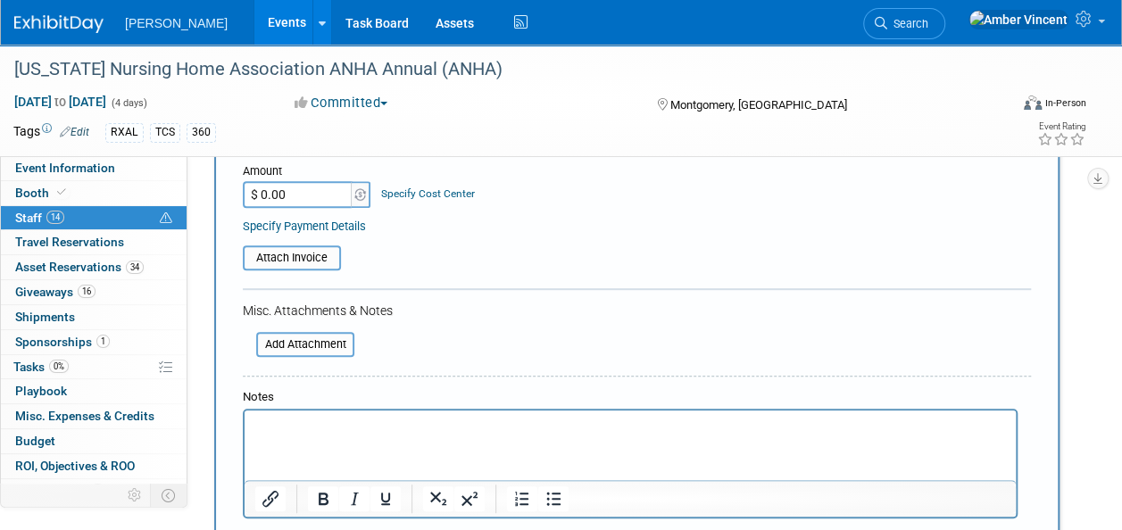
scroll to position [357, 0]
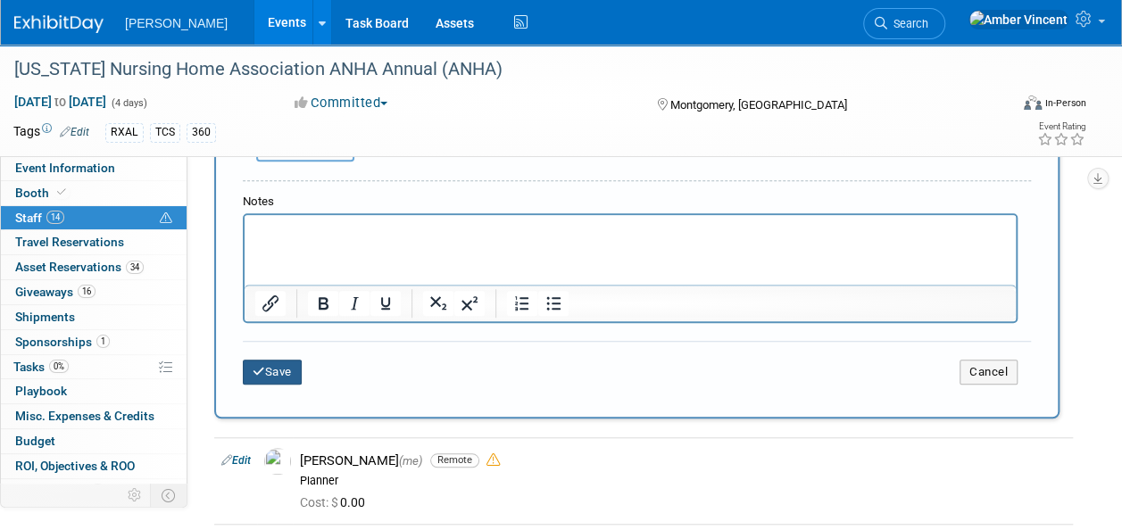
click at [278, 377] on button "Save" at bounding box center [272, 372] width 59 height 25
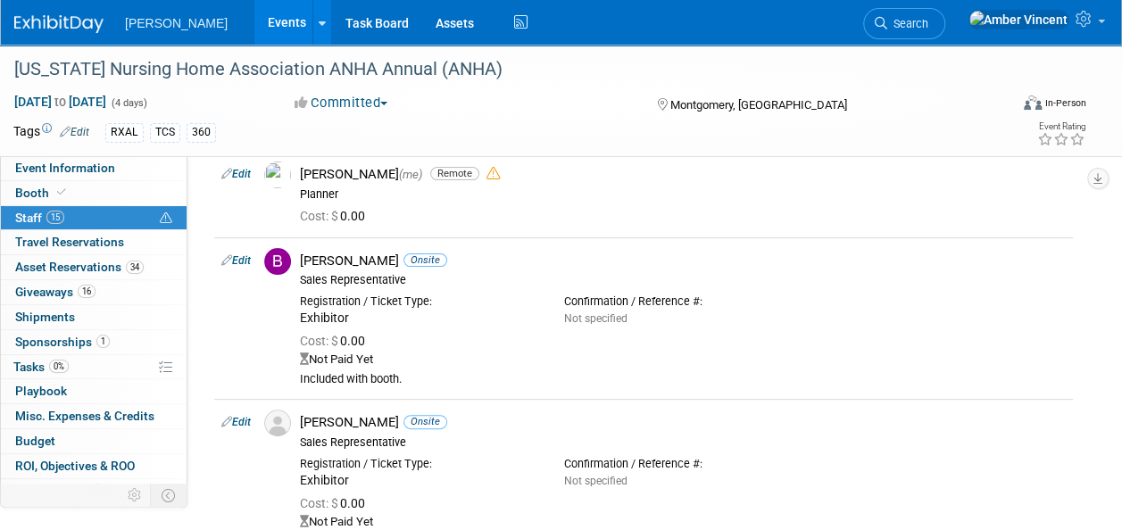
scroll to position [0, 0]
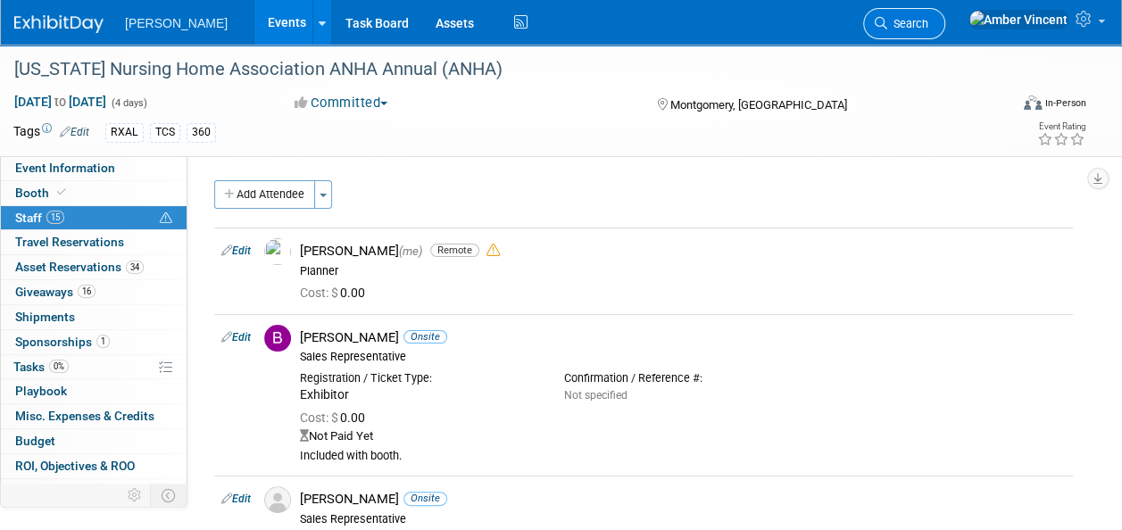
click at [929, 21] on span "Search" at bounding box center [908, 23] width 41 height 13
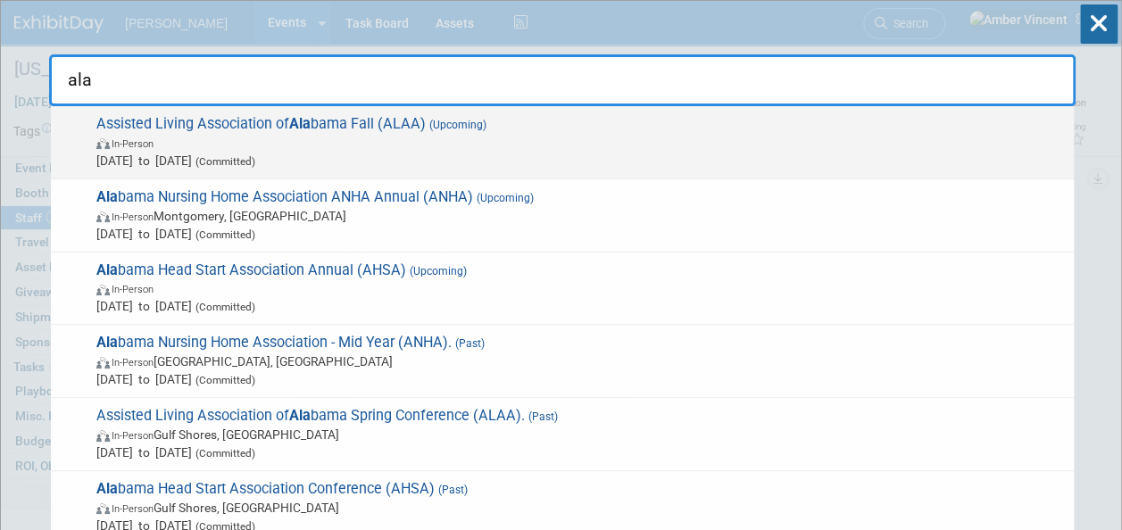
type input "ala"
click at [741, 126] on span "Assisted Living Association of Ala bama Fall (ALAA) (Upcoming) In-Person Sep 8,…" at bounding box center [578, 142] width 974 height 54
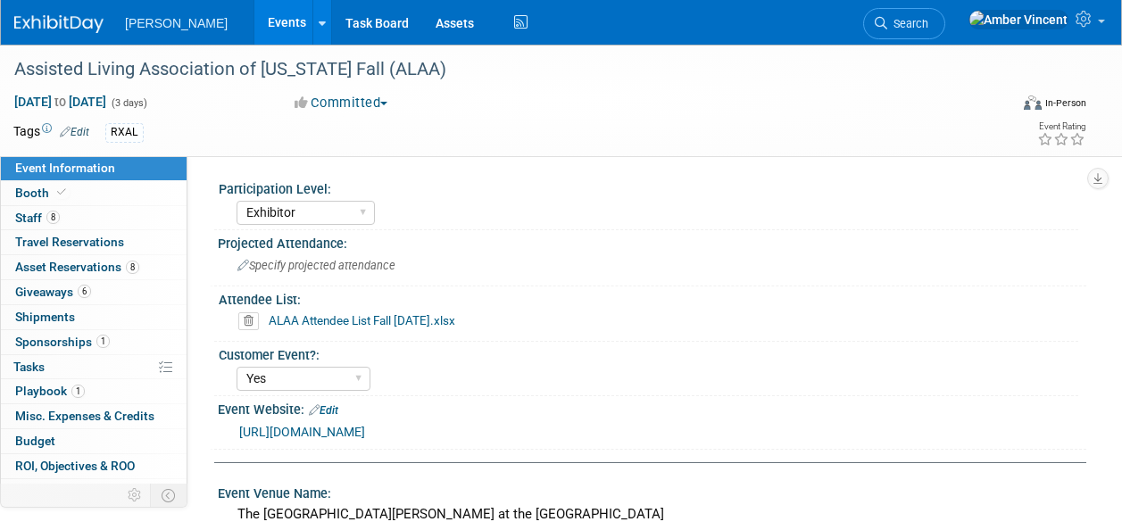
select select "Exhibitor"
select select "Yes"
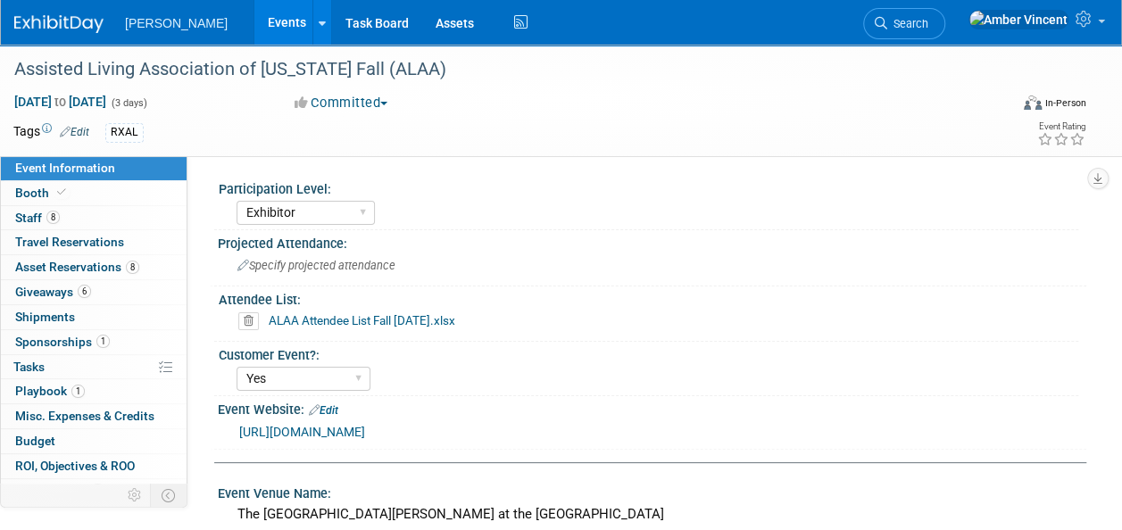
drag, startPoint x: 46, startPoint y: 263, endPoint x: 323, endPoint y: 313, distance: 282.2
click at [46, 263] on span "Asset Reservations 8" at bounding box center [77, 267] width 124 height 14
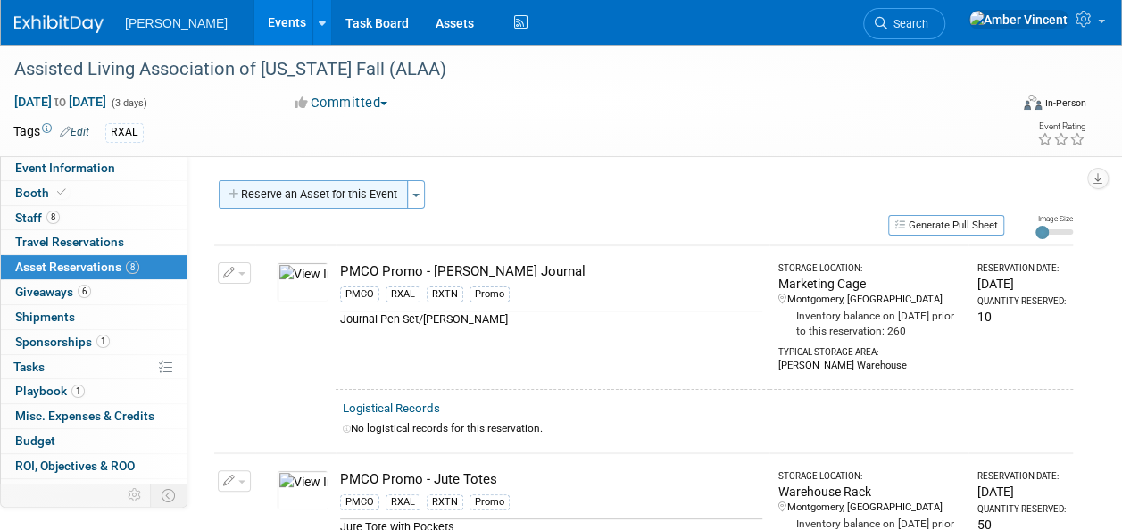
click at [405, 182] on button "Reserve an Asset for this Event" at bounding box center [313, 194] width 189 height 29
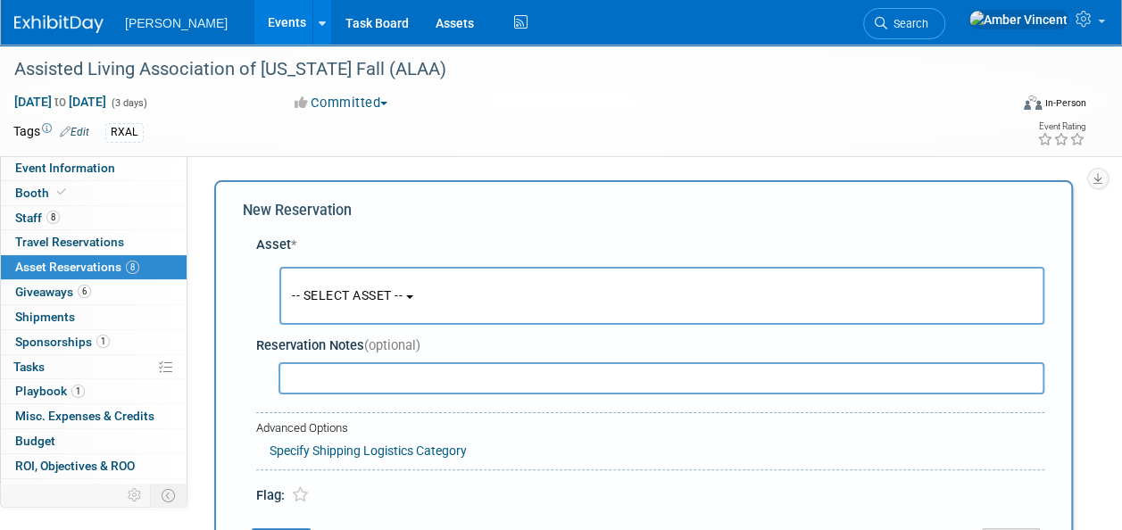
scroll to position [17, 0]
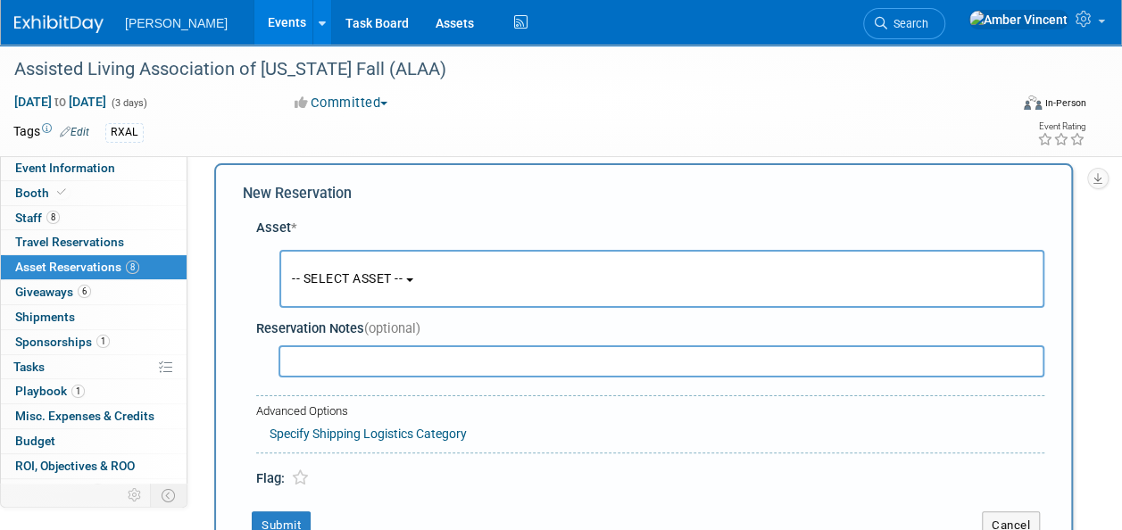
click at [365, 285] on span "-- SELECT ASSET --" at bounding box center [347, 278] width 111 height 14
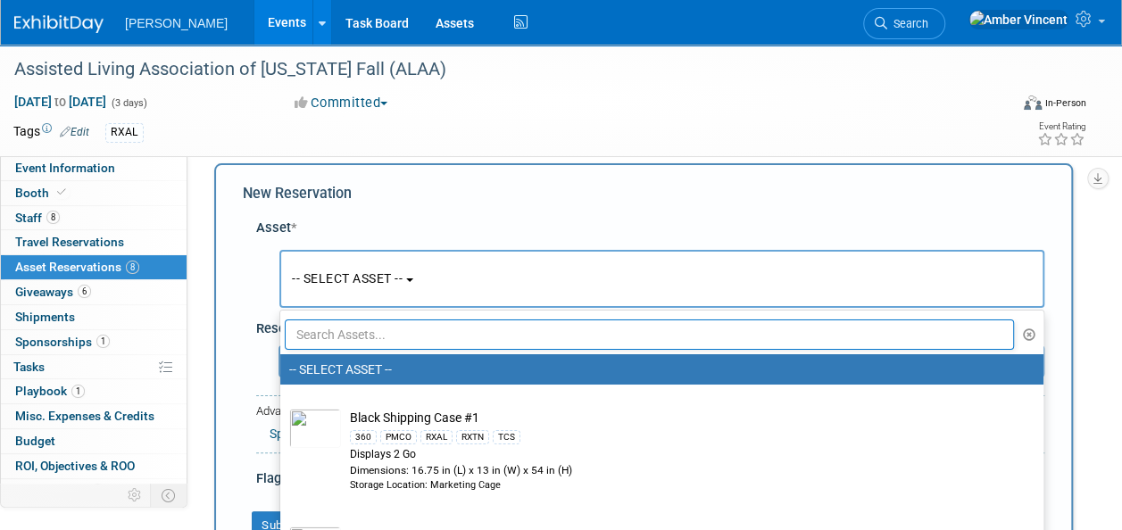
click at [378, 339] on input "text" at bounding box center [650, 335] width 730 height 30
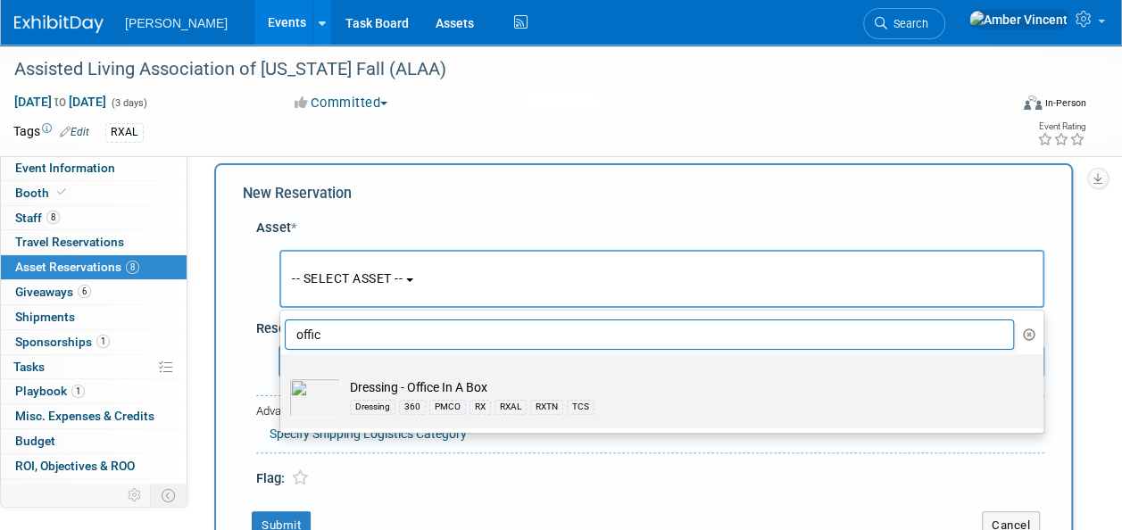
type input "offic"
click at [413, 372] on label "Dressing - Office In A Box Dressing 360 PMCO RX RXAL RXTN TCS" at bounding box center [657, 391] width 737 height 67
click at [283, 372] on input "Dressing - Office In A Box Dressing 360 PMCO RX RXAL RXTN TCS" at bounding box center [277, 370] width 12 height 12
select select "10724056"
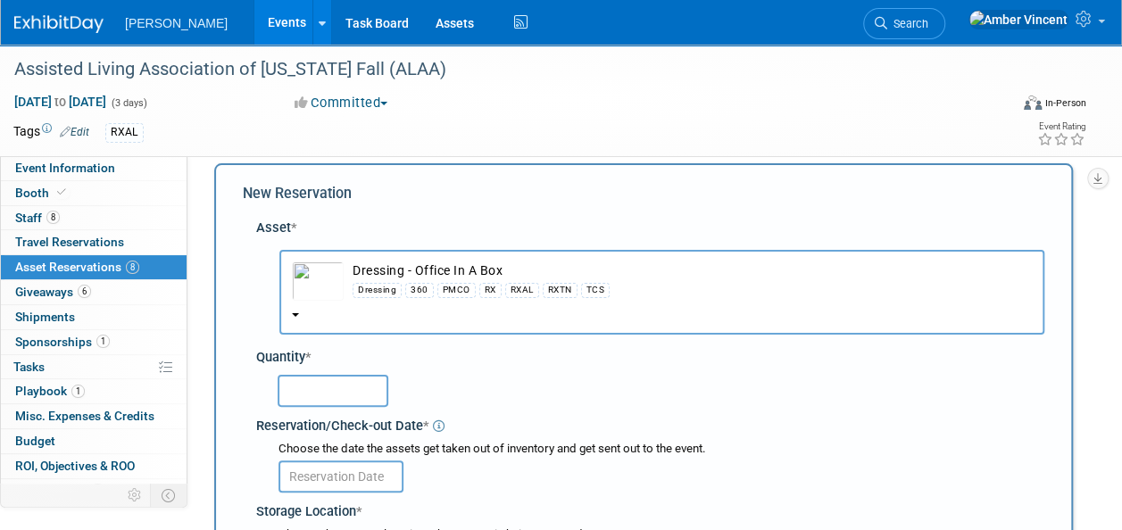
click at [351, 390] on input "text" at bounding box center [333, 391] width 111 height 32
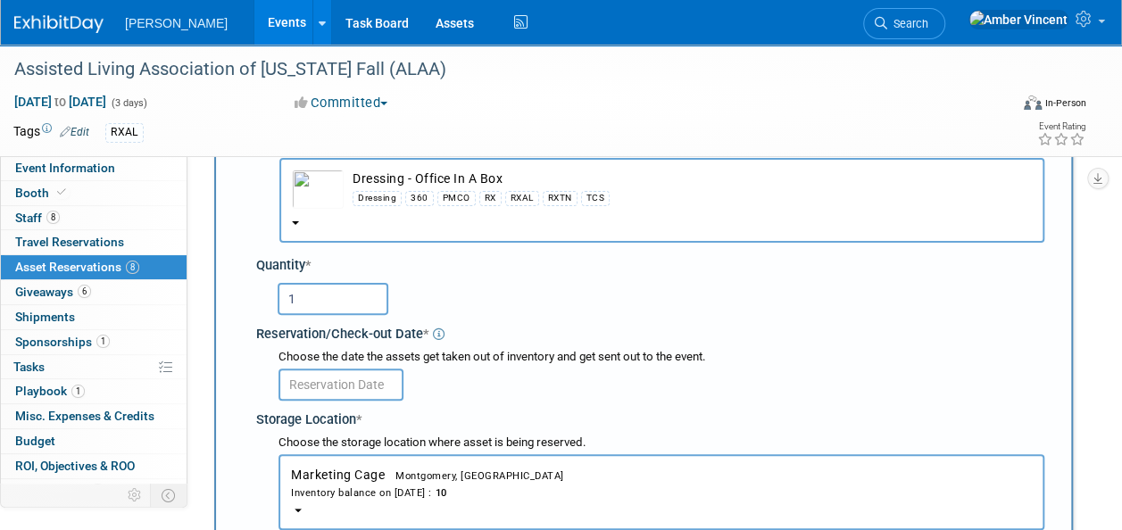
scroll to position [196, 0]
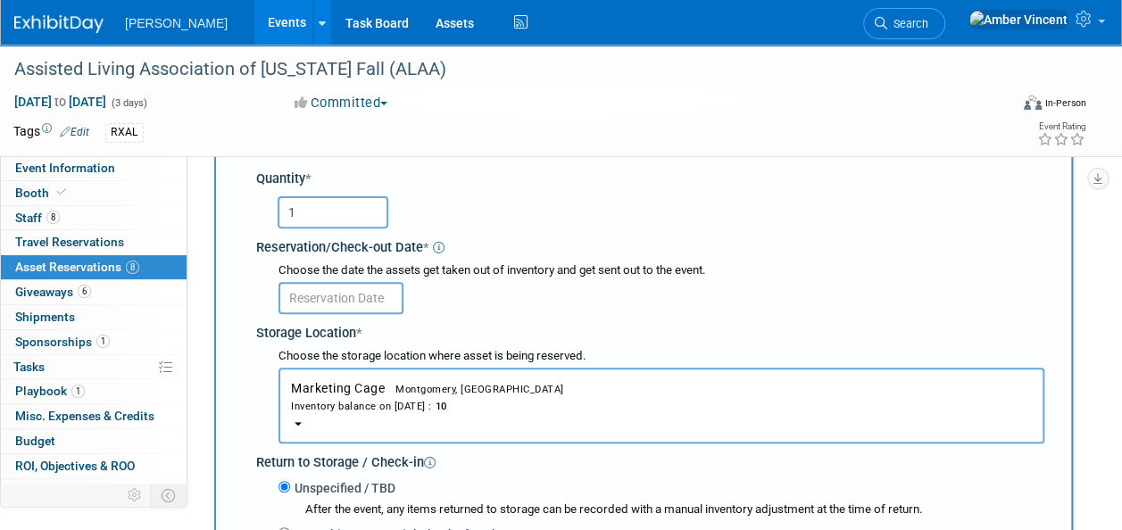
type input "1"
click at [370, 293] on input "text" at bounding box center [341, 298] width 125 height 32
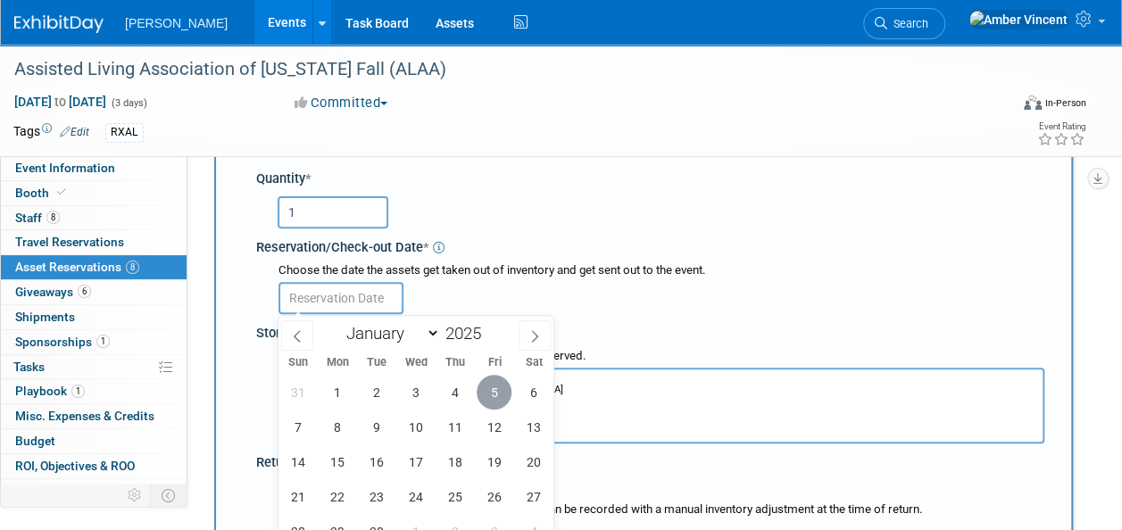
click at [509, 390] on span "5" at bounding box center [494, 392] width 35 height 35
type input "[DATE]"
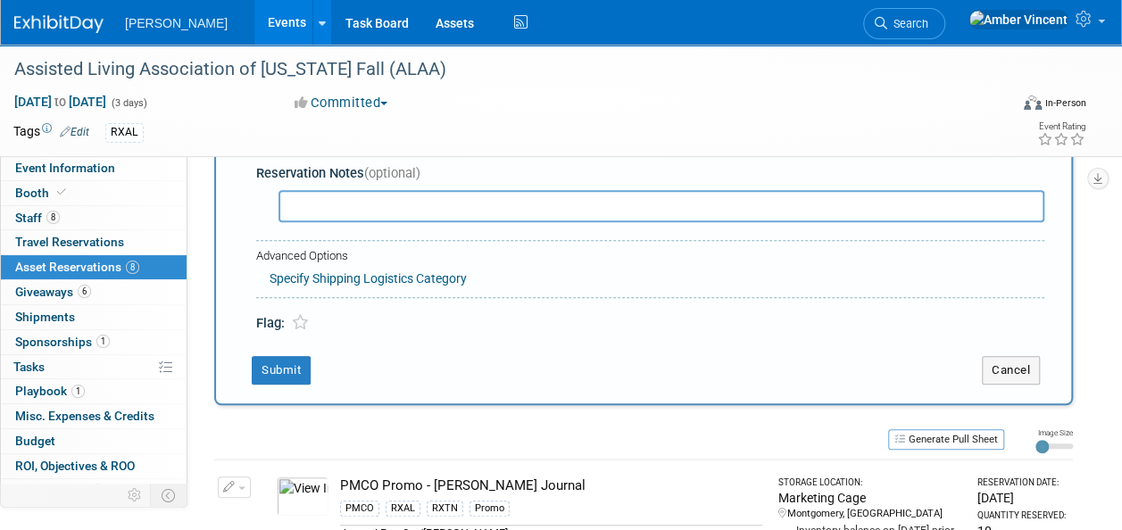
scroll to position [642, 0]
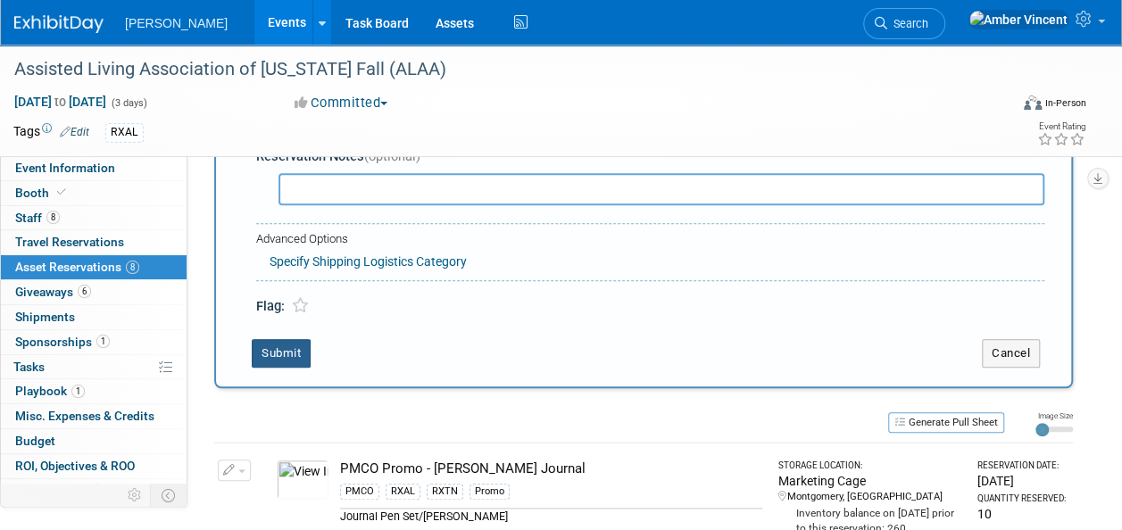
click at [296, 355] on button "Submit" at bounding box center [281, 353] width 59 height 29
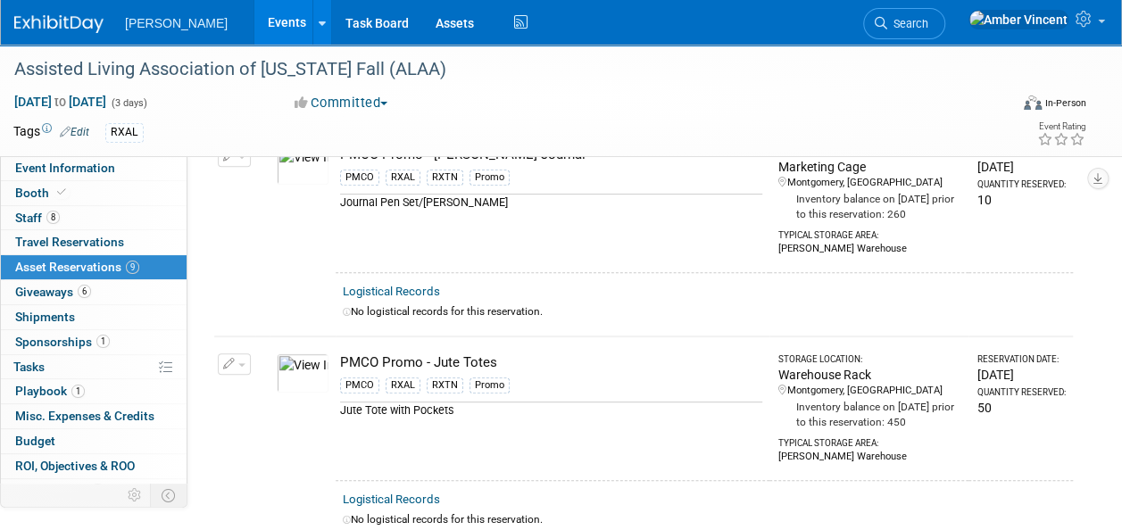
scroll to position [0, 0]
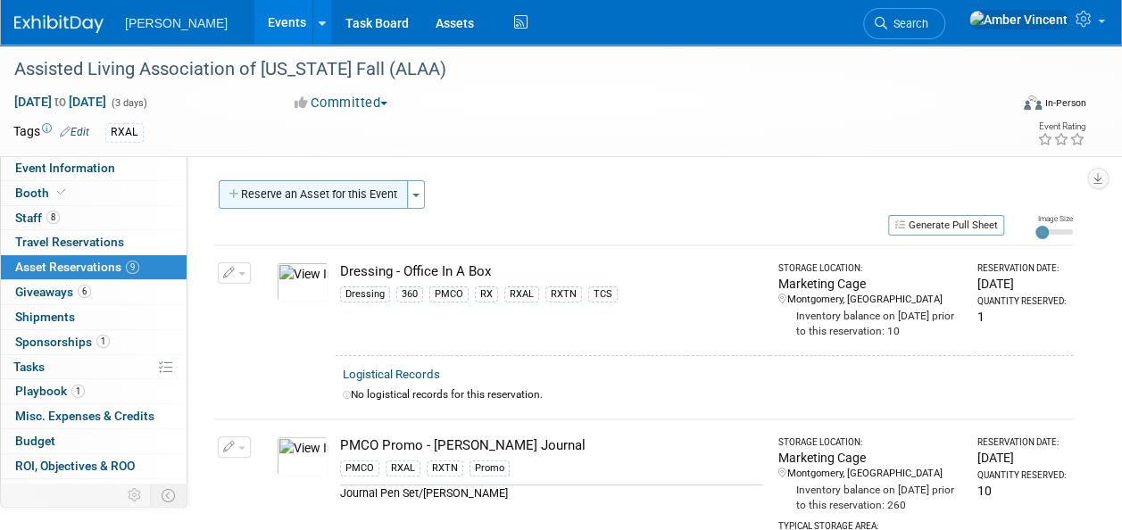
click at [283, 192] on button "Reserve an Asset for this Event" at bounding box center [313, 194] width 189 height 29
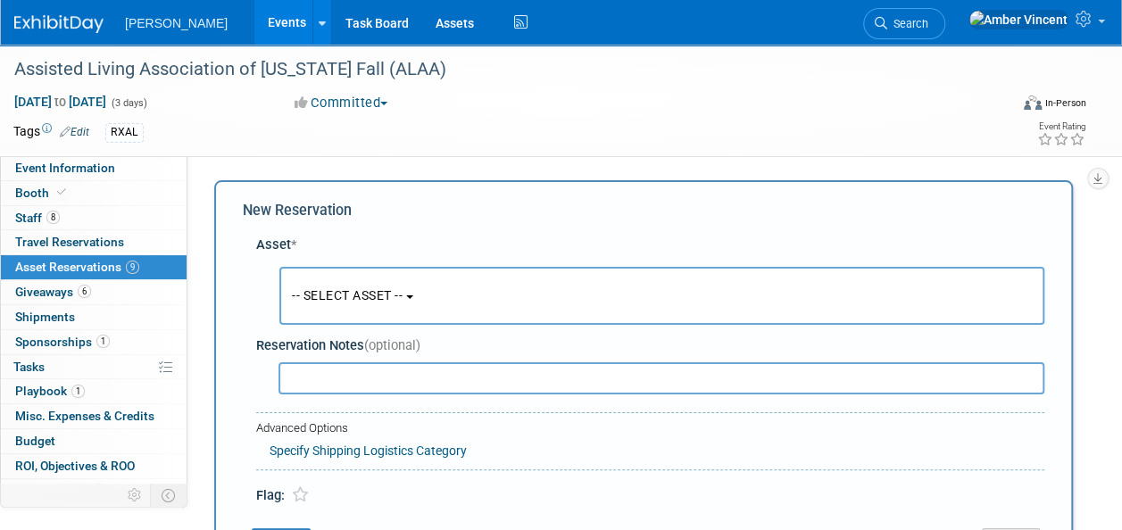
scroll to position [17, 0]
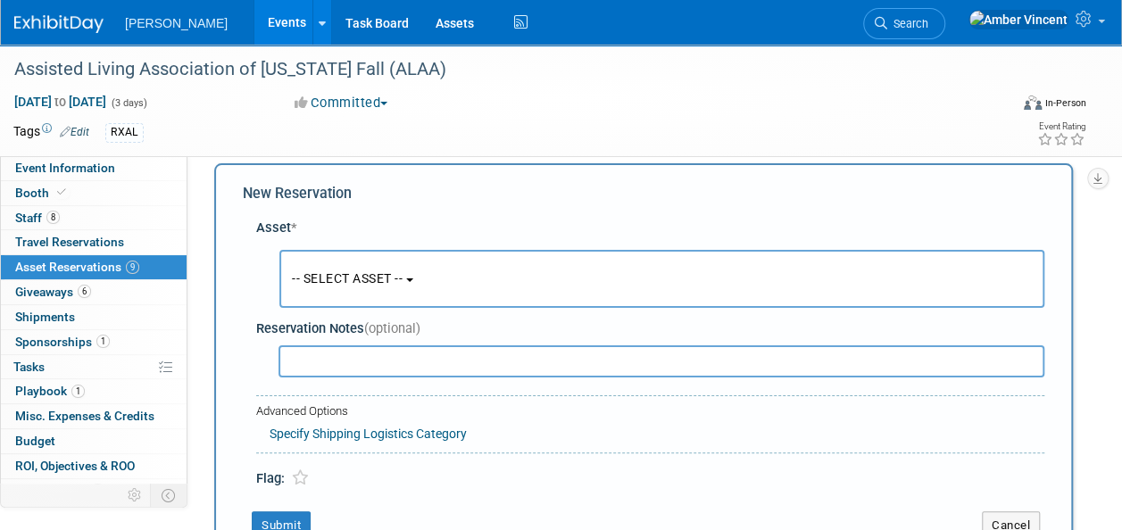
click at [352, 263] on button "-- SELECT ASSET --" at bounding box center [661, 279] width 765 height 58
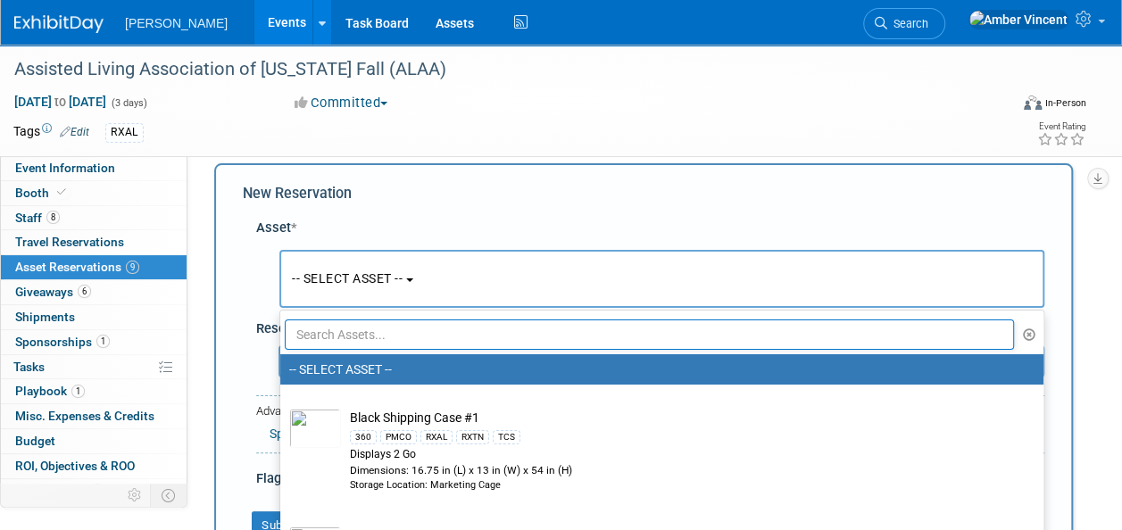
click at [396, 331] on input "text" at bounding box center [650, 335] width 730 height 30
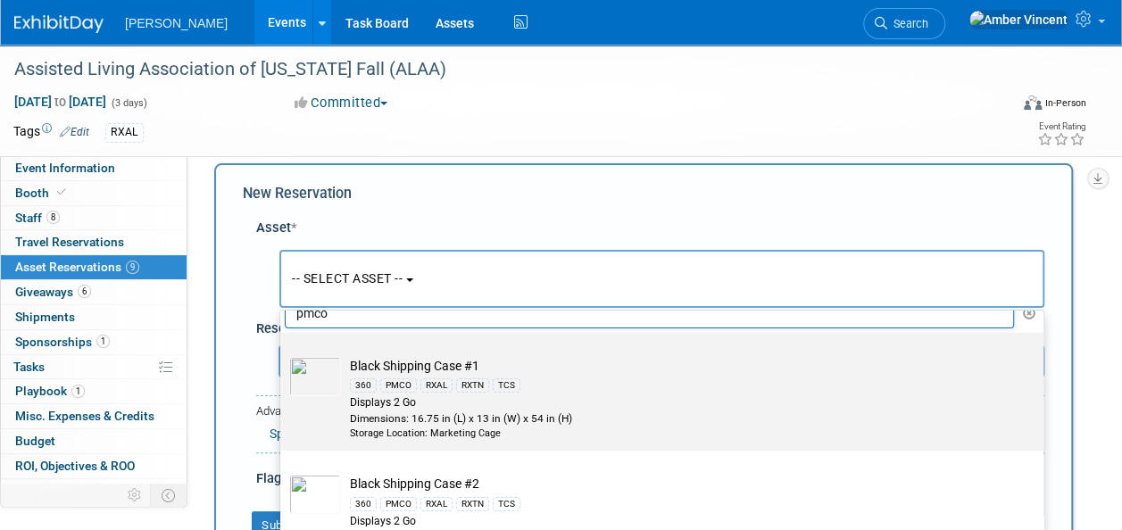
scroll to position [0, 0]
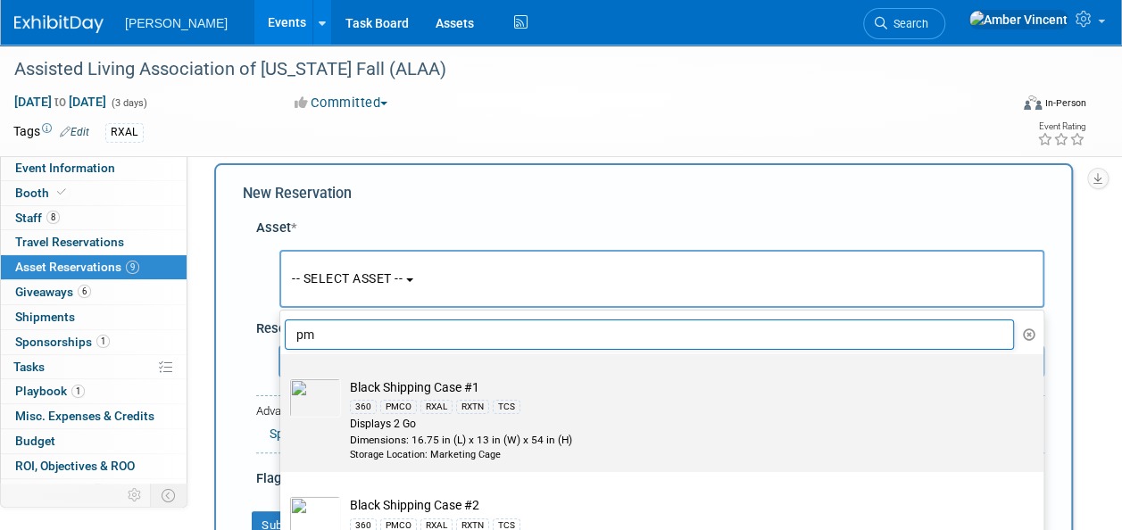
type input "p"
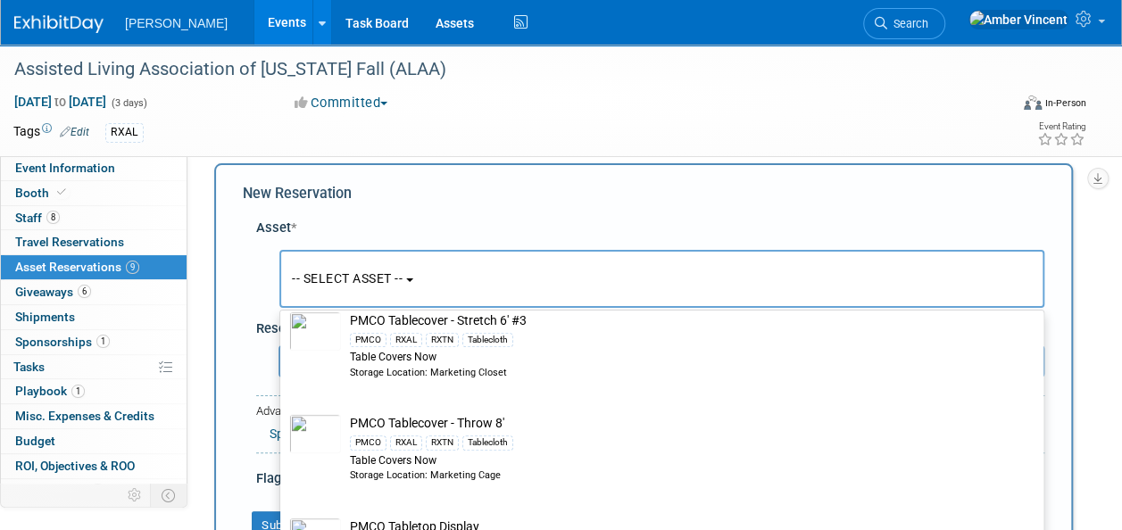
scroll to position [446, 0]
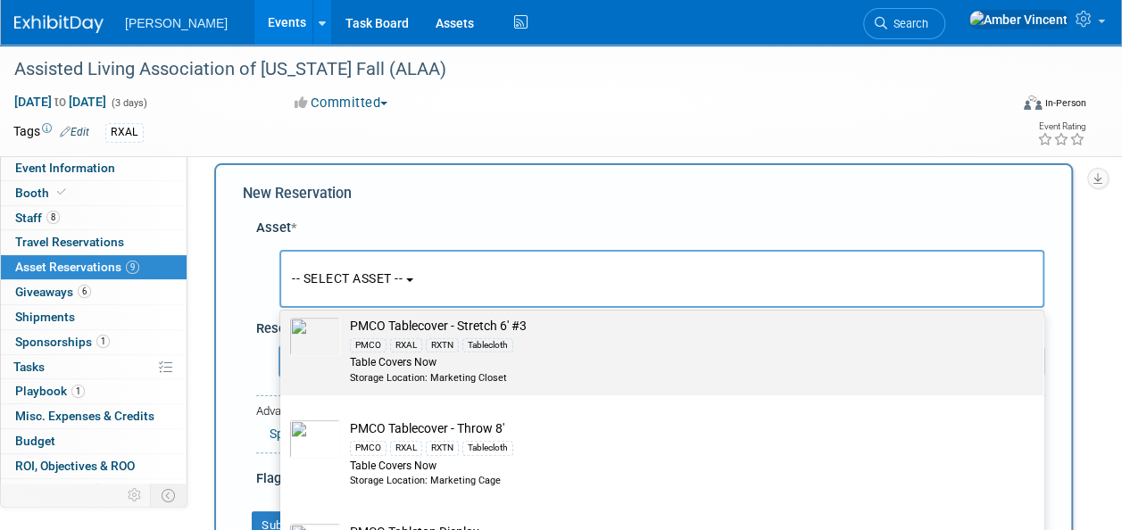
type input "table"
click at [471, 346] on div "Tablecloth" at bounding box center [488, 345] width 51 height 14
click at [283, 314] on input "PMCO Tablecover - Stretch 6' #3 PMCO RXAL RXTN Tablecloth Table Covers Now Stor…" at bounding box center [277, 309] width 12 height 12
select select "10728881"
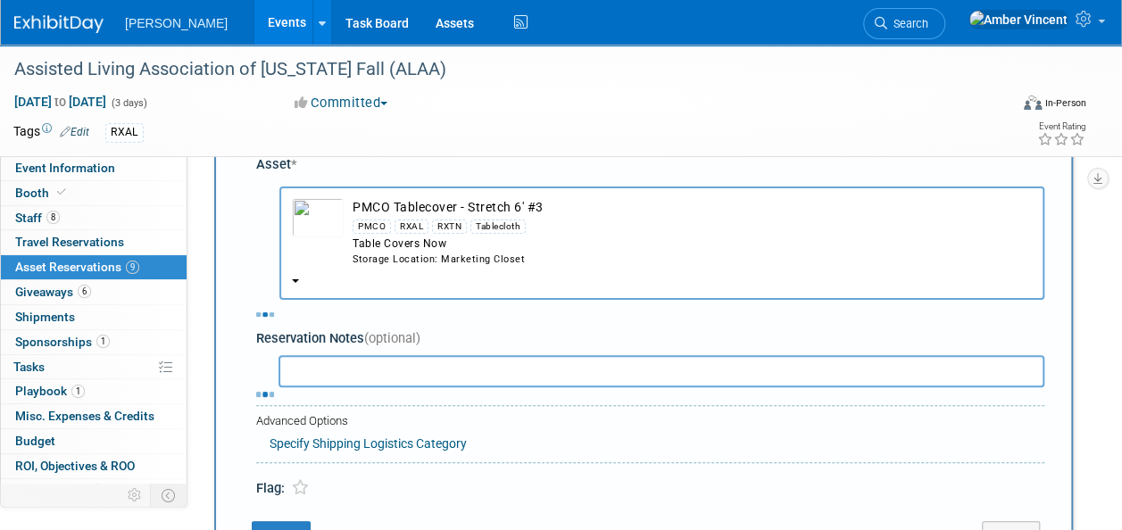
scroll to position [106, 0]
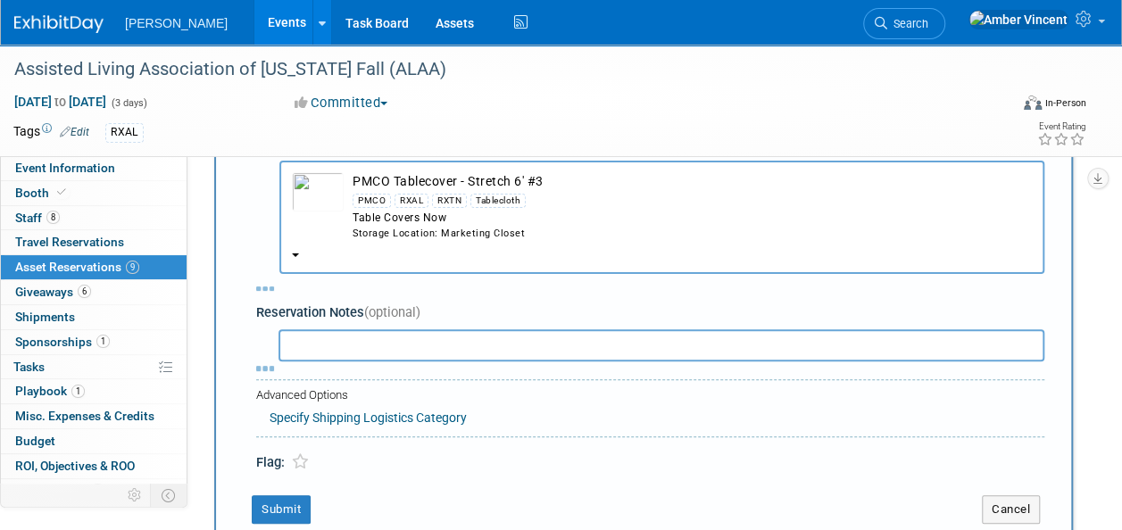
select select "8"
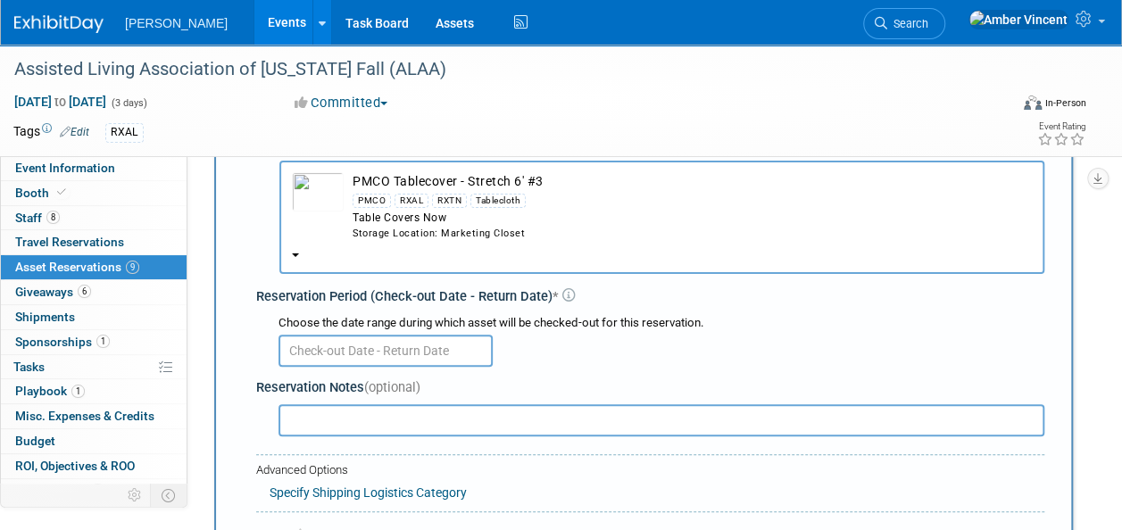
click at [309, 345] on input "text" at bounding box center [386, 351] width 214 height 32
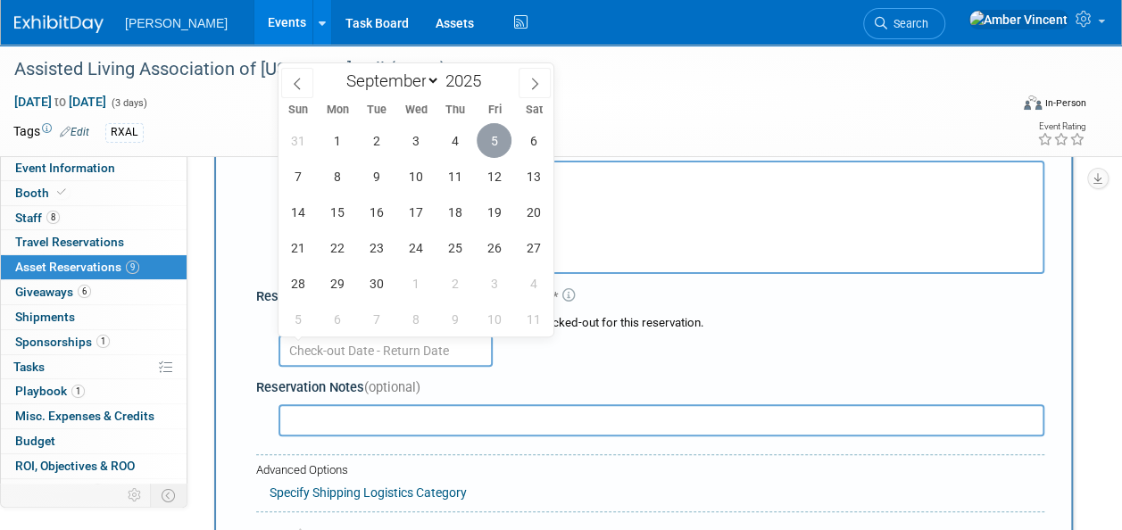
click at [488, 146] on span "5" at bounding box center [494, 140] width 35 height 35
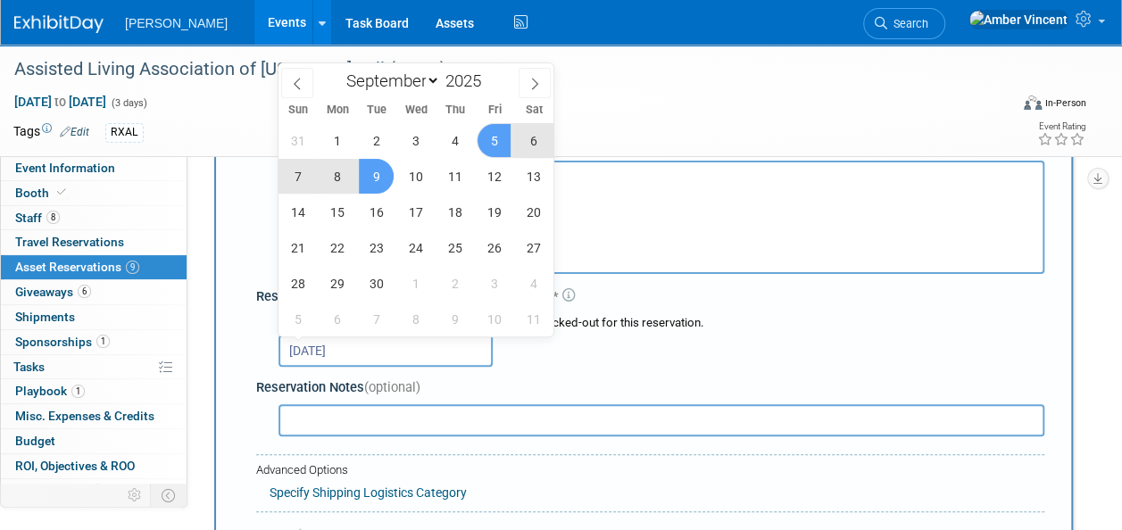
click at [371, 181] on span "9" at bounding box center [376, 176] width 35 height 35
type input "[DATE] to [DATE]"
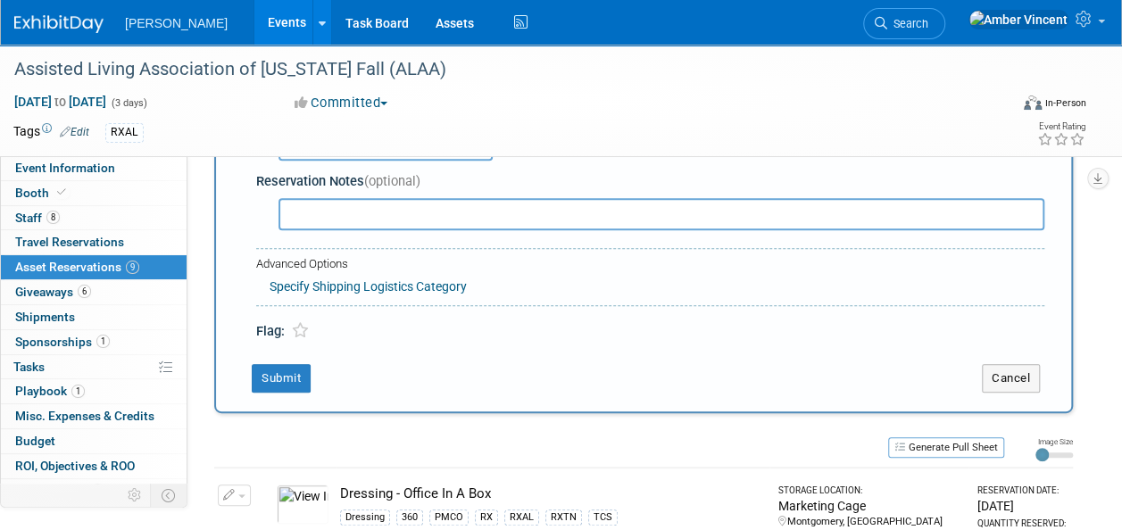
scroll to position [285, 0]
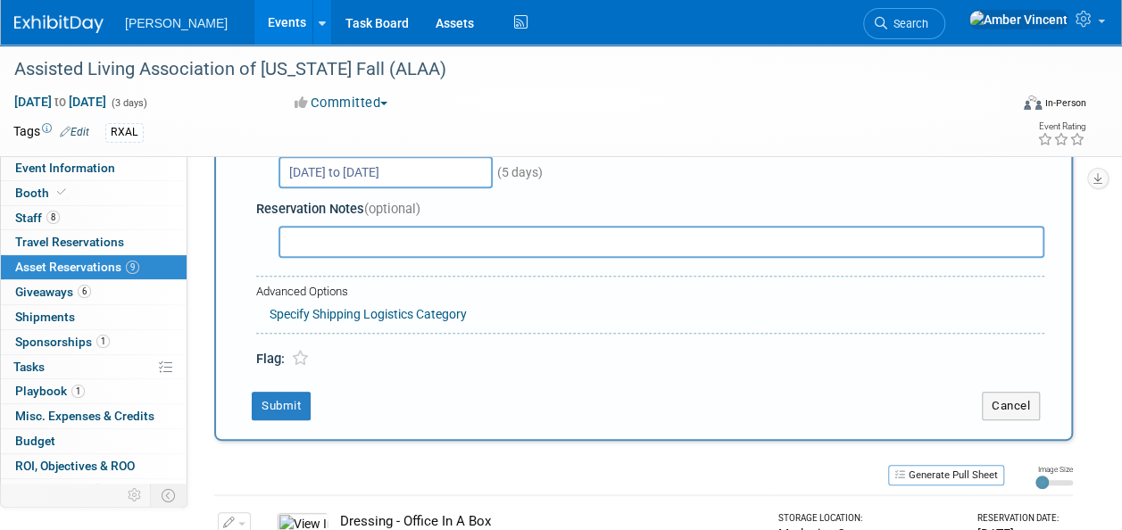
click at [289, 388] on div "New Reservation Asset * -- SELECT ASSET --" at bounding box center [643, 169] width 859 height 546
click at [288, 395] on button "Submit" at bounding box center [281, 406] width 59 height 29
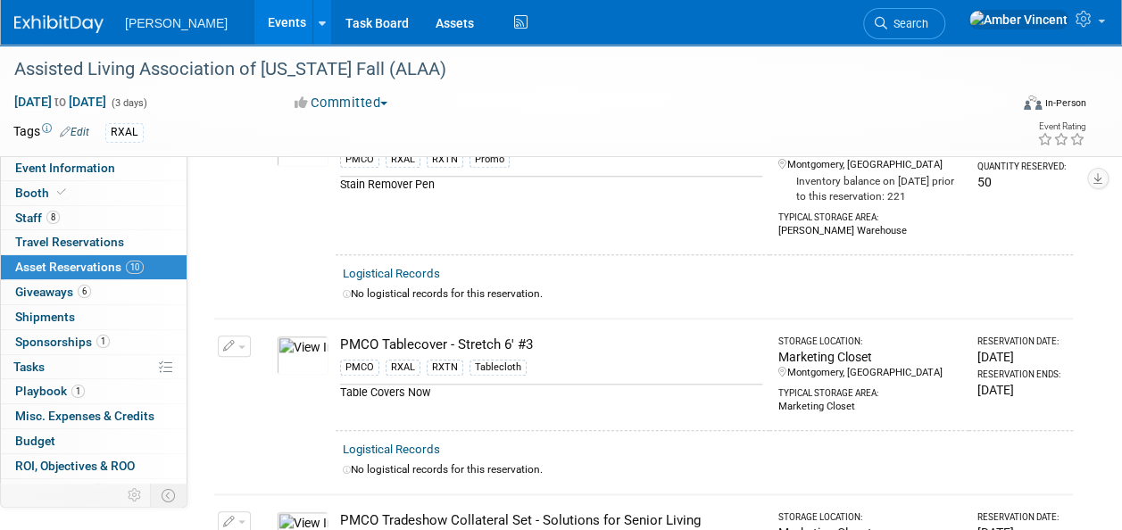
scroll to position [0, 0]
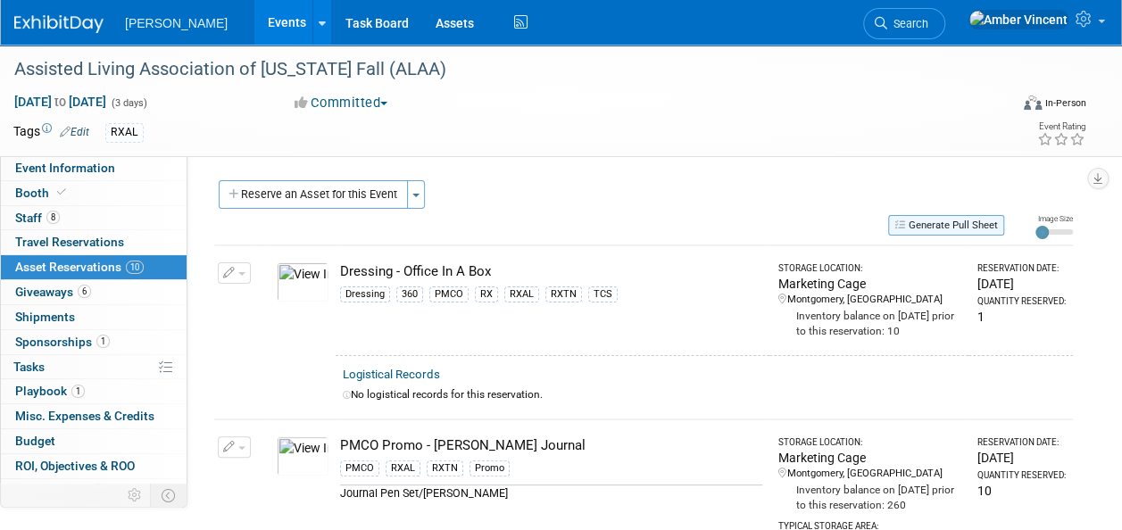
click at [926, 230] on button "Generate Pull Sheet" at bounding box center [946, 225] width 116 height 21
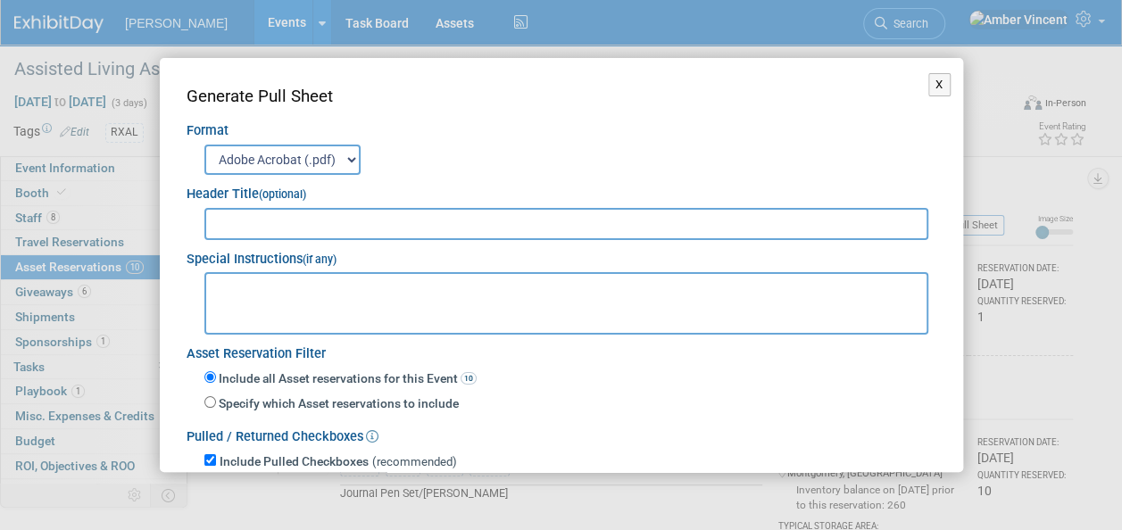
click at [465, 213] on input "text" at bounding box center [566, 224] width 725 height 32
type input "ALAA FALL PULL/RETURN SHEET"
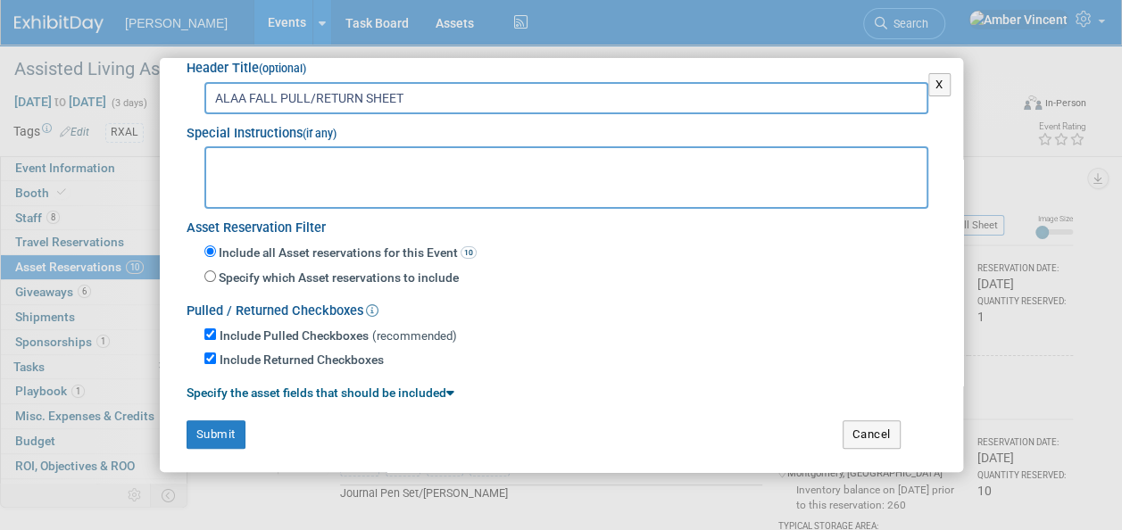
scroll to position [127, 0]
click at [223, 420] on button "Submit" at bounding box center [216, 434] width 59 height 29
